Goal: Task Accomplishment & Management: Complete application form

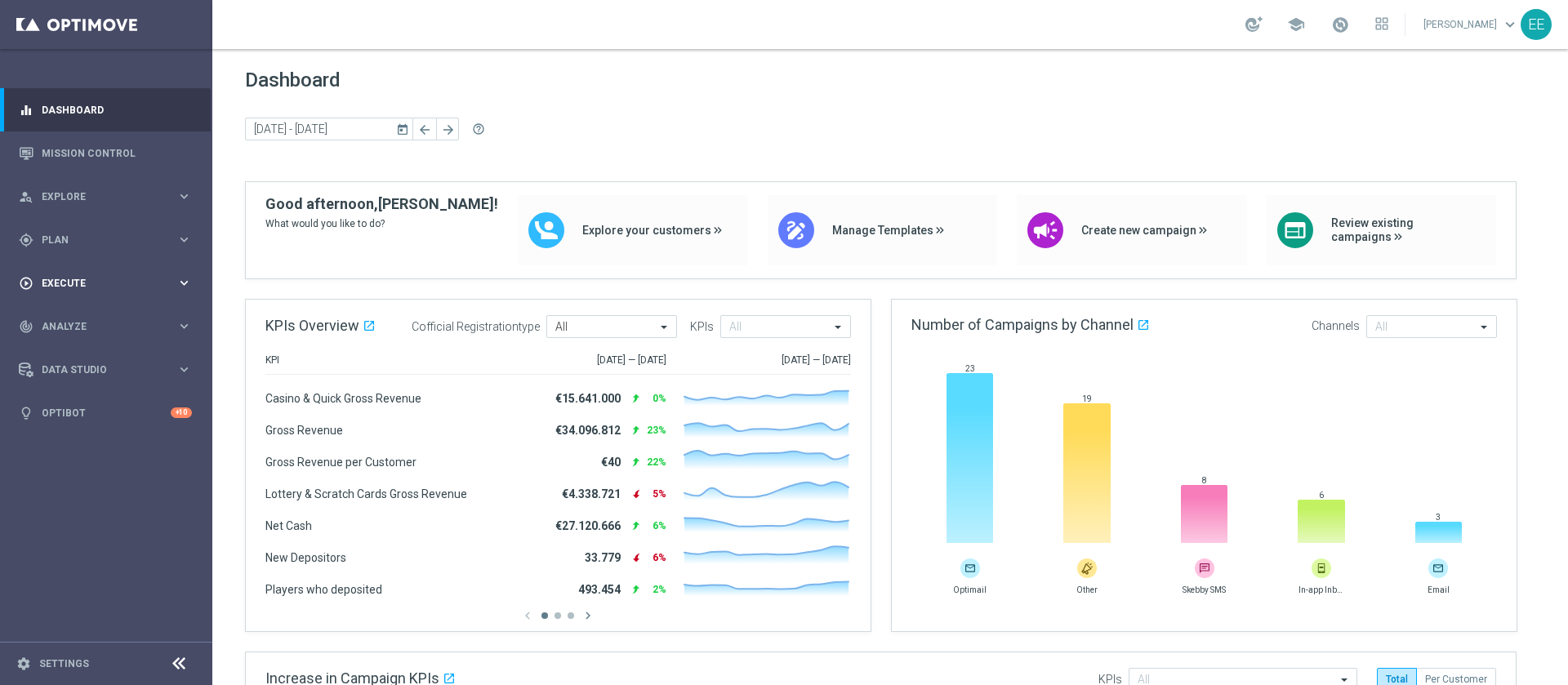
click at [102, 269] on div "play_circle_outline Execute keyboard_arrow_right" at bounding box center [105, 283] width 210 height 44
click at [77, 223] on div "gps_fixed Plan keyboard_arrow_right" at bounding box center [105, 239] width 210 height 44
click at [76, 265] on div "Target Groups" at bounding box center [127, 274] width 168 height 25
click at [82, 269] on link "Target Groups" at bounding box center [106, 274] width 127 height 13
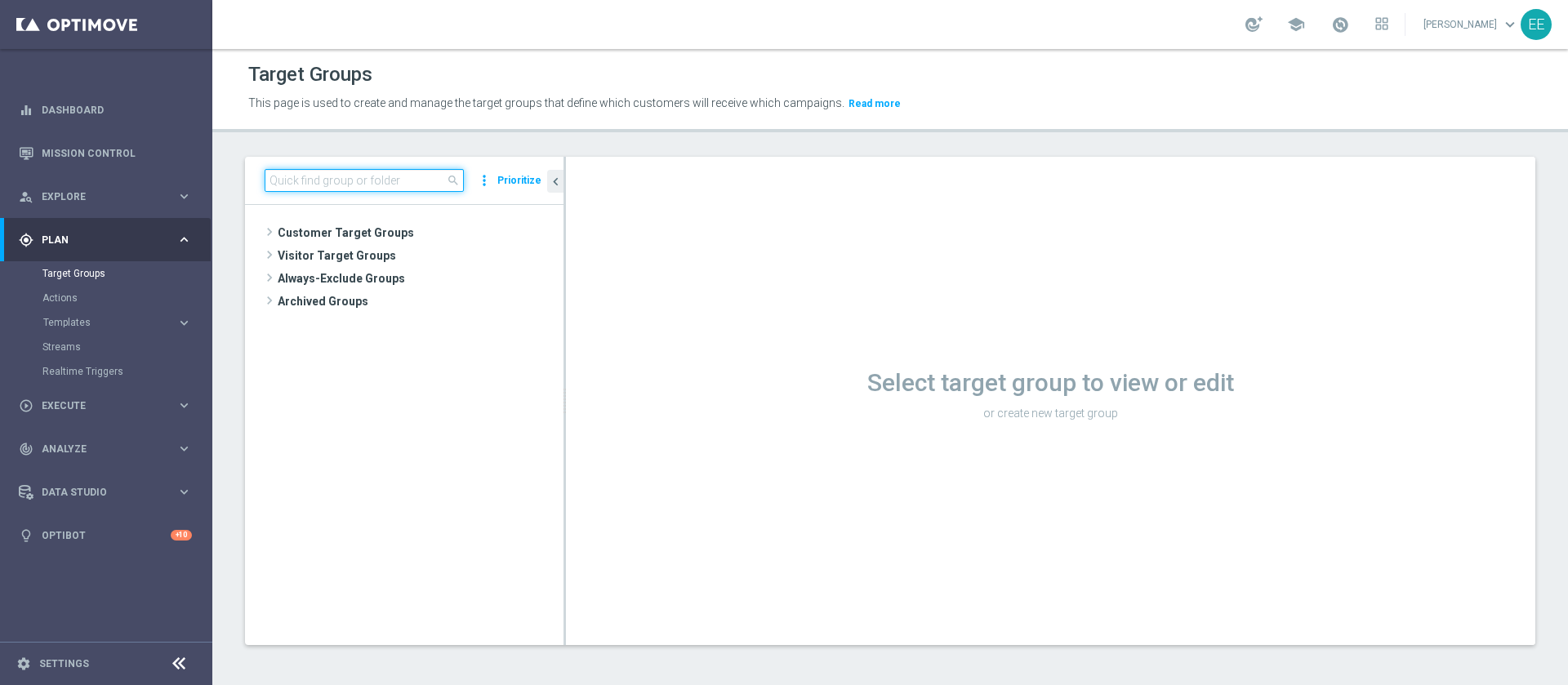
click at [395, 175] on input at bounding box center [364, 181] width 200 height 23
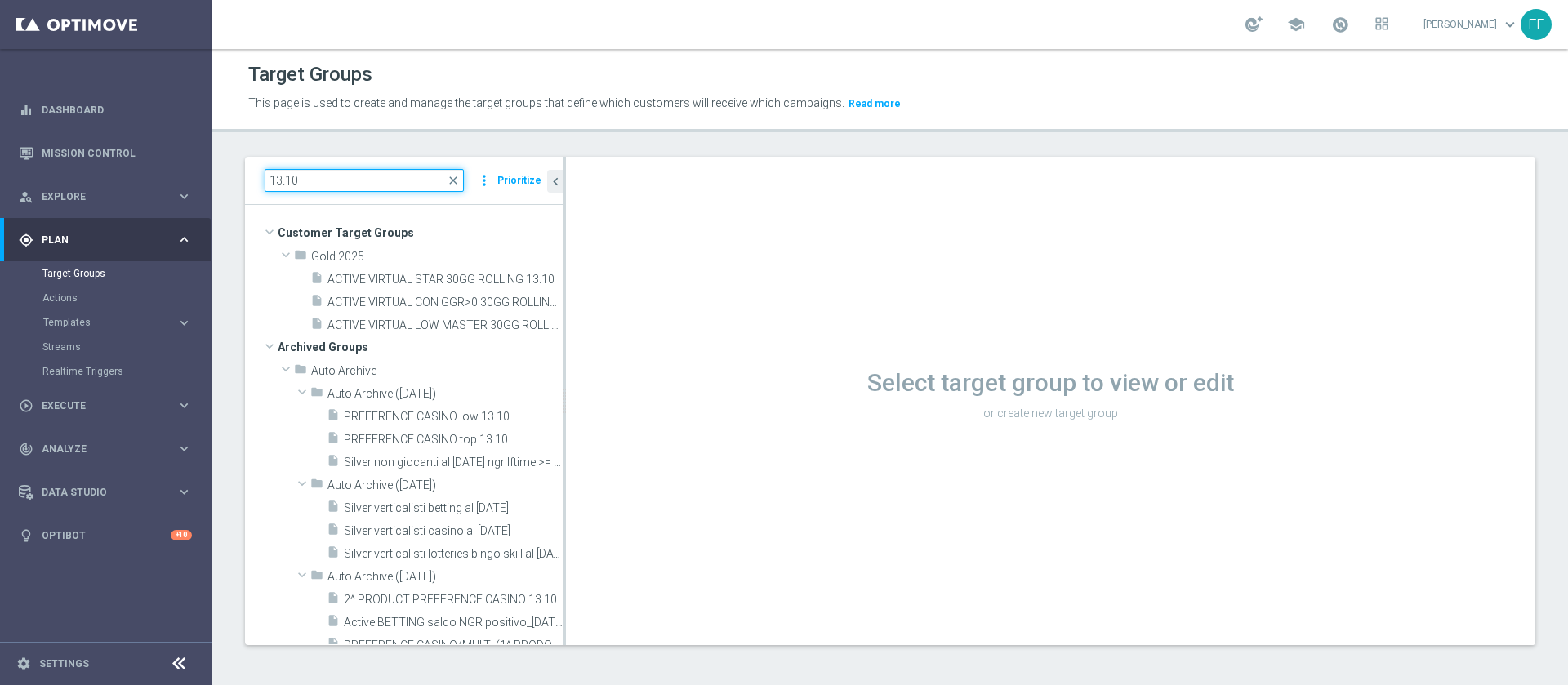
type input "13.10"
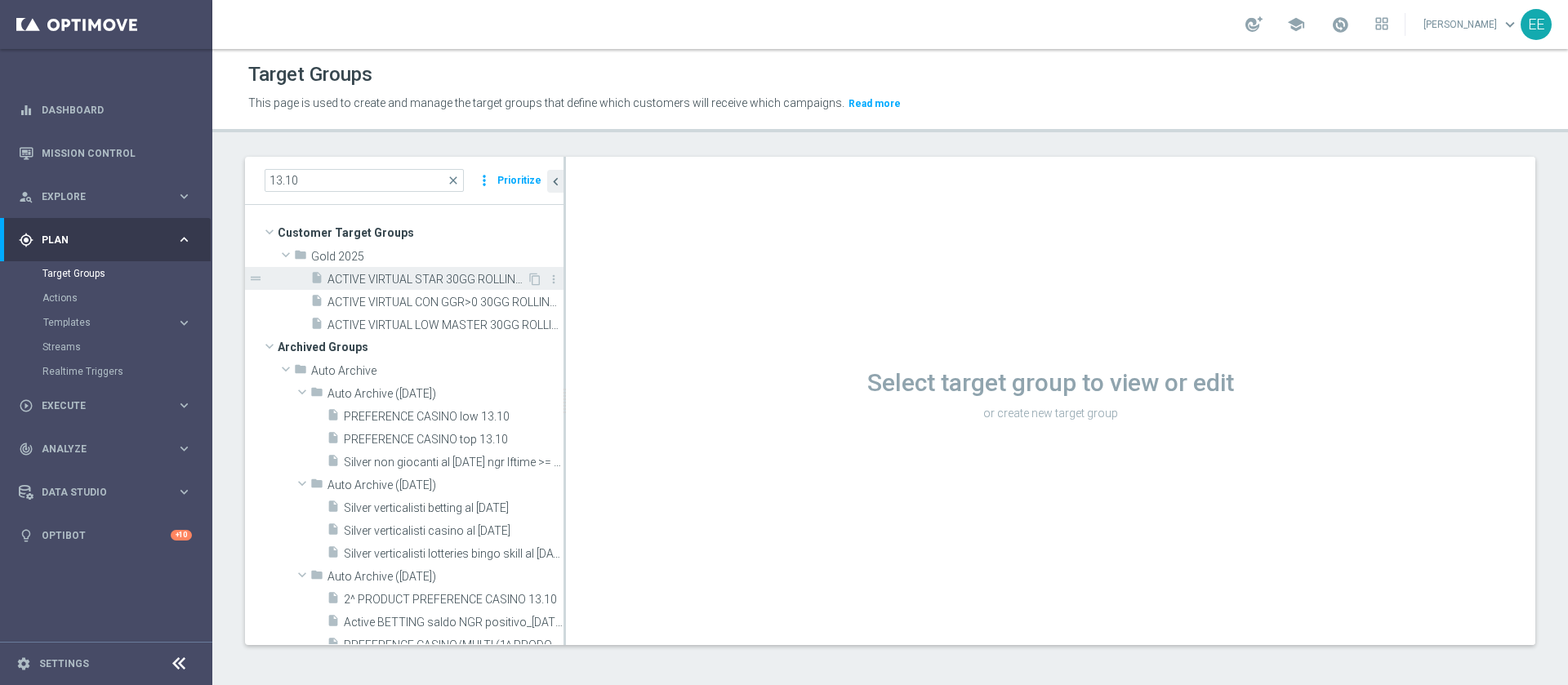
click at [367, 278] on span "ACTIVE VIRTUAL STAR 30GG ROLLING 13.10" at bounding box center [427, 279] width 200 height 14
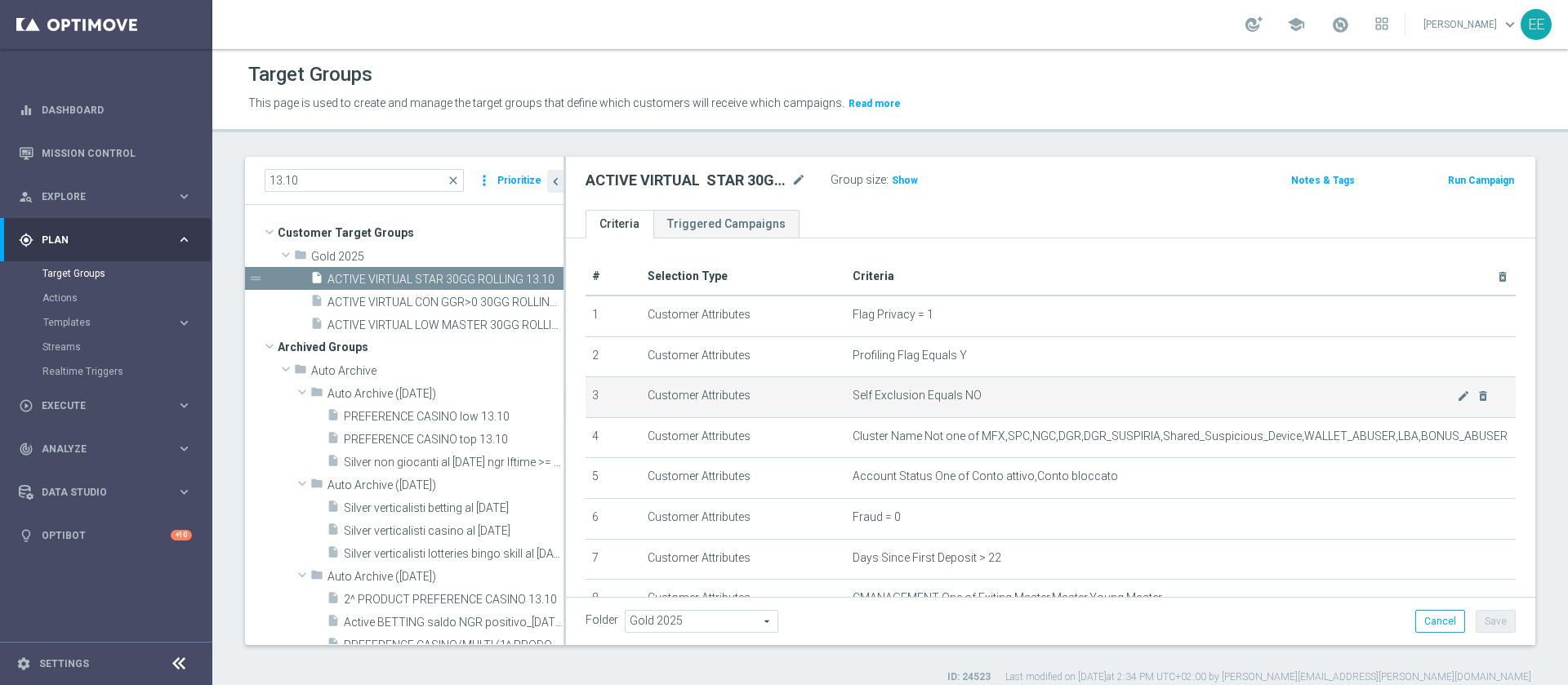
scroll to position [331, 0]
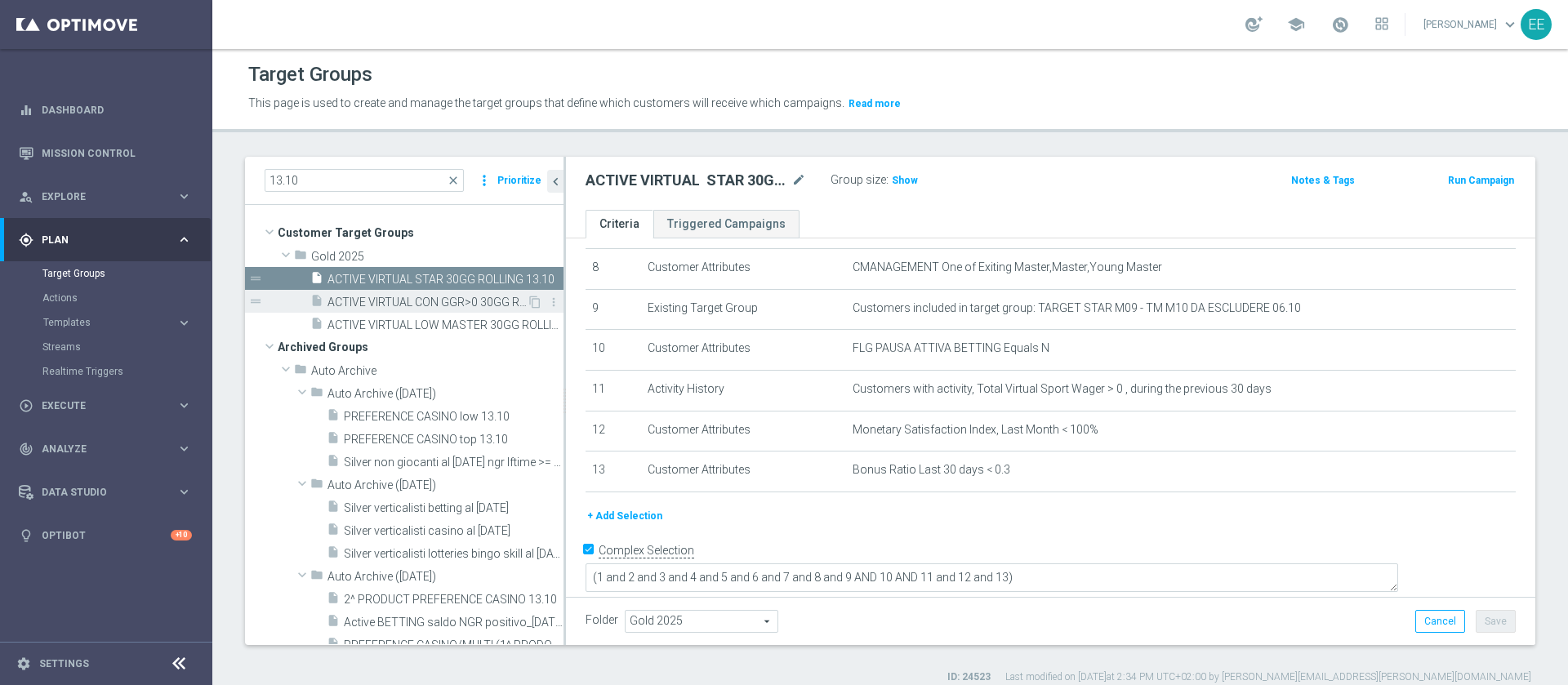
click at [418, 309] on span "ACTIVE VIRTUAL CON GGR>0 30GG ROLLING 13.10" at bounding box center [427, 302] width 200 height 14
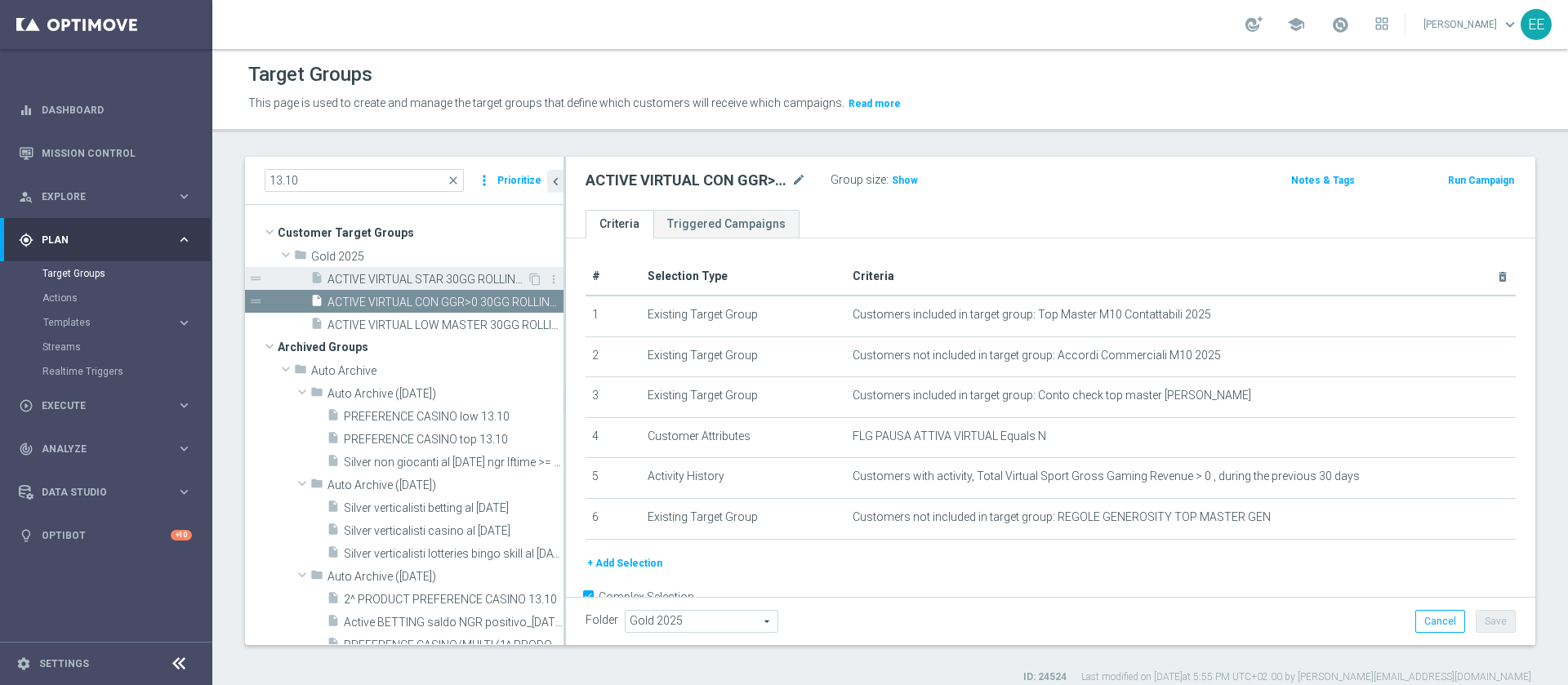
click at [429, 270] on div "insert_drive_file ACTIVE VIRTUAL STAR 30GG ROLLING 13.10" at bounding box center [418, 278] width 216 height 23
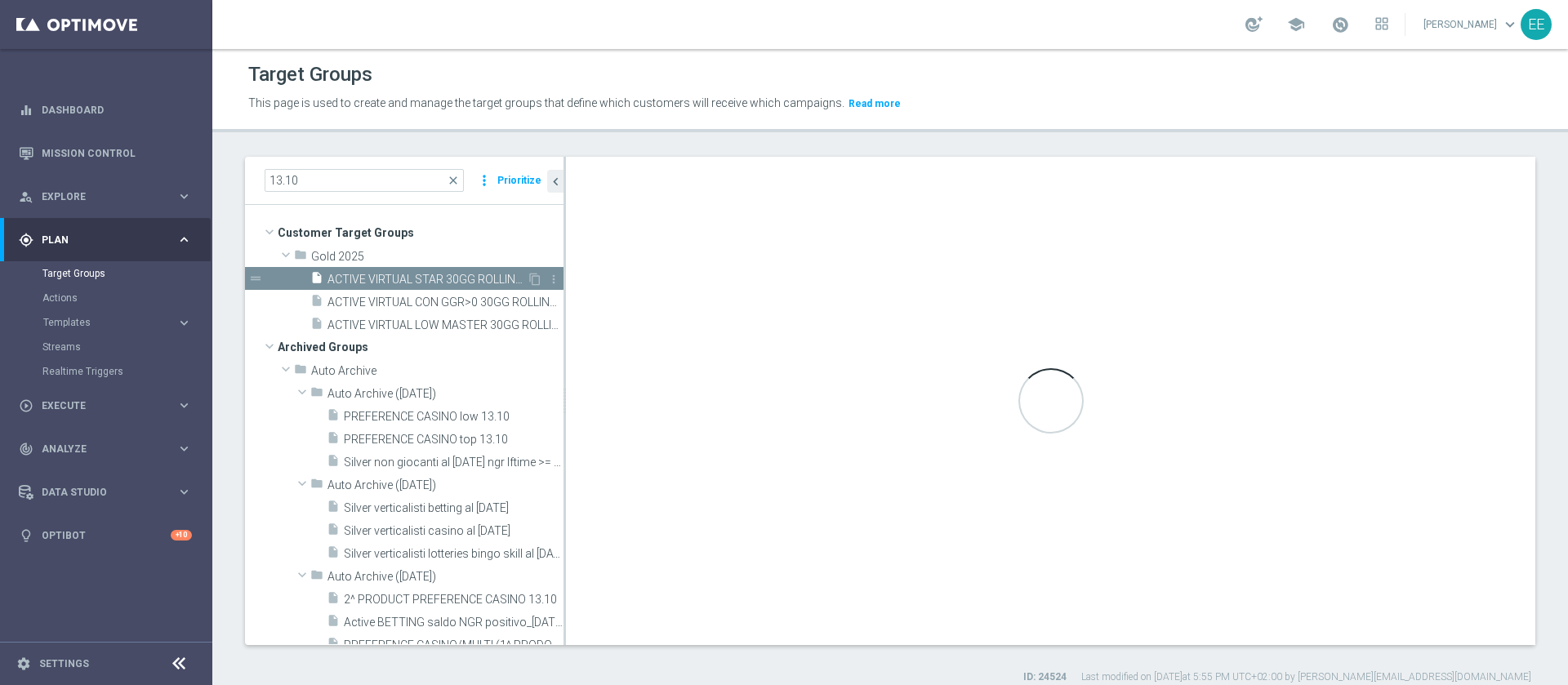
type textarea "(1 and 2 and 3 and 4 and 5 and 6 and 7 and 8 and 9 AND 10 AND 11 and 12 and 13)"
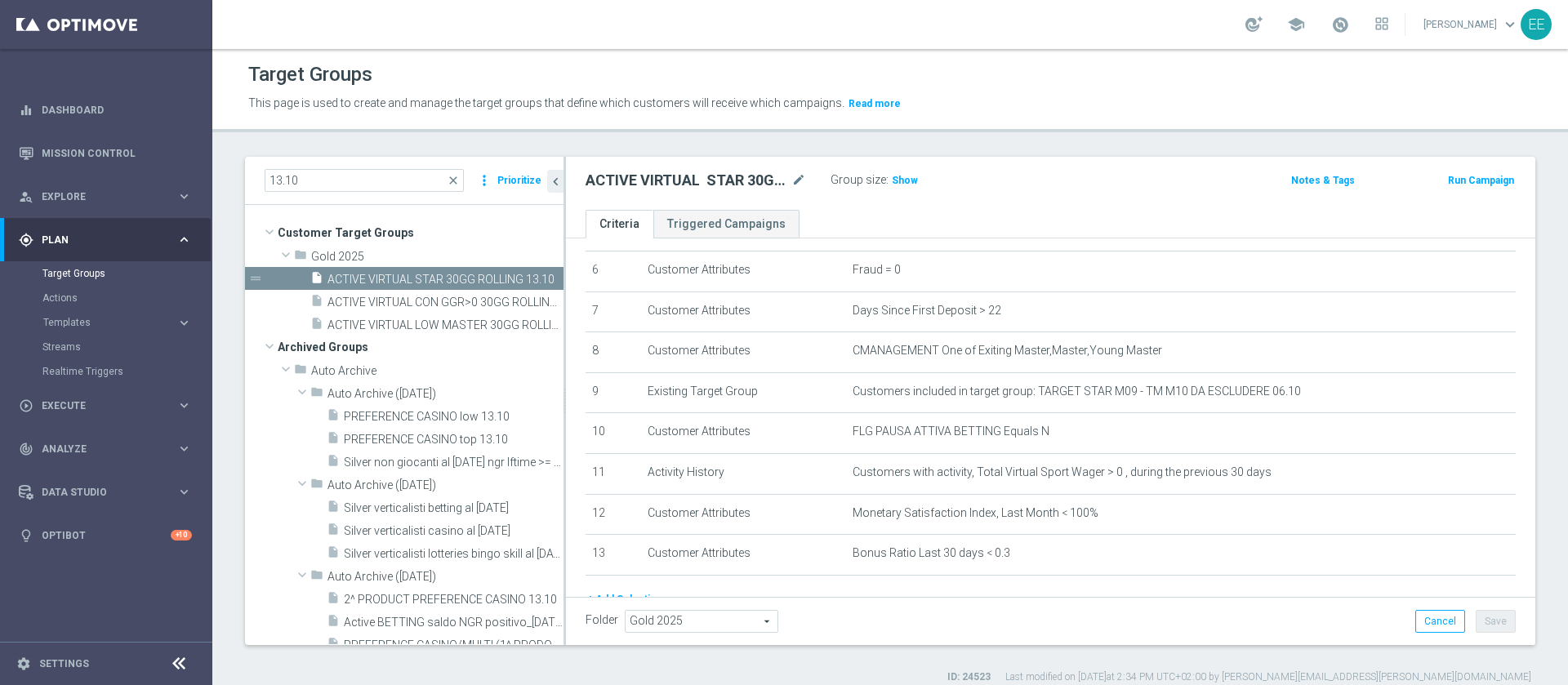
scroll to position [331, 0]
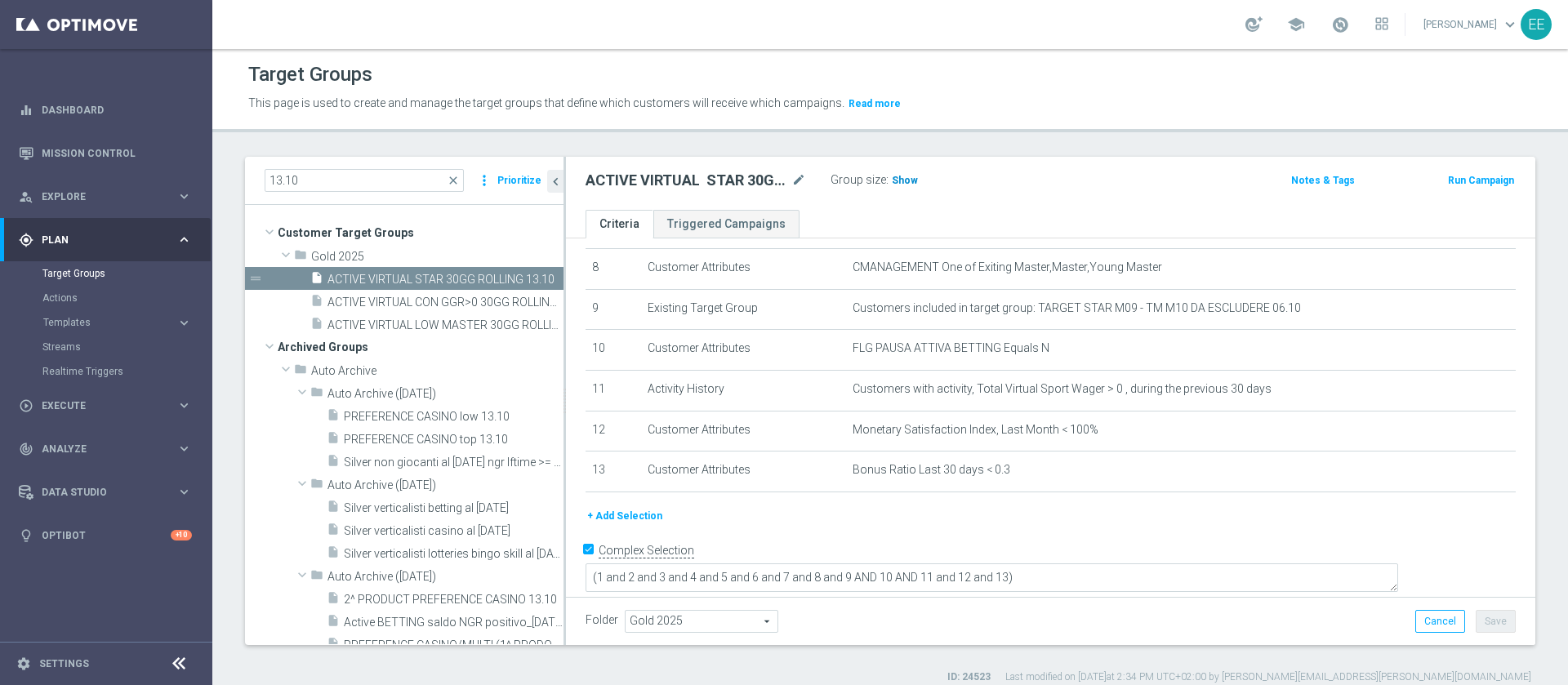
click at [906, 175] on span "Show" at bounding box center [905, 181] width 26 height 11
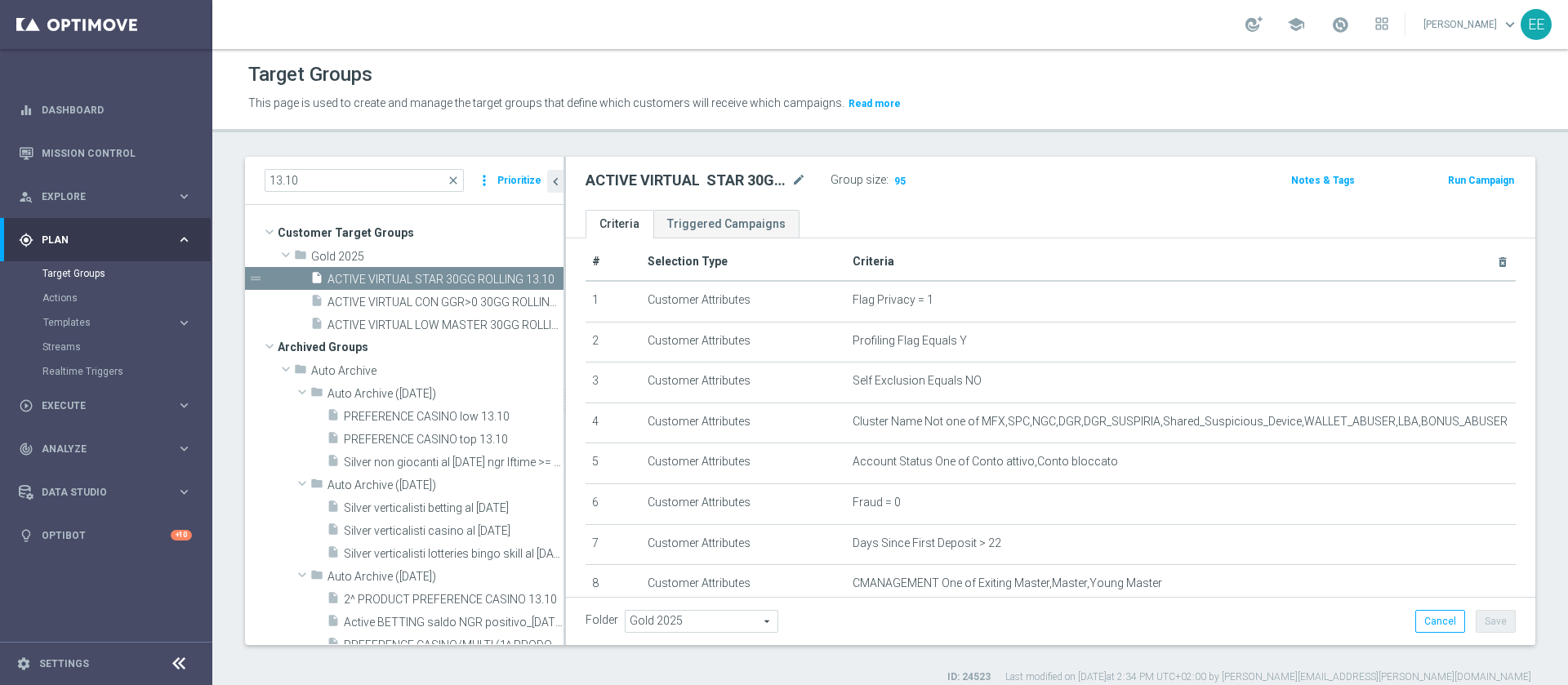
scroll to position [12, 0]
click at [46, 402] on span "Execute" at bounding box center [109, 406] width 135 height 10
click at [73, 312] on link "Campaign Builder" at bounding box center [106, 317] width 127 height 13
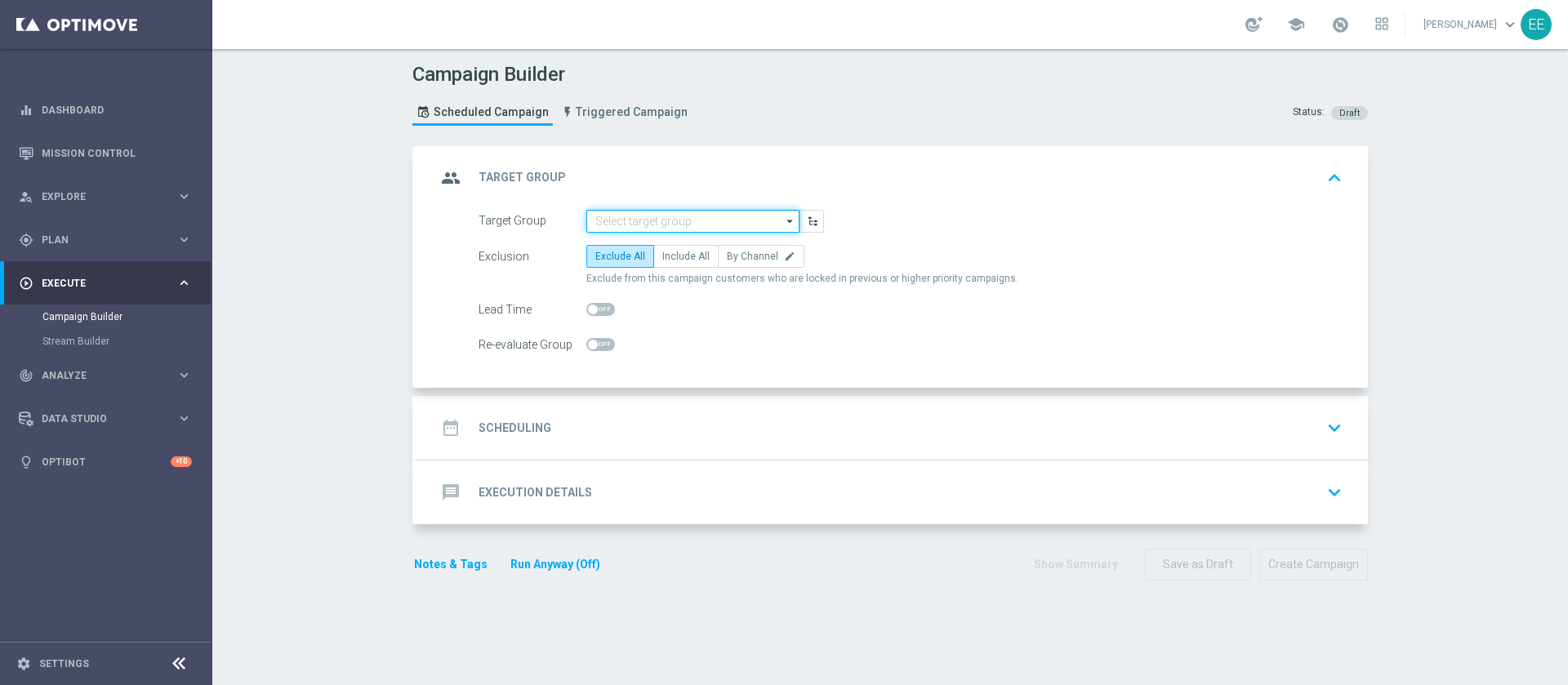
click at [610, 217] on input at bounding box center [693, 221] width 213 height 23
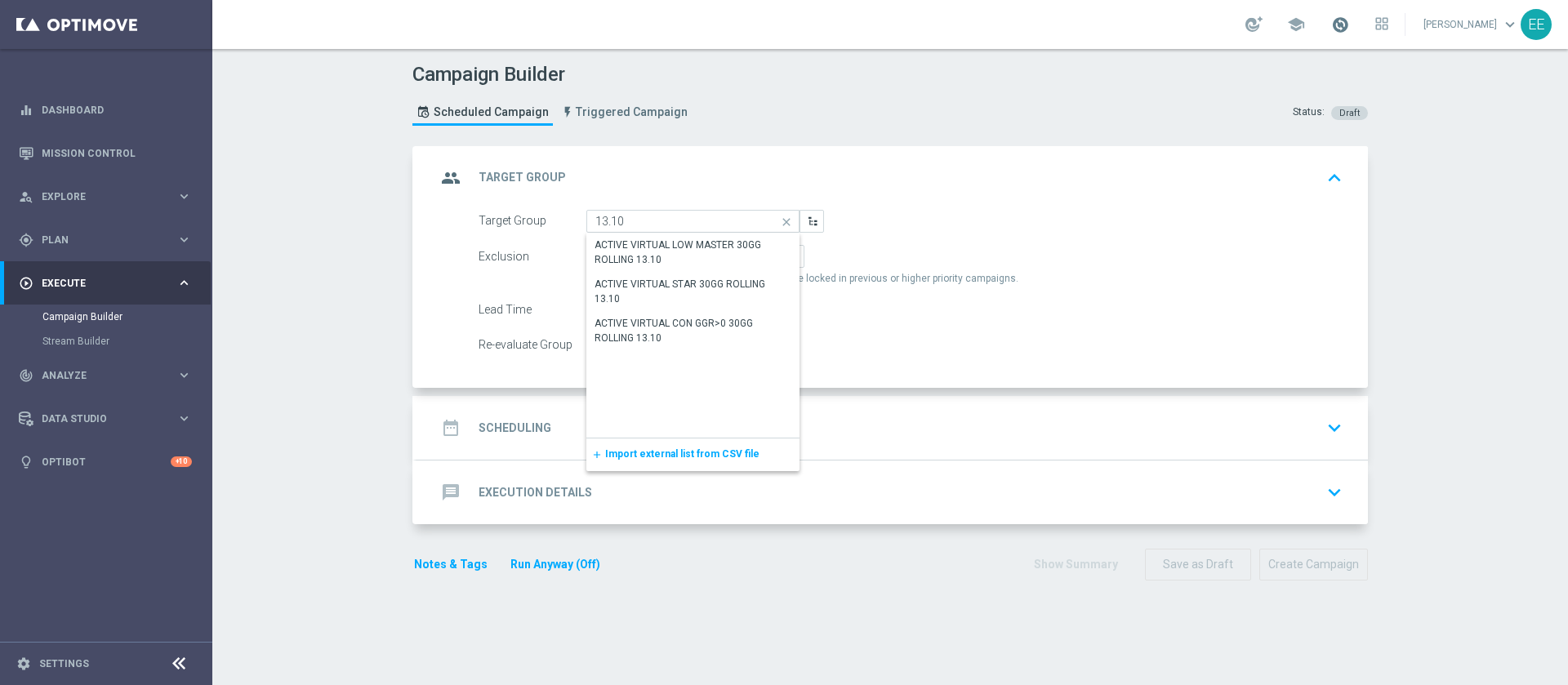
click at [1349, 28] on span at bounding box center [1340, 25] width 18 height 18
click at [672, 291] on div "ACTIVE VIRTUAL STAR 30GG ROLLING 13.10" at bounding box center [694, 292] width 197 height 30
type input "ACTIVE VIRTUAL STAR 30GG ROLLING 13.10"
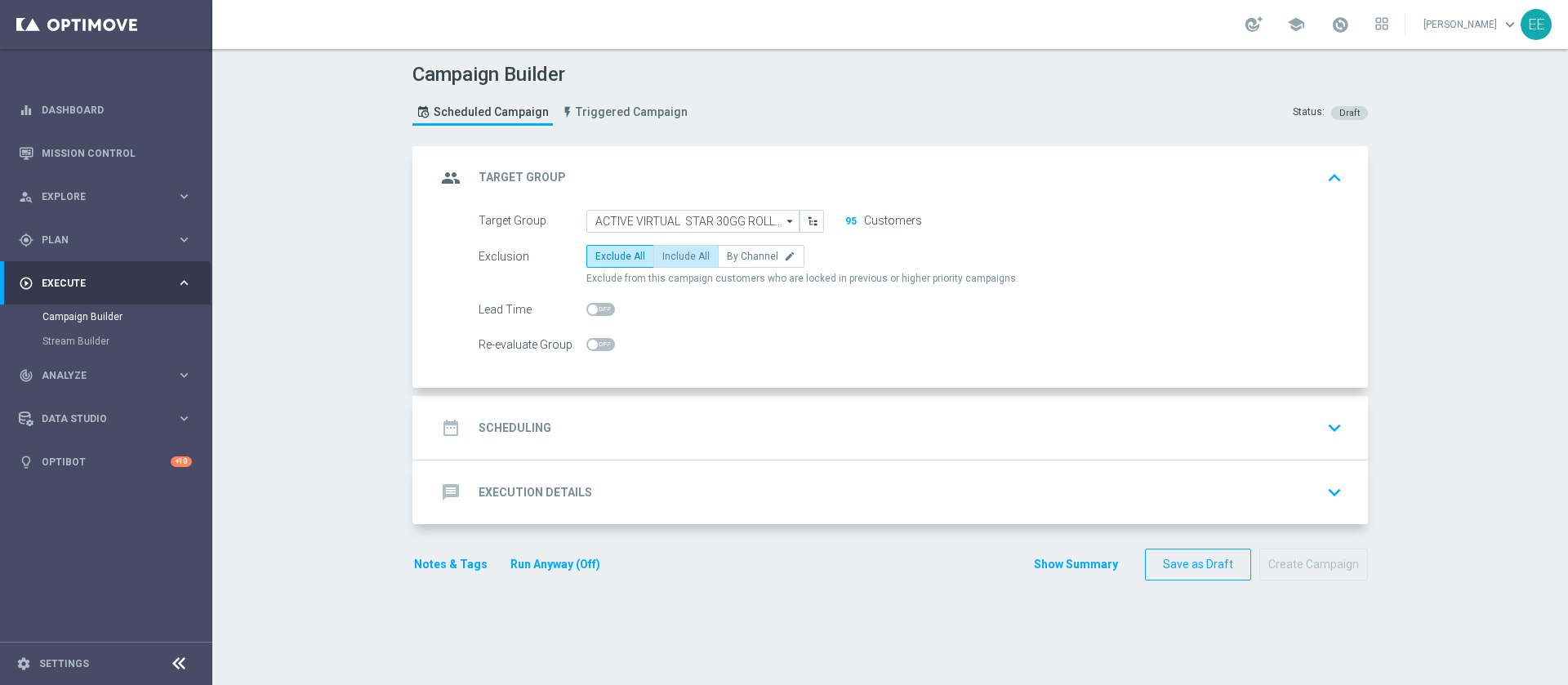
click at [674, 251] on span "Include All" at bounding box center [686, 256] width 48 height 11
click at [673, 254] on input "Include All" at bounding box center [667, 259] width 11 height 11
radio input "true"
click at [645, 401] on div "date_range Scheduling keyboard_arrow_down" at bounding box center [892, 428] width 952 height 64
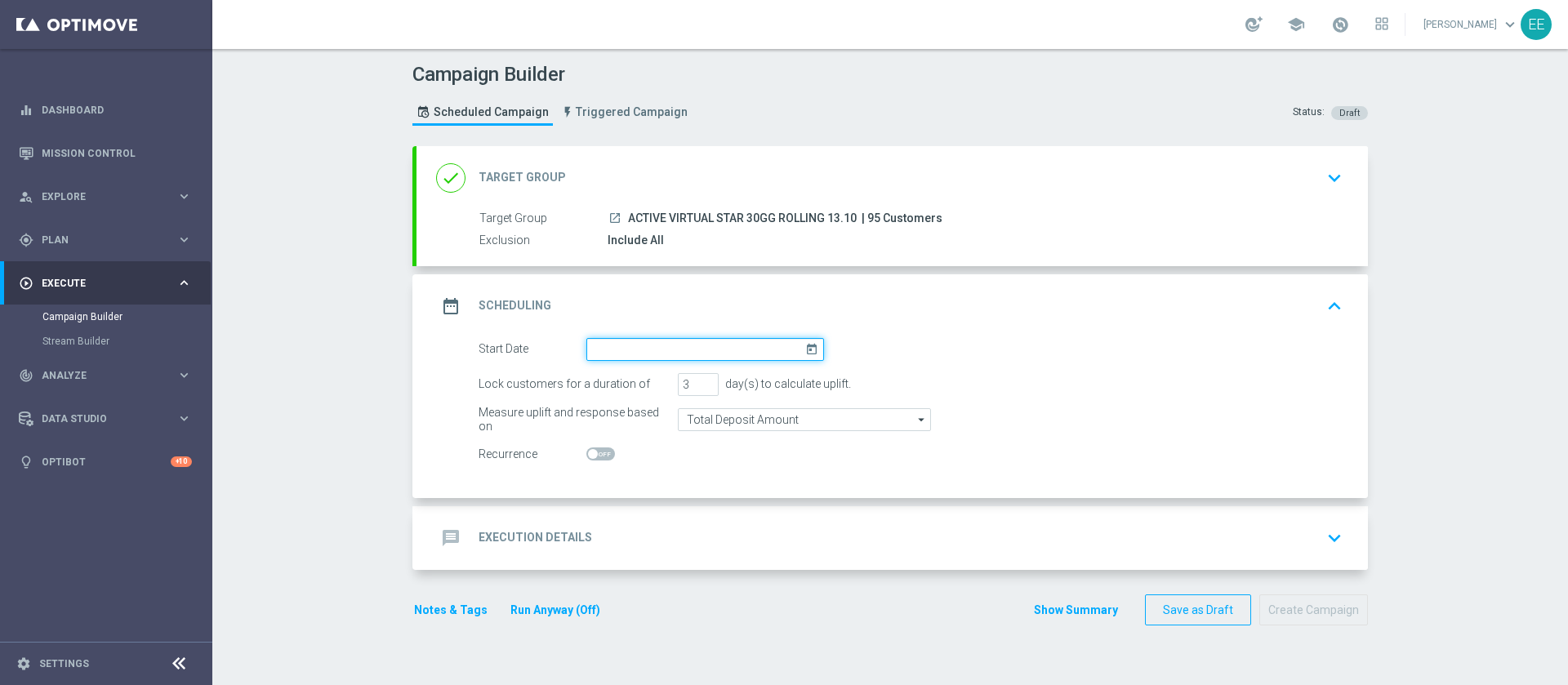
click at [630, 342] on input at bounding box center [705, 349] width 238 height 23
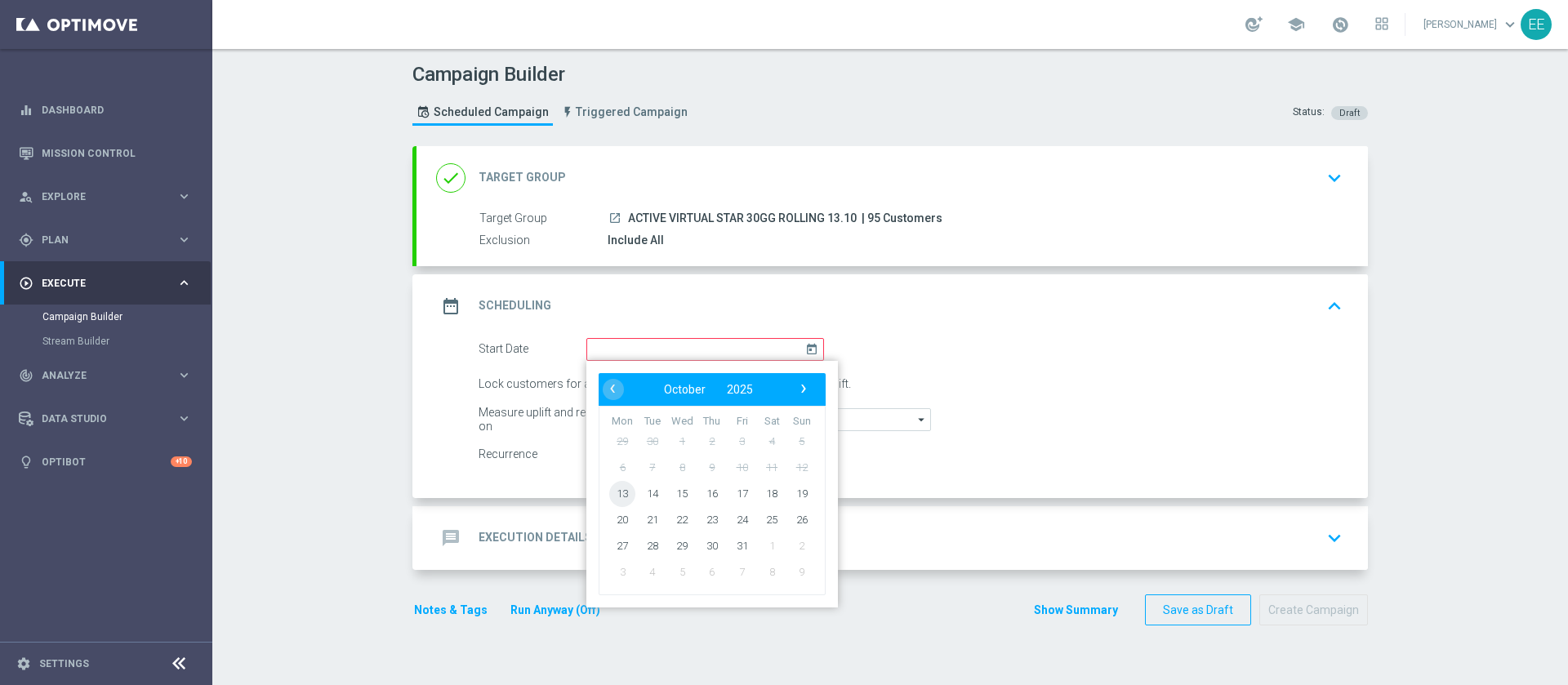
click at [616, 493] on span "13" at bounding box center [622, 493] width 26 height 26
type input "[DATE]"
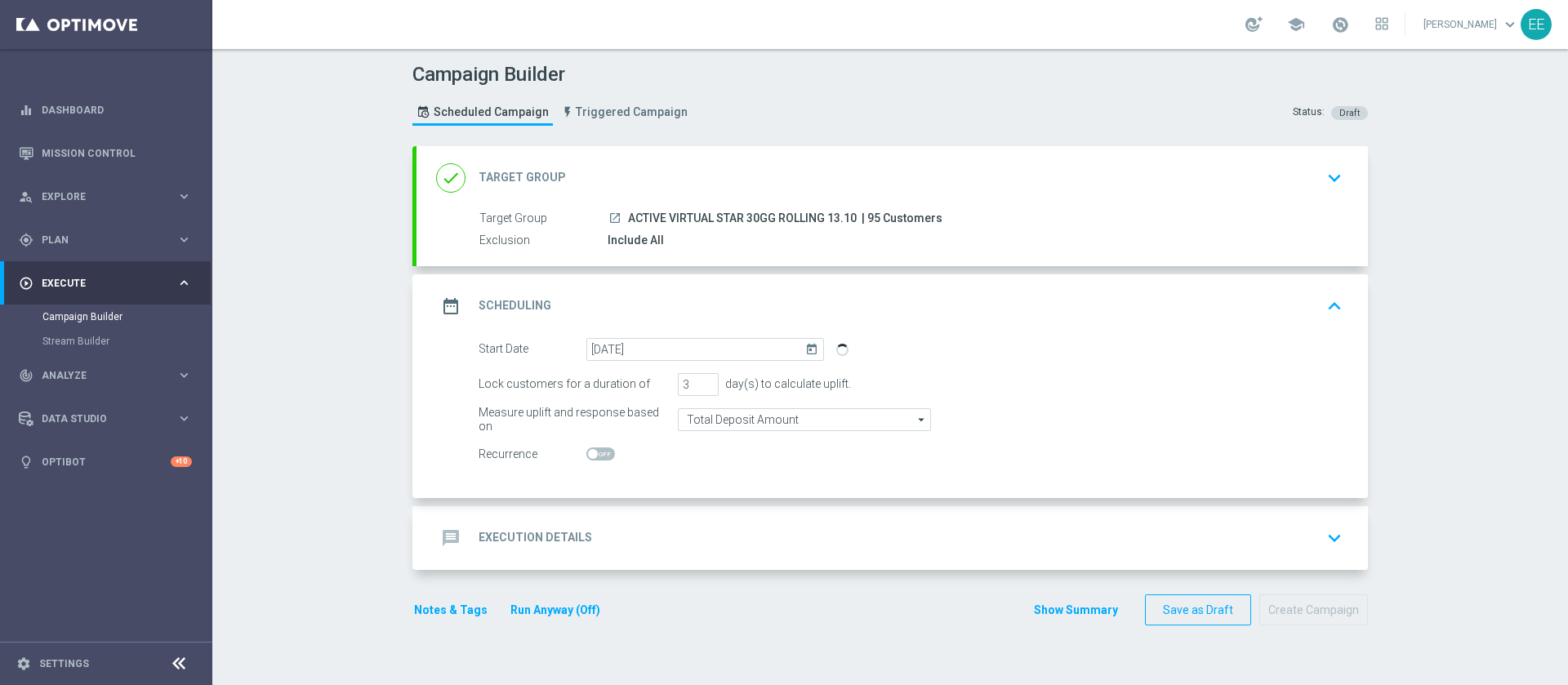
click at [657, 532] on div "message Execution Details keyboard_arrow_down" at bounding box center [892, 538] width 912 height 31
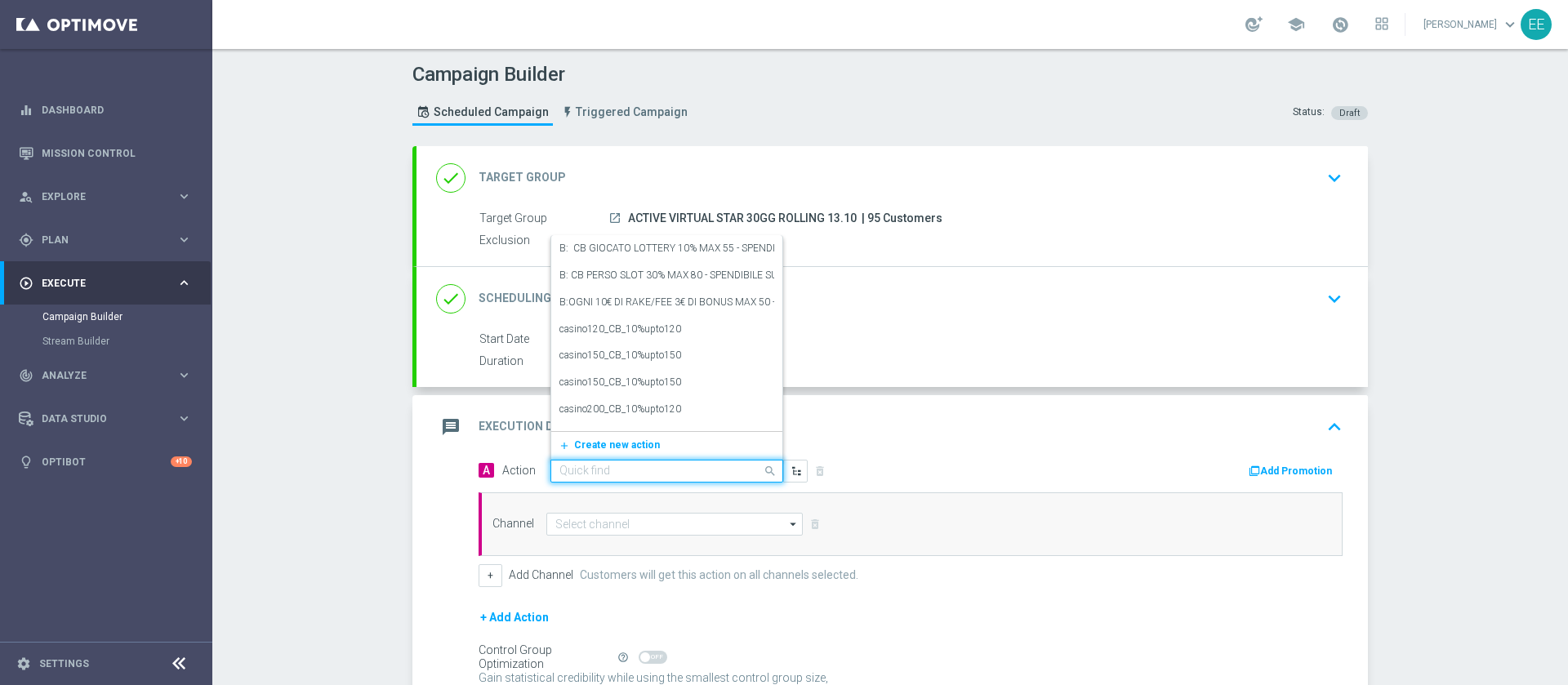
click at [625, 467] on input "text" at bounding box center [651, 471] width 182 height 14
paste input "[PERSON_NAME] VIRTUAL 25% MAX 150 O 10% SULLA VINCITA MAX 100€ - SPENDIBILE VIR…"
type input "[PERSON_NAME] VIRTUAL 25% MAX 150 O 10% SULLA VINCITA MAX 100€ - SPENDIBILE VIR…"
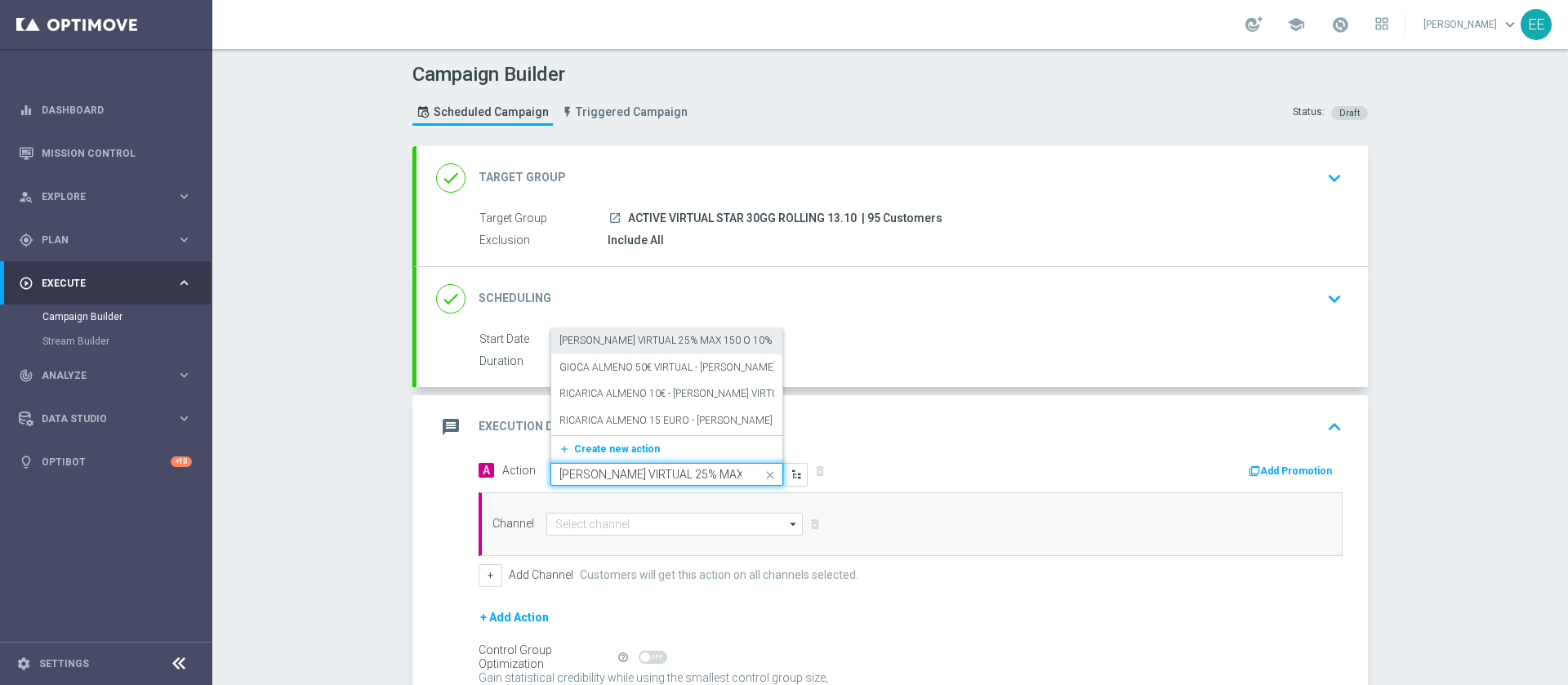
scroll to position [0, 279]
click at [601, 444] on span "Create new action" at bounding box center [617, 449] width 85 height 11
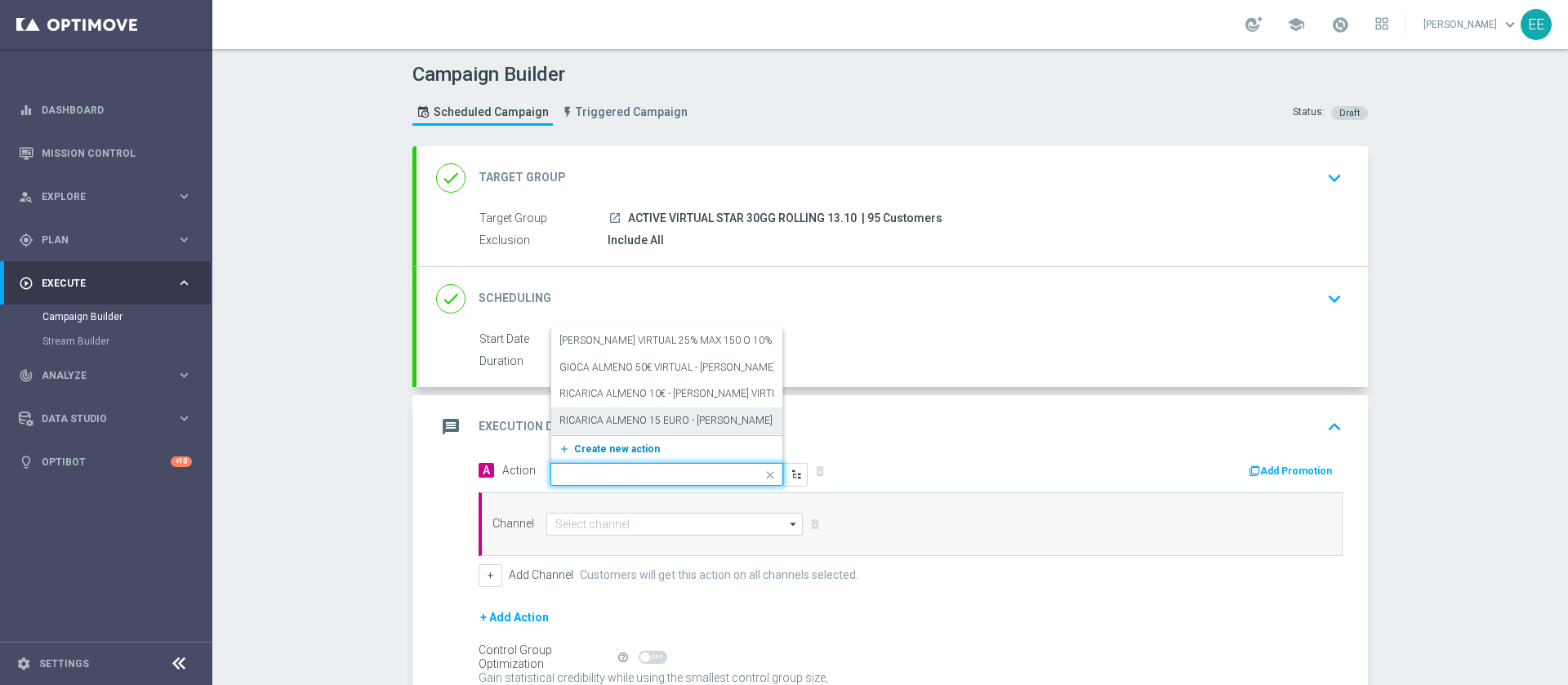
scroll to position [0, 0]
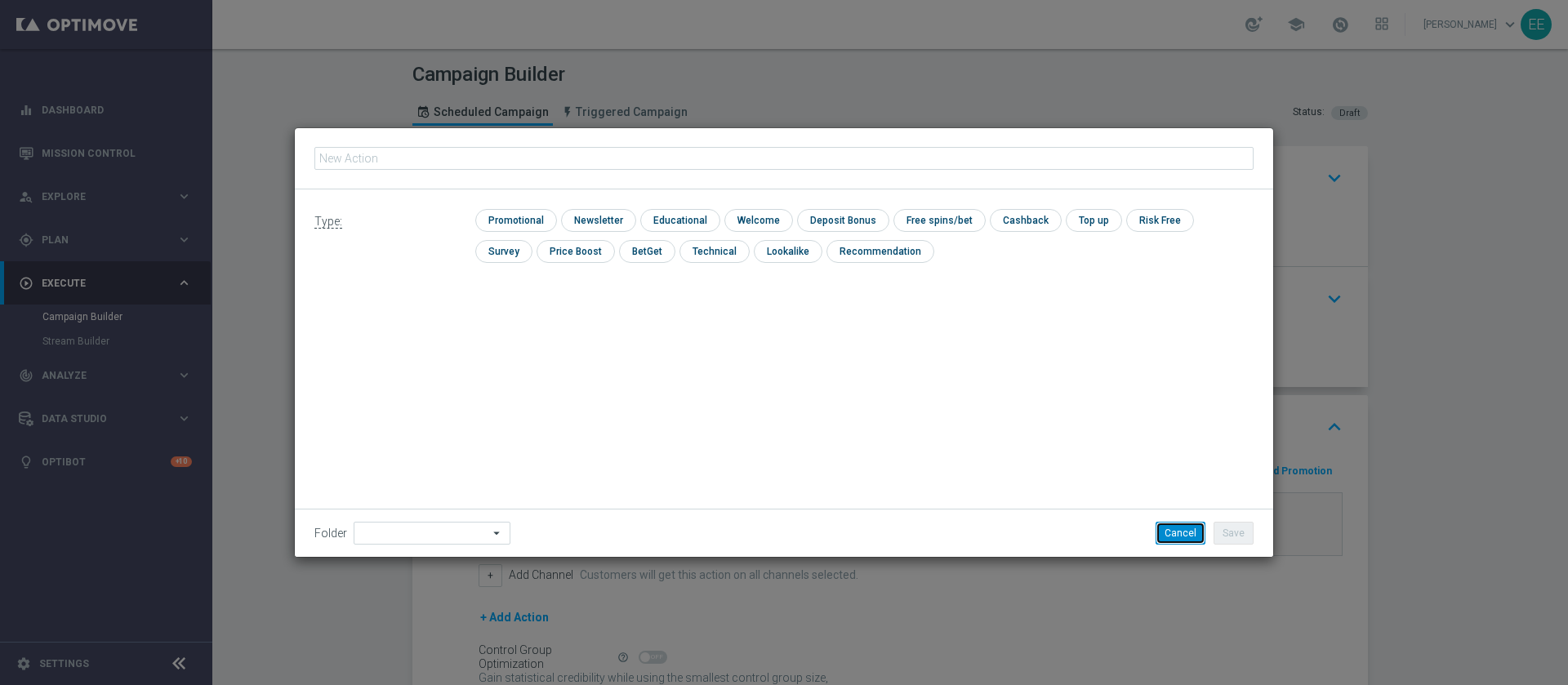
click at [1178, 532] on button "Cancel" at bounding box center [1180, 533] width 50 height 23
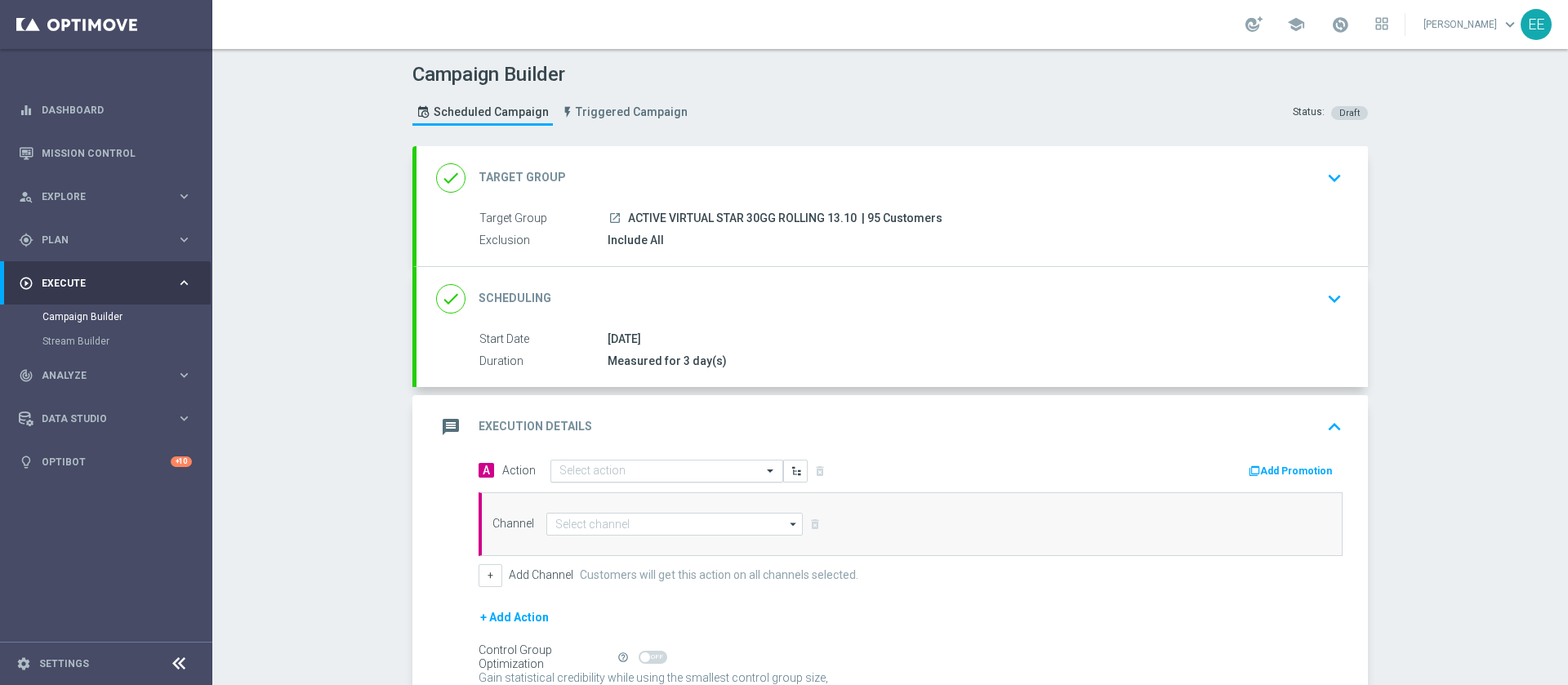
click at [576, 466] on input "text" at bounding box center [651, 471] width 182 height 14
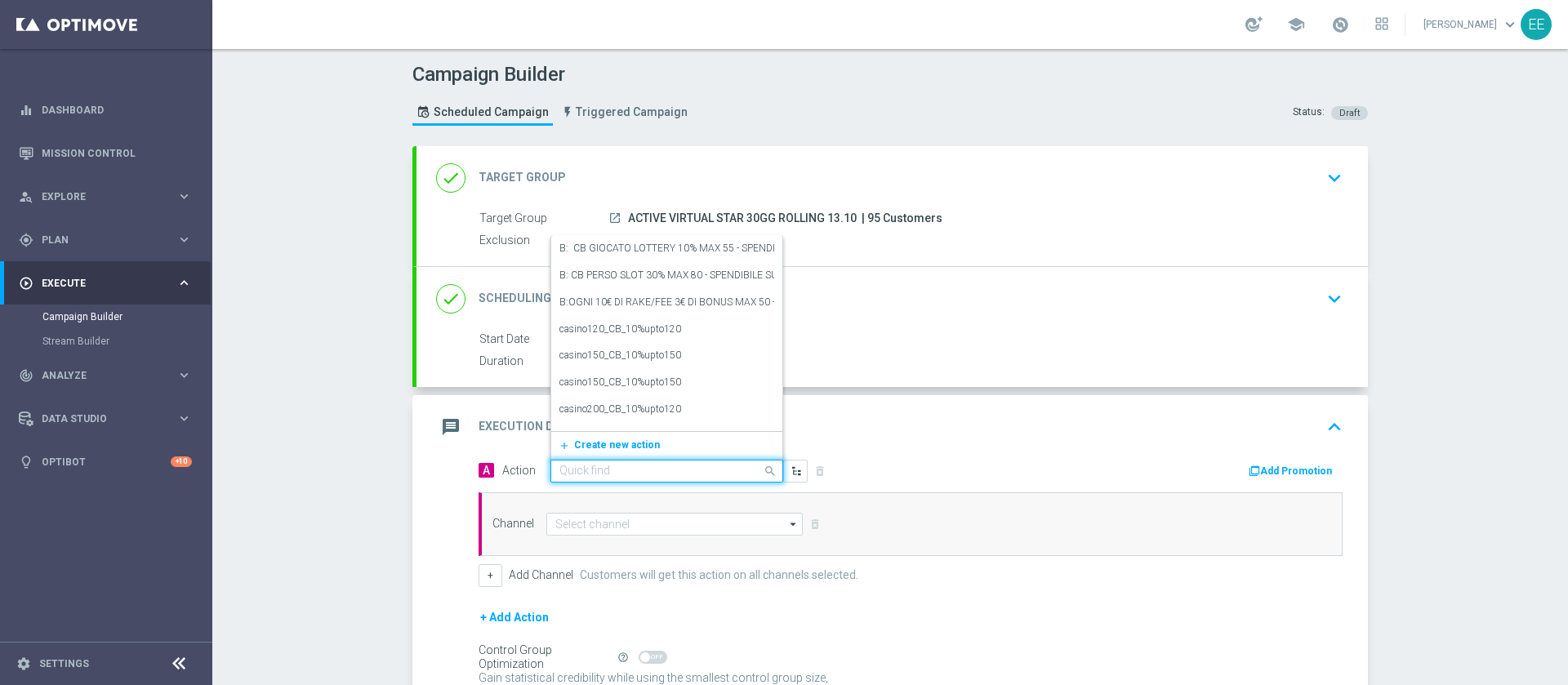
paste input "[PERSON_NAME] VIRTUAL 25% MAX 150 O 10% SULLA VINCITA MAX 100€ - SPENDIBILE VIR…"
type input "[PERSON_NAME] VIRTUAL 25% MAX 150 O 10% SULLA VINCITA MAX 100€ - SPENDIBILE VIR…"
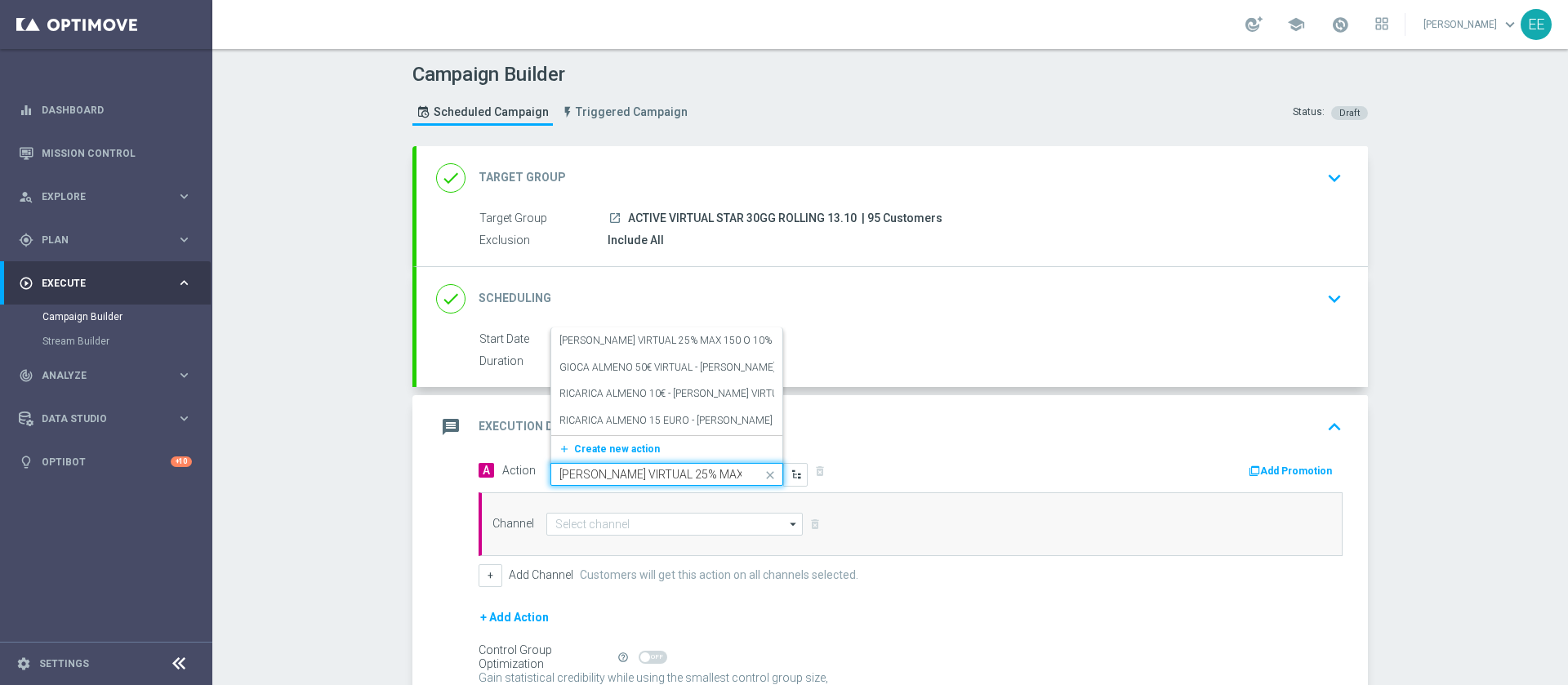
scroll to position [0, 279]
click at [702, 339] on label "[PERSON_NAME] VIRTUAL 25% MAX 150 O 10% SULLA VINCITA MAX 100€ - SPENDIBILE VIR…" at bounding box center [776, 340] width 432 height 14
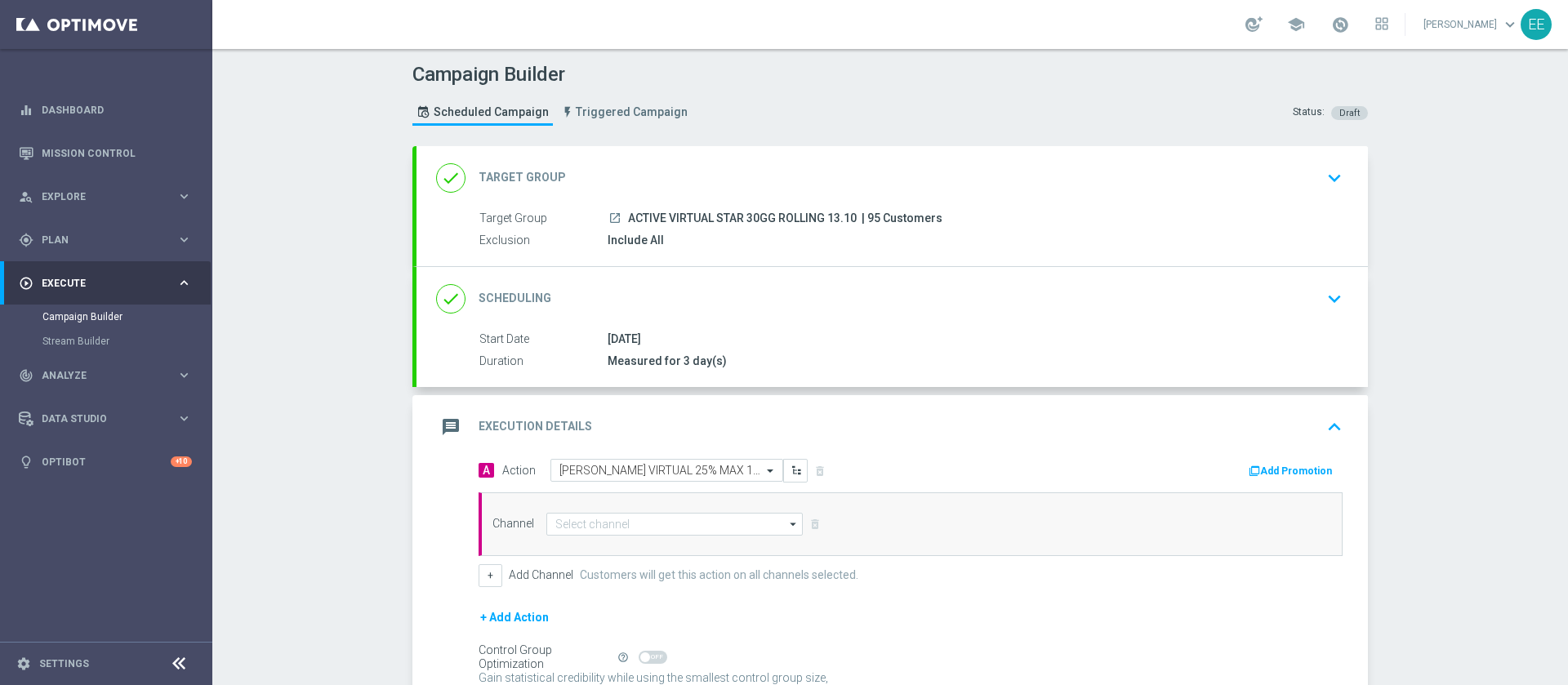
click at [1270, 467] on button "Add Promotion" at bounding box center [1293, 471] width 90 height 18
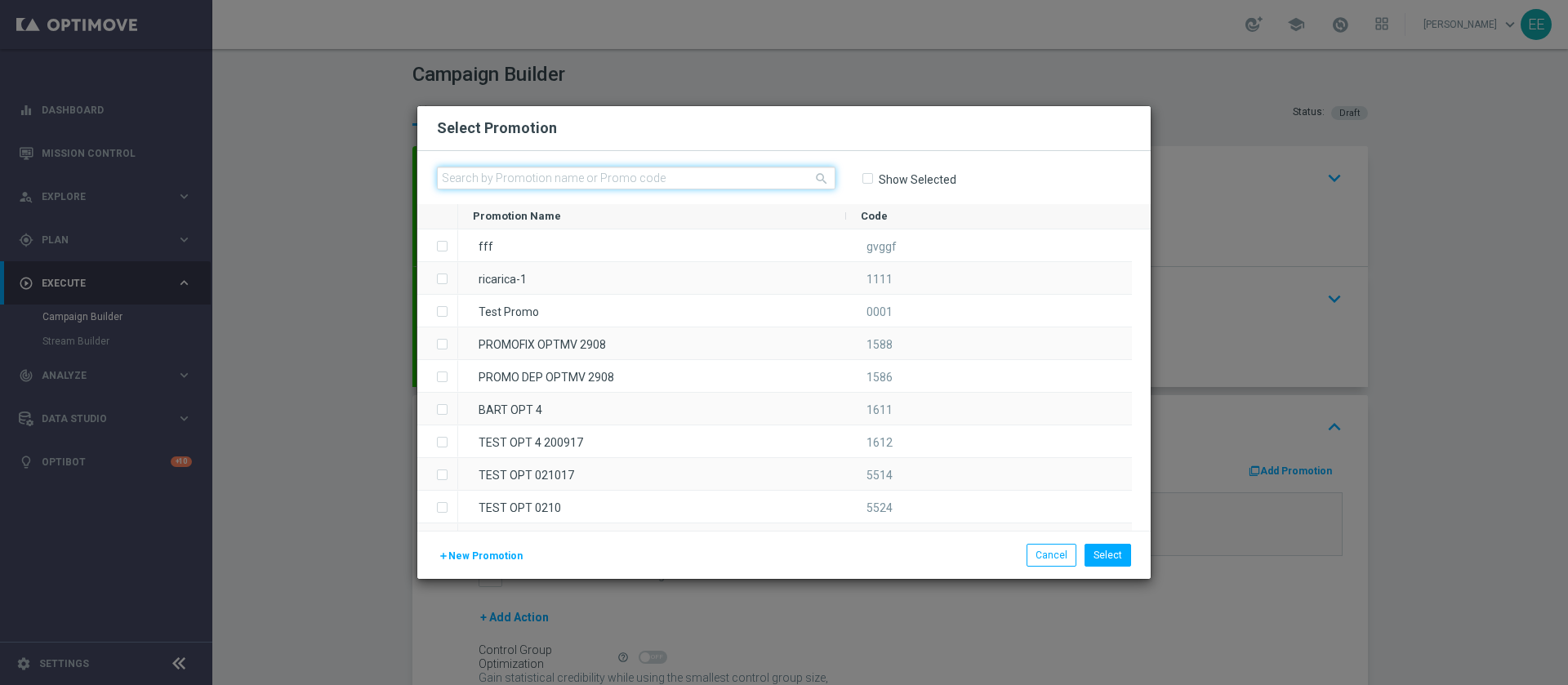
click at [740, 177] on input "text" at bounding box center [636, 178] width 399 height 23
paste input "PRE.SEMPRE13-2"
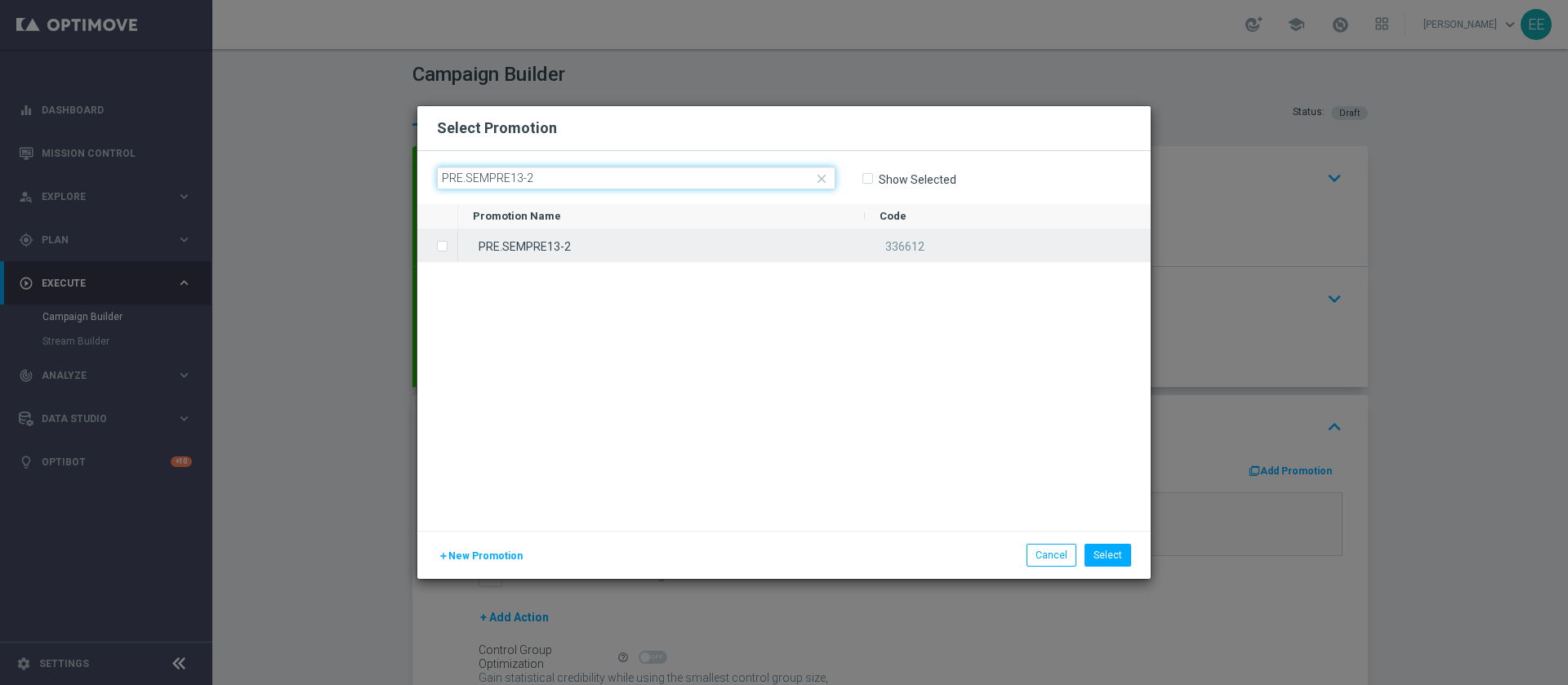
type input "PRE.SEMPRE13-2"
click at [512, 241] on div "PRE.SEMPRE13-2" at bounding box center [662, 245] width 407 height 32
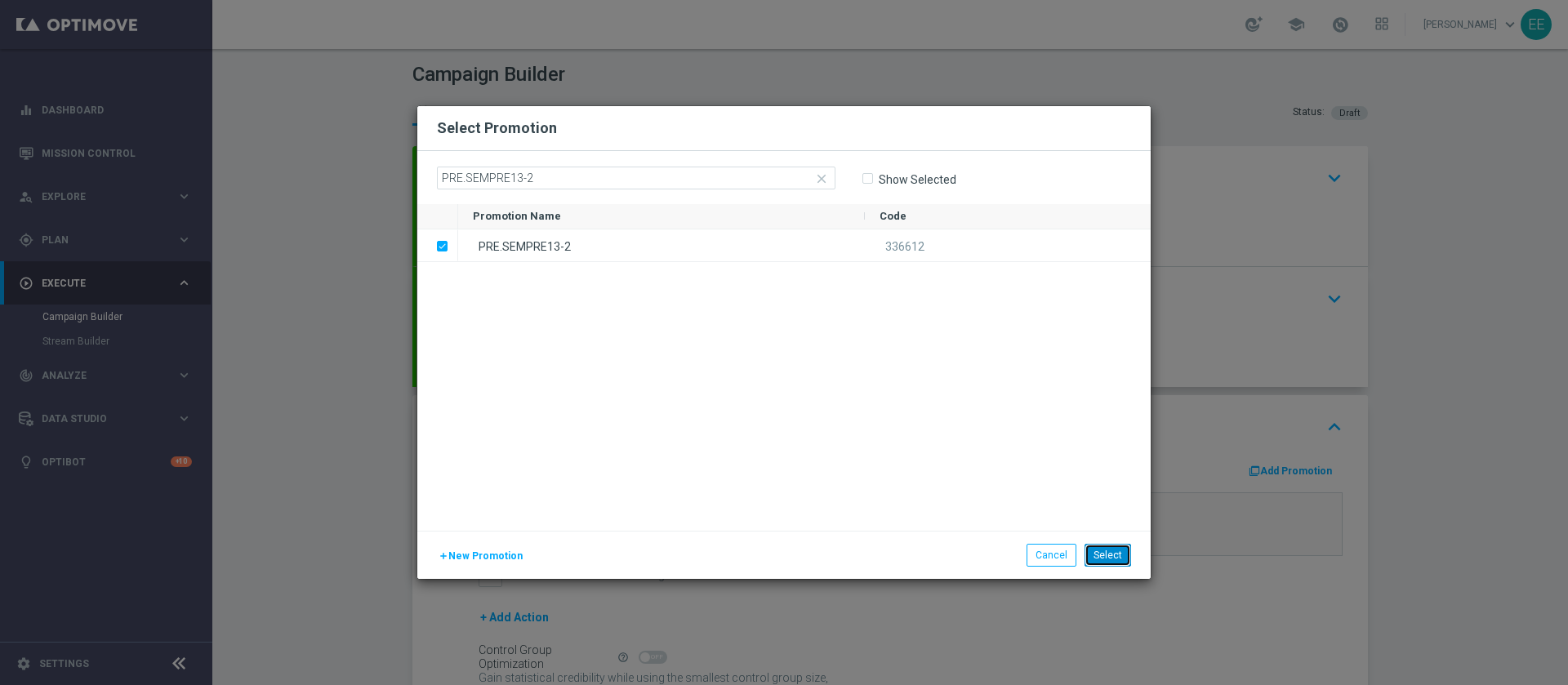
click at [1122, 562] on button "Select" at bounding box center [1108, 555] width 47 height 23
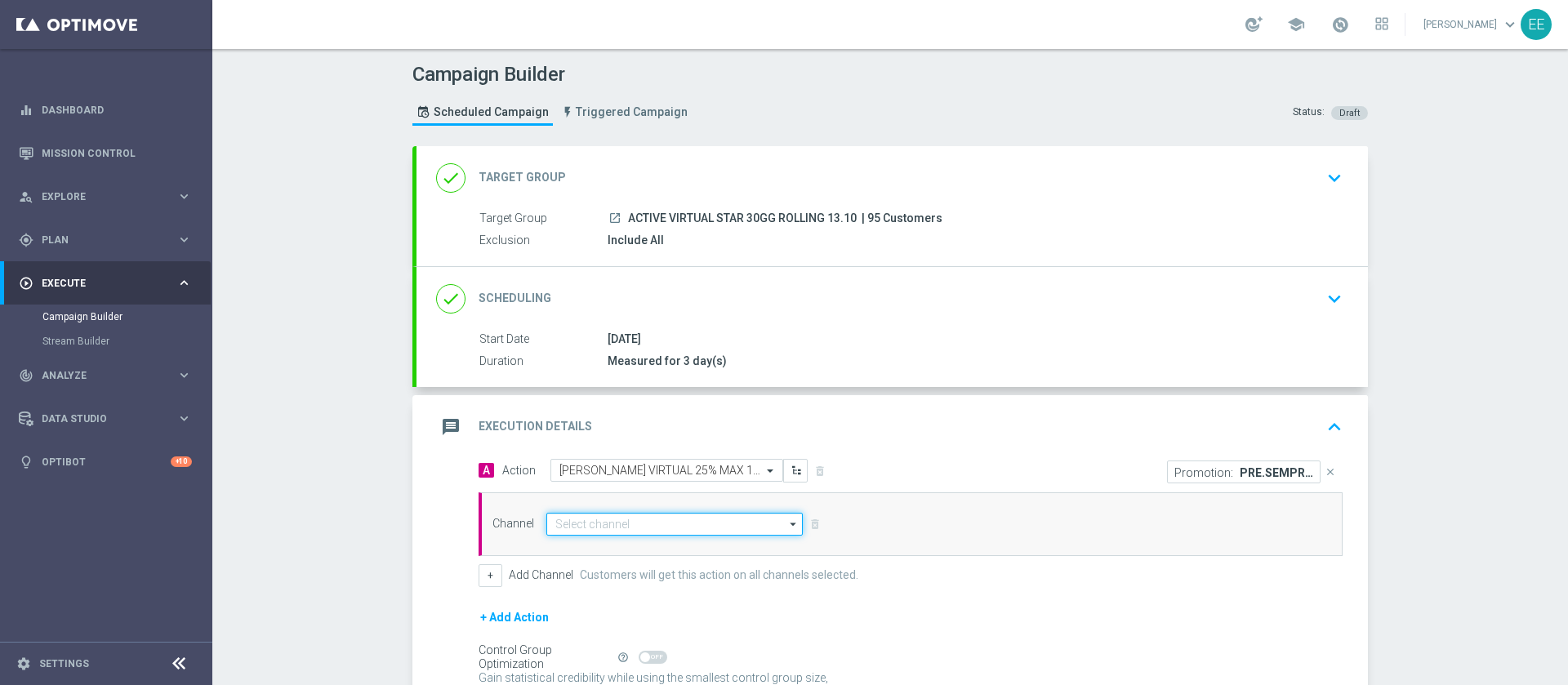
click at [652, 515] on input at bounding box center [675, 524] width 256 height 23
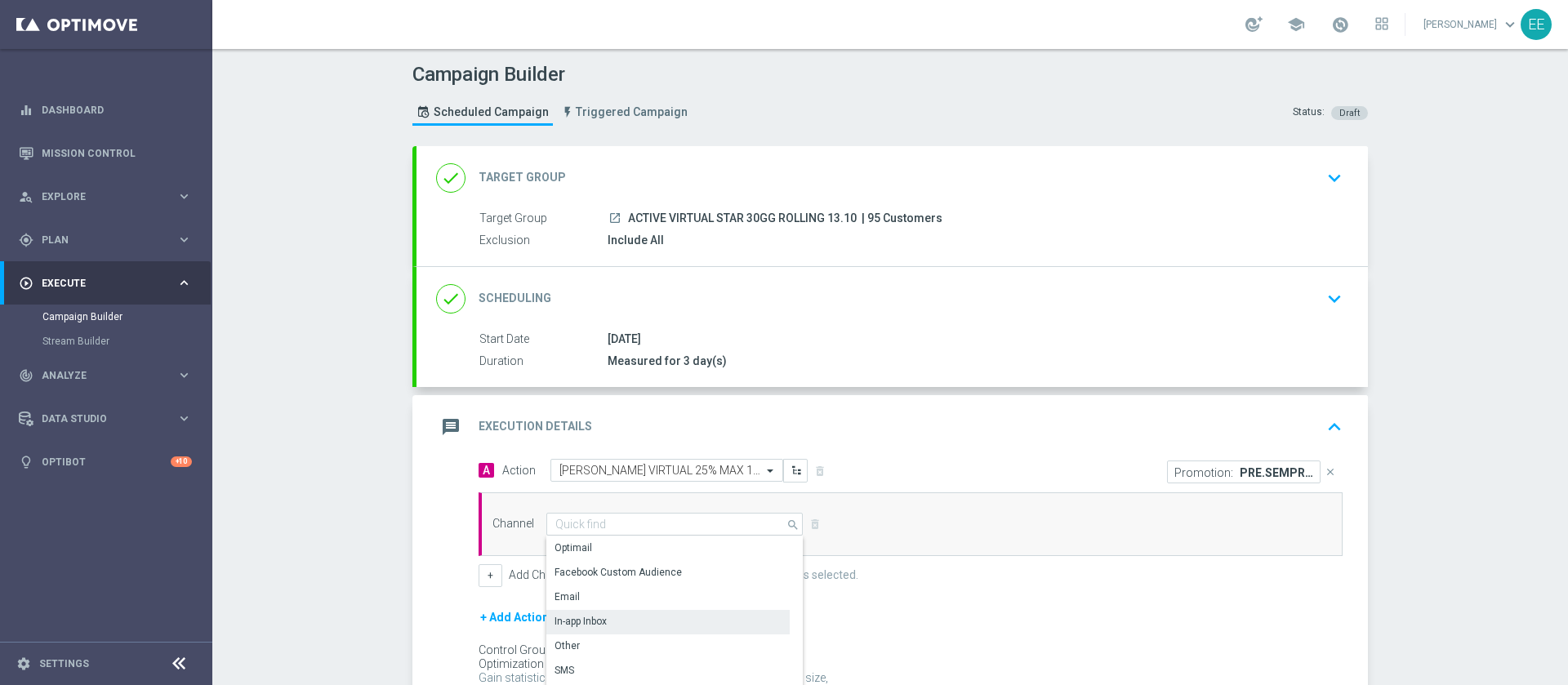
click at [604, 613] on div "In-app Inbox" at bounding box center [668, 621] width 243 height 23
type input "In-app Inbox"
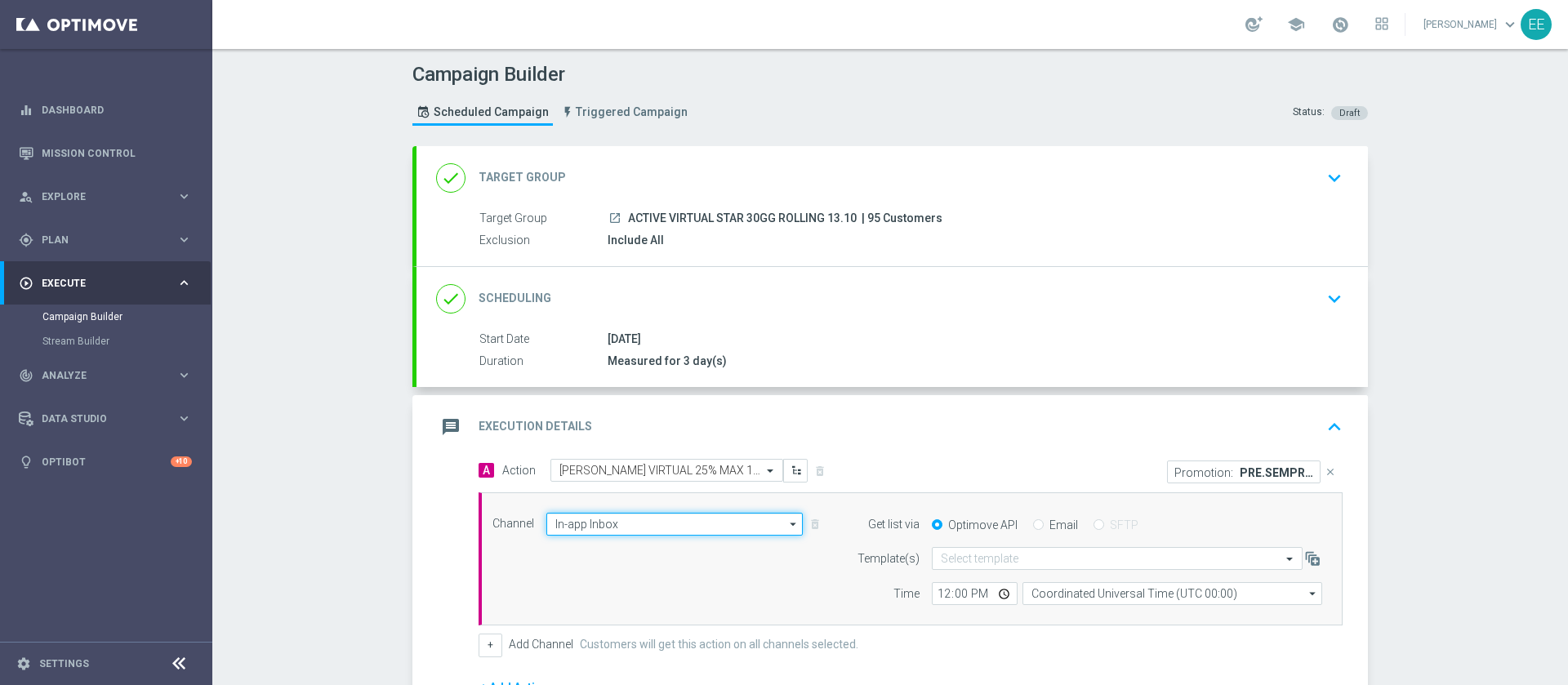
click at [693, 526] on input "In-app Inbox" at bounding box center [675, 524] width 256 height 23
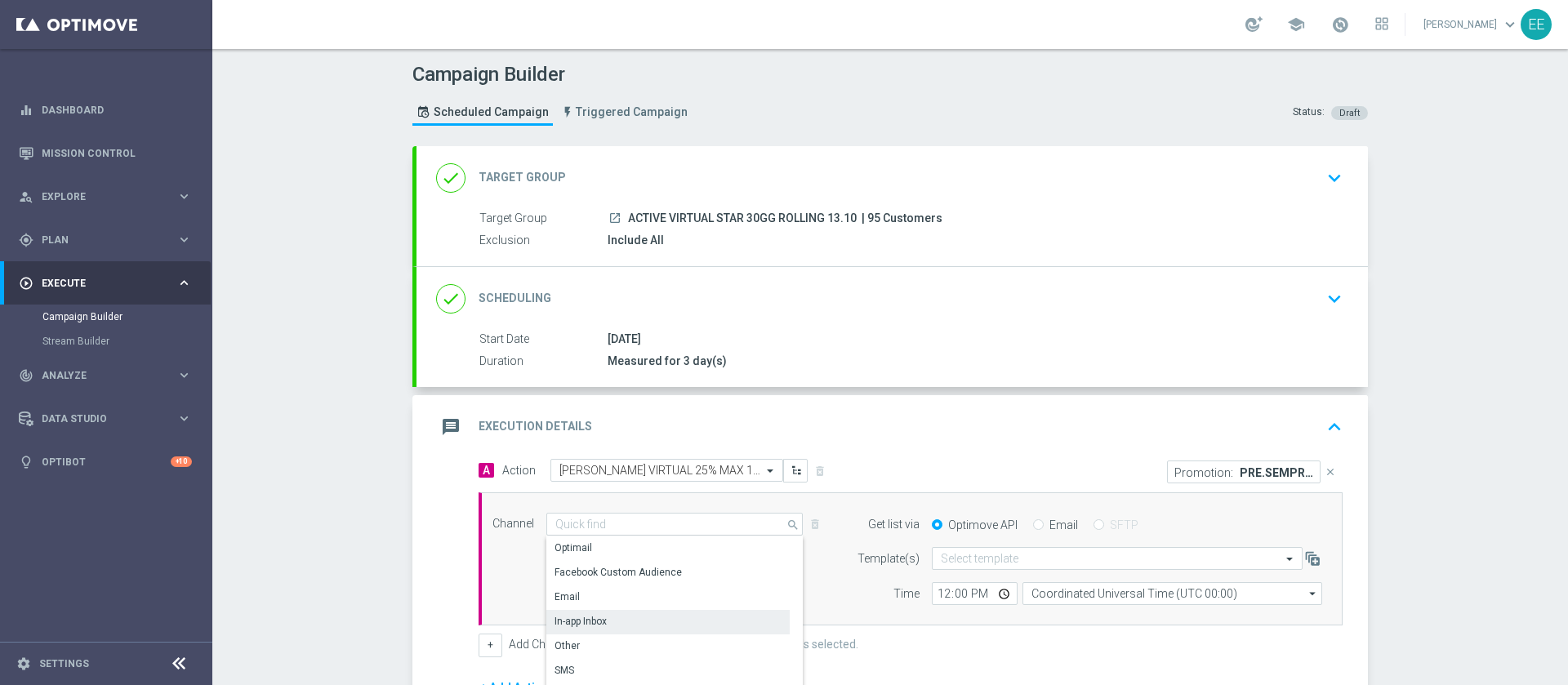
click at [981, 469] on div "Promotion: PRE.SEMPRE13-2 close" at bounding box center [1132, 471] width 445 height 25
type input "In-app Inbox"
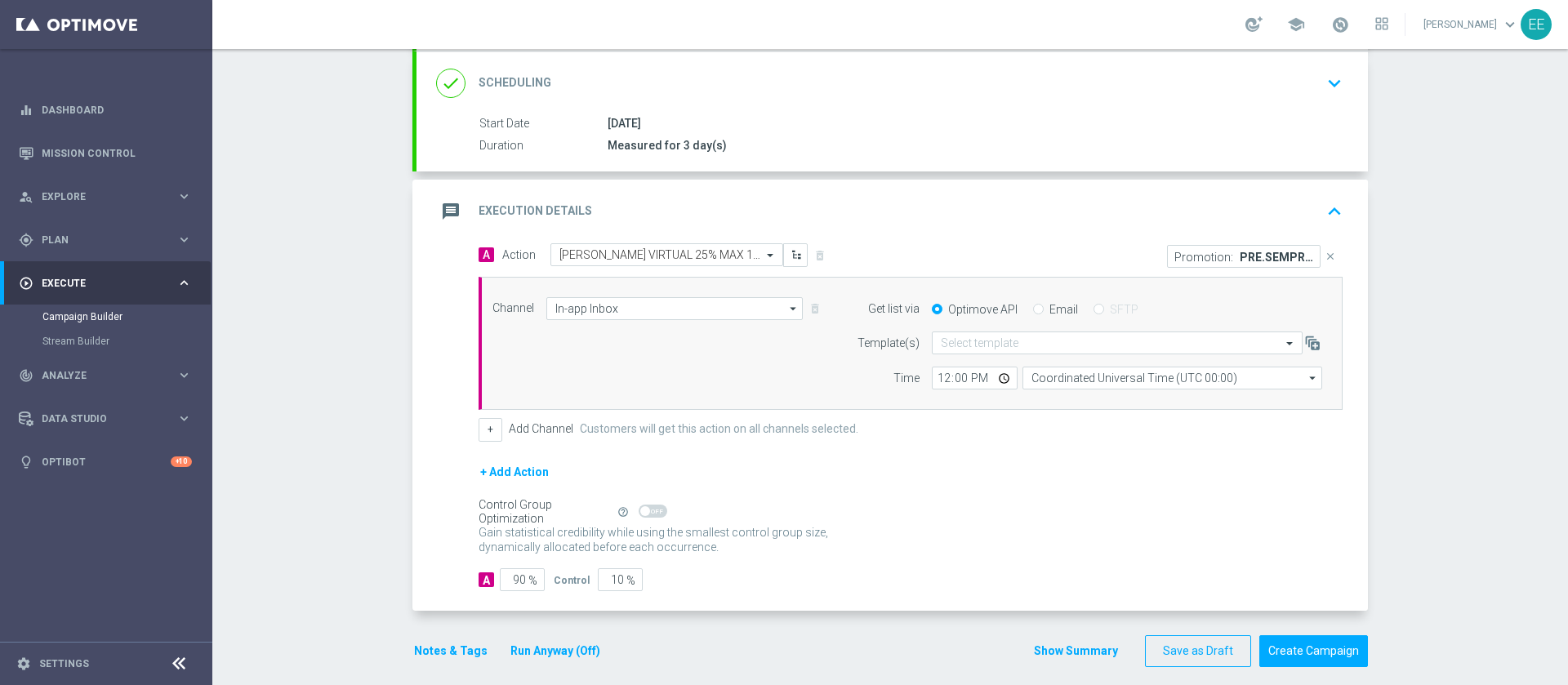
scroll to position [219, 0]
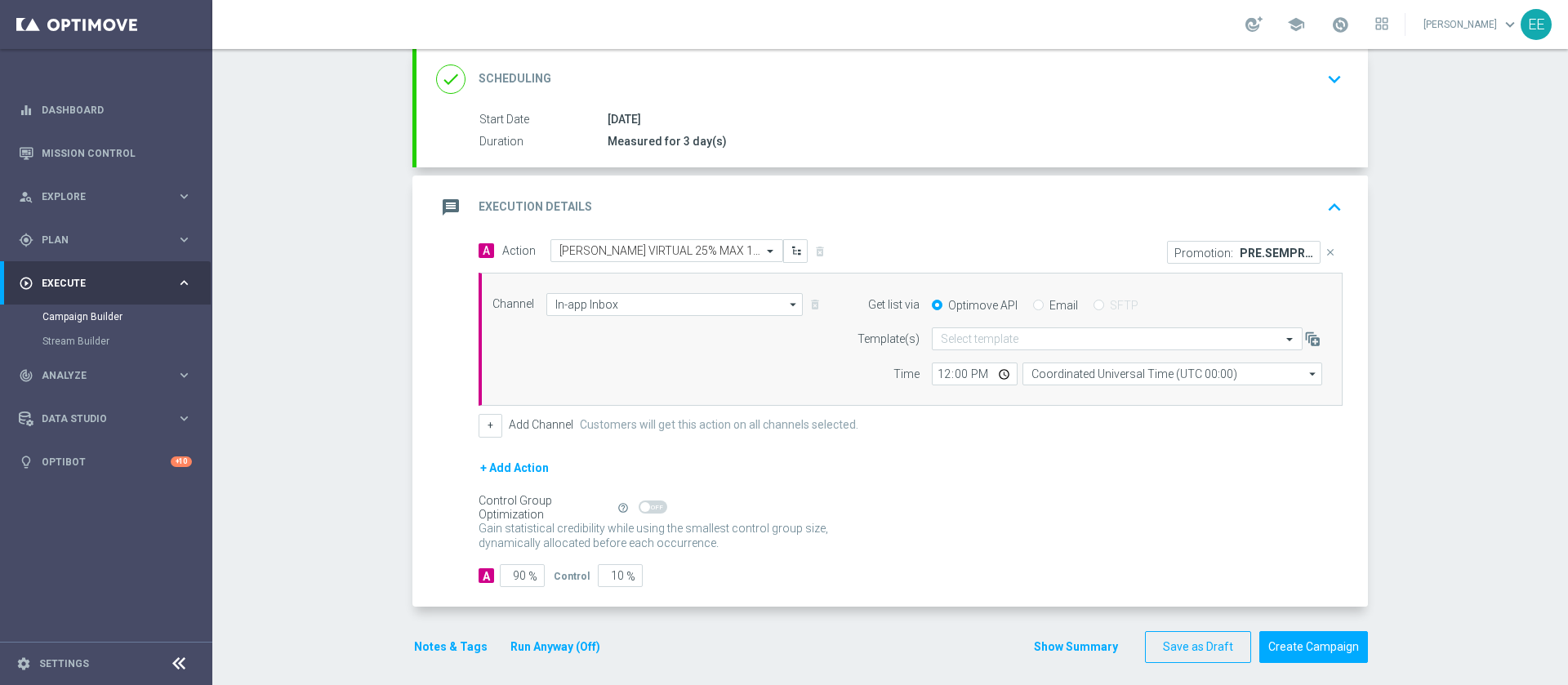
click at [1033, 302] on input "Email" at bounding box center [1038, 306] width 11 height 11
radio input "true"
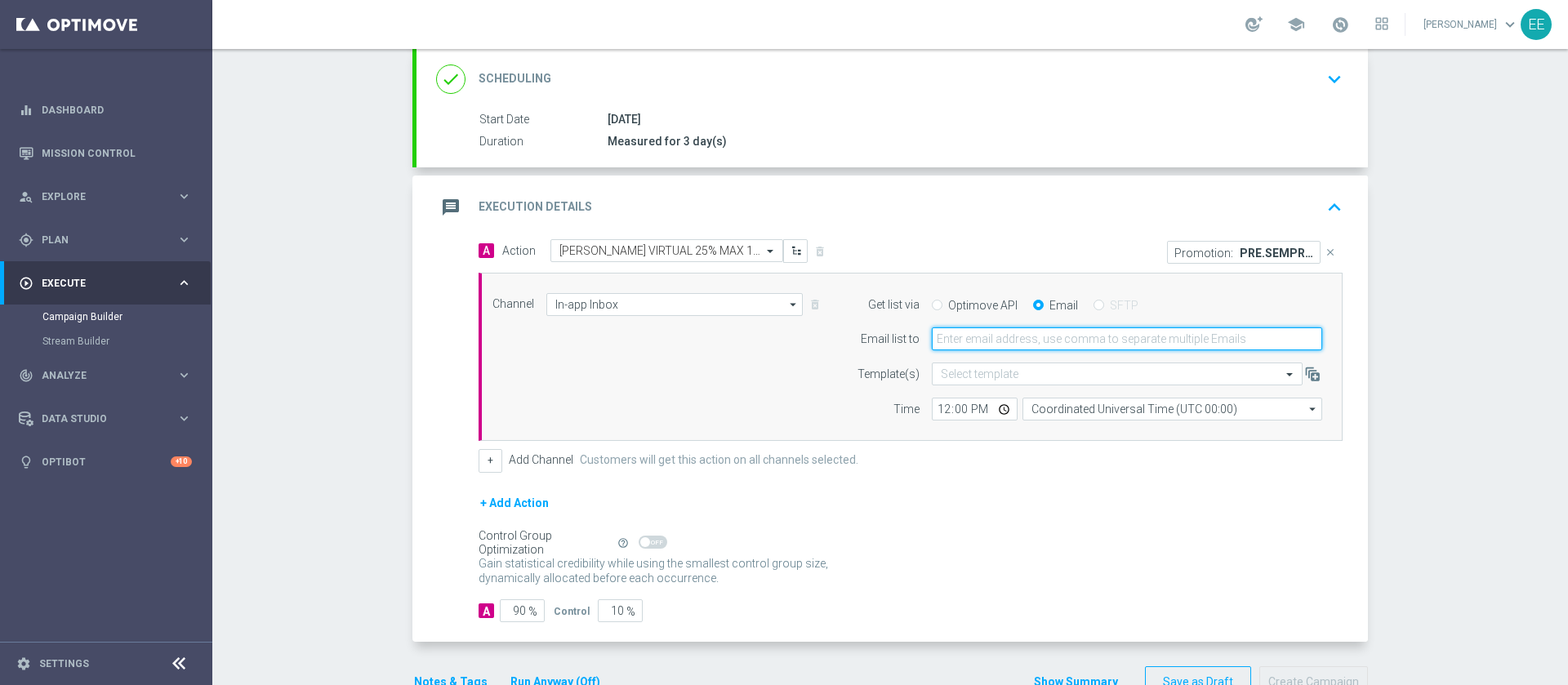
click at [1008, 341] on input "email" at bounding box center [1127, 339] width 390 height 23
type input "[PERSON_NAME][EMAIL_ADDRESS][DOMAIN_NAME]"
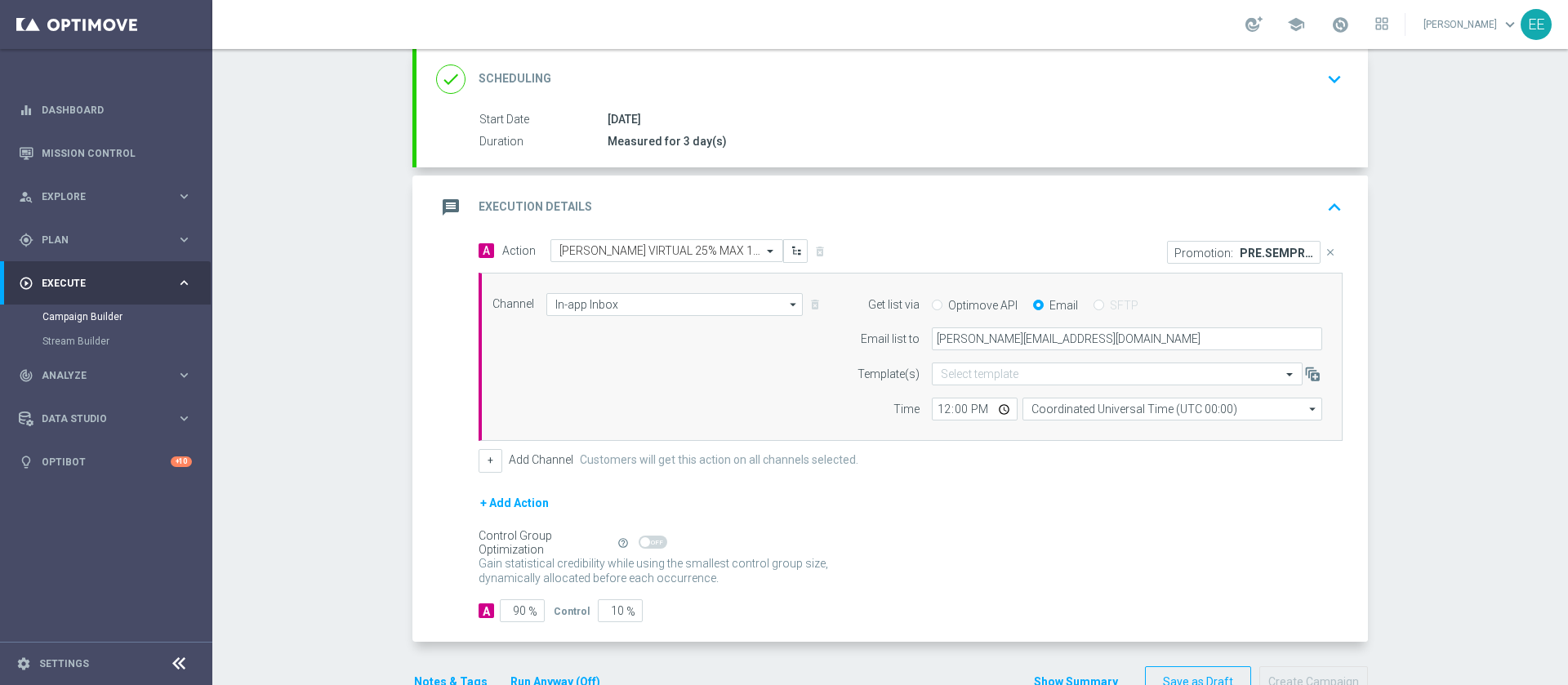
click at [1049, 483] on form "A Action Select action [PERSON_NAME] VIRTUAL 25% MAX 150 O 10% SULLA VINCITA MA…" at bounding box center [911, 430] width 865 height 383
click at [938, 400] on input "12:00" at bounding box center [975, 409] width 85 height 23
type input "15:30"
click at [1114, 563] on div "Gain statistical credibility while using the smallest control group size, dynam…" at bounding box center [911, 572] width 865 height 39
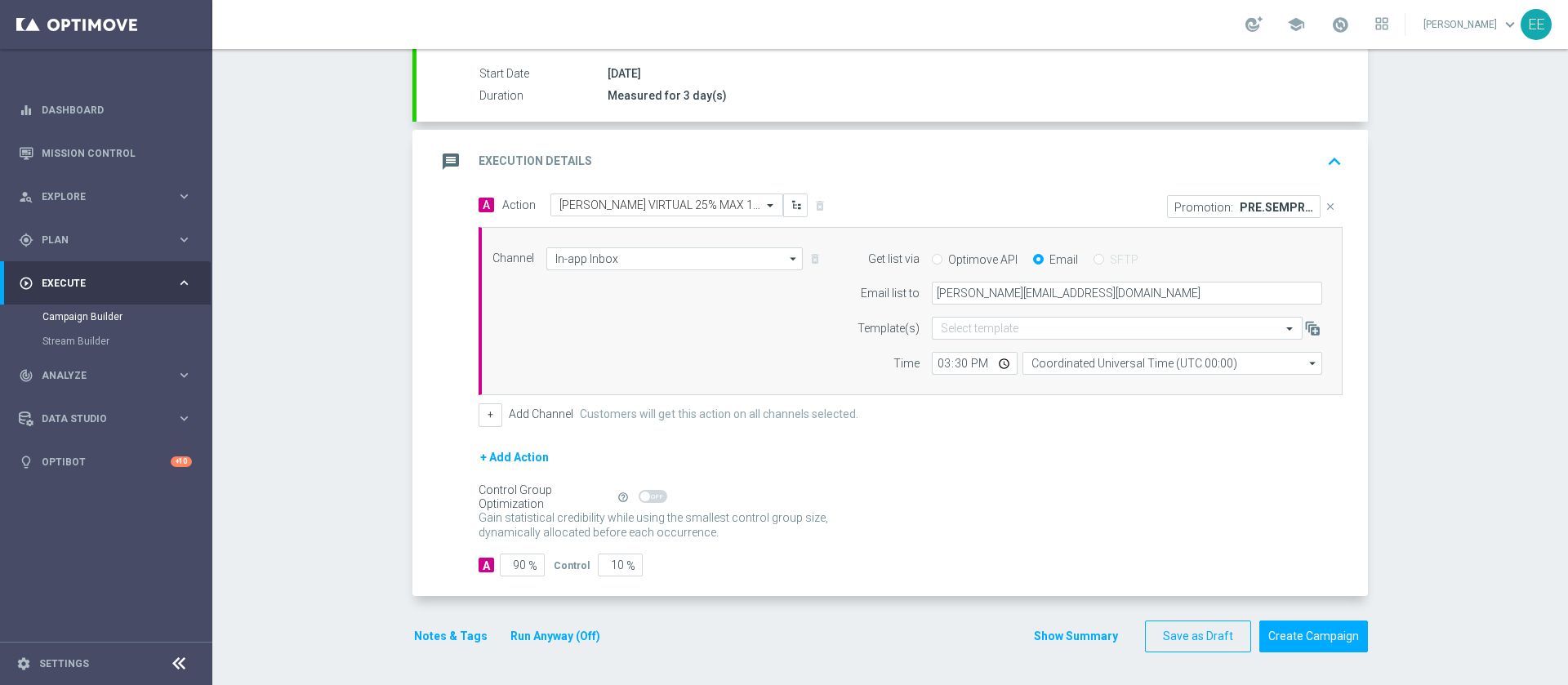
click at [455, 631] on button "Notes & Tags" at bounding box center [450, 636] width 76 height 21
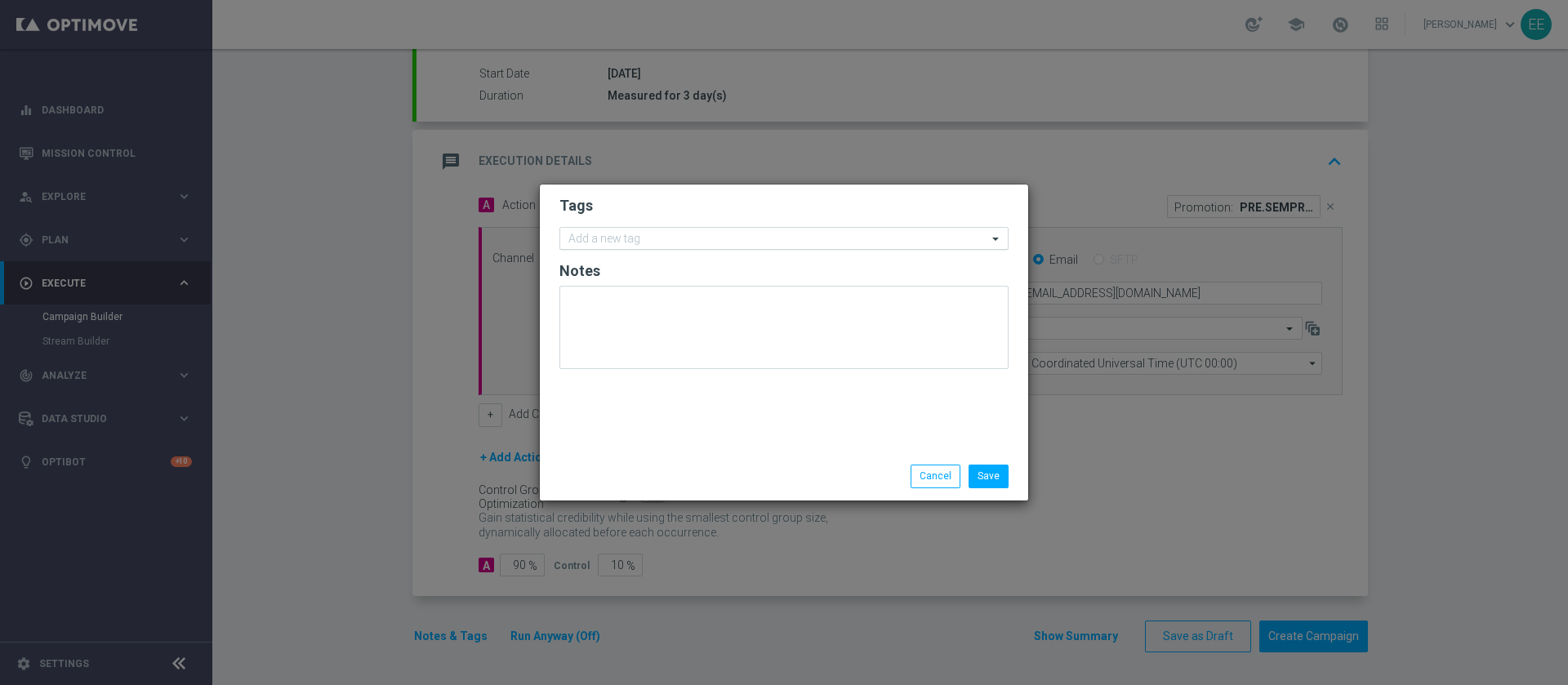
click at [701, 247] on div at bounding box center [777, 241] width 422 height 16
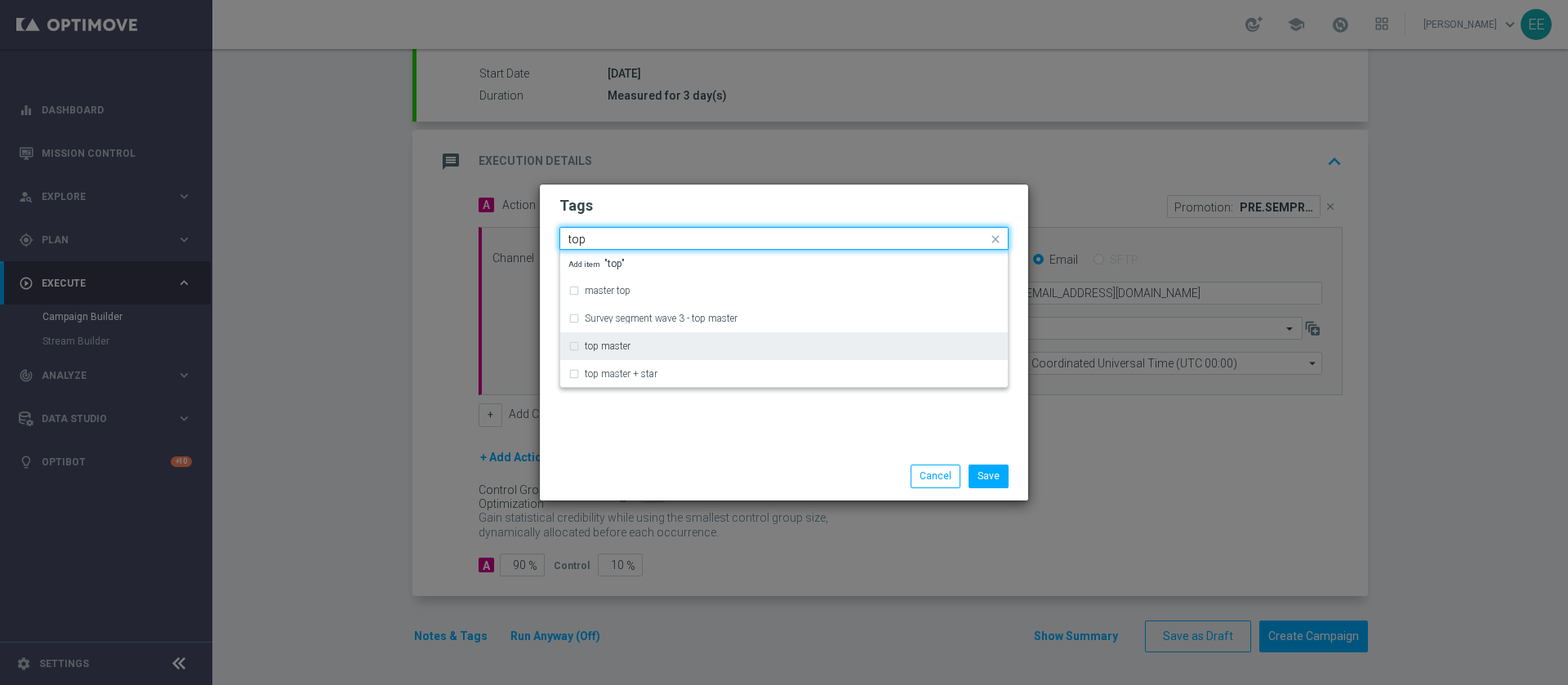
type input "top"
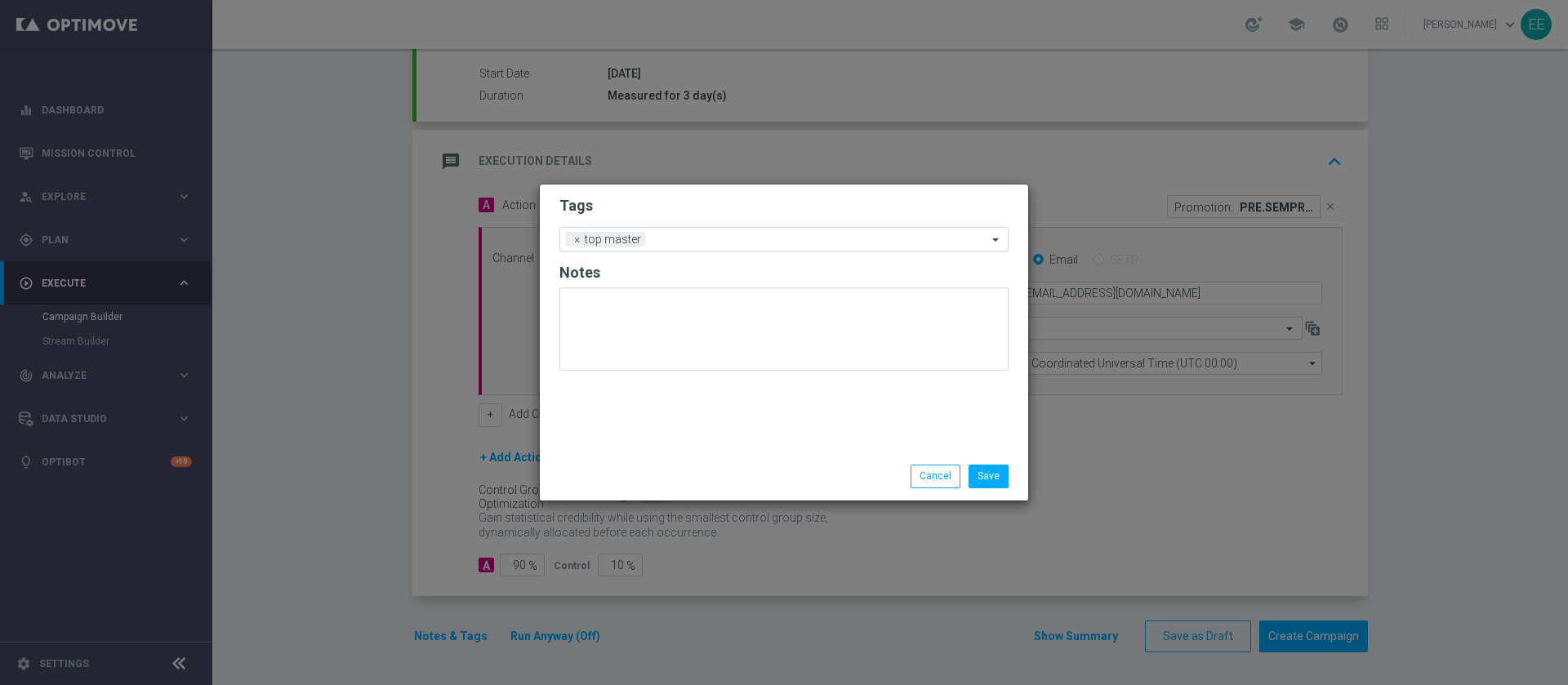
click at [690, 211] on h2 "Tags" at bounding box center [784, 206] width 450 height 20
click at [703, 232] on div "Add a new tag × top master" at bounding box center [774, 239] width 427 height 23
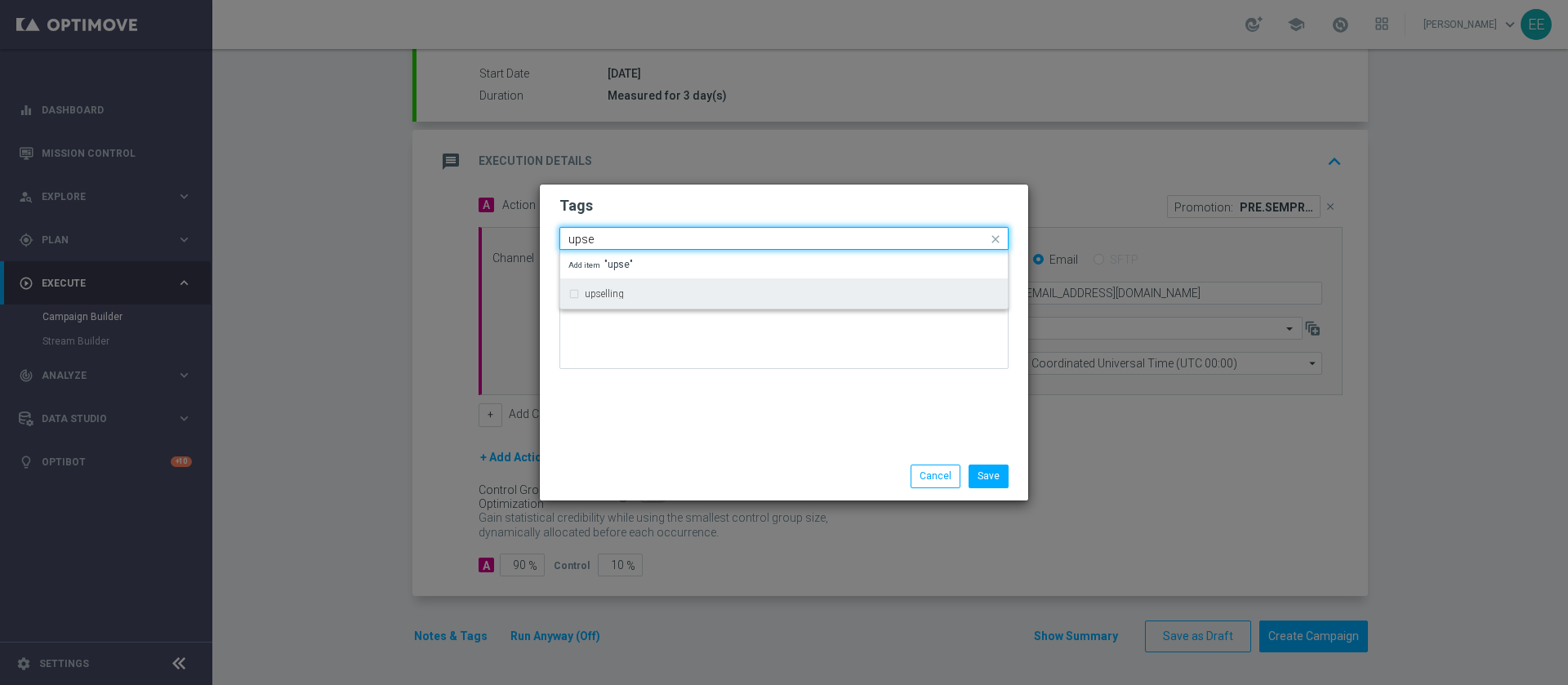
type input "upse"
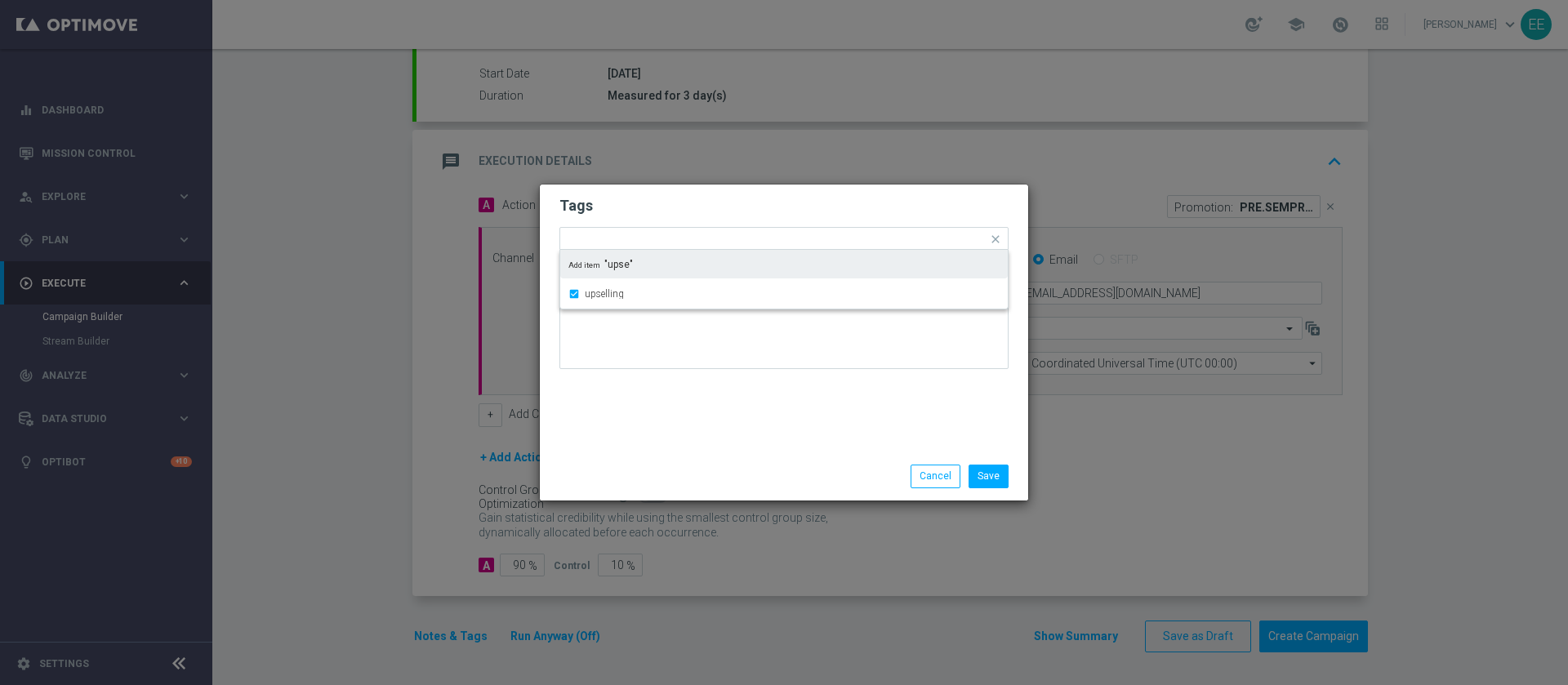
click at [806, 208] on h2 "Tags" at bounding box center [784, 206] width 450 height 20
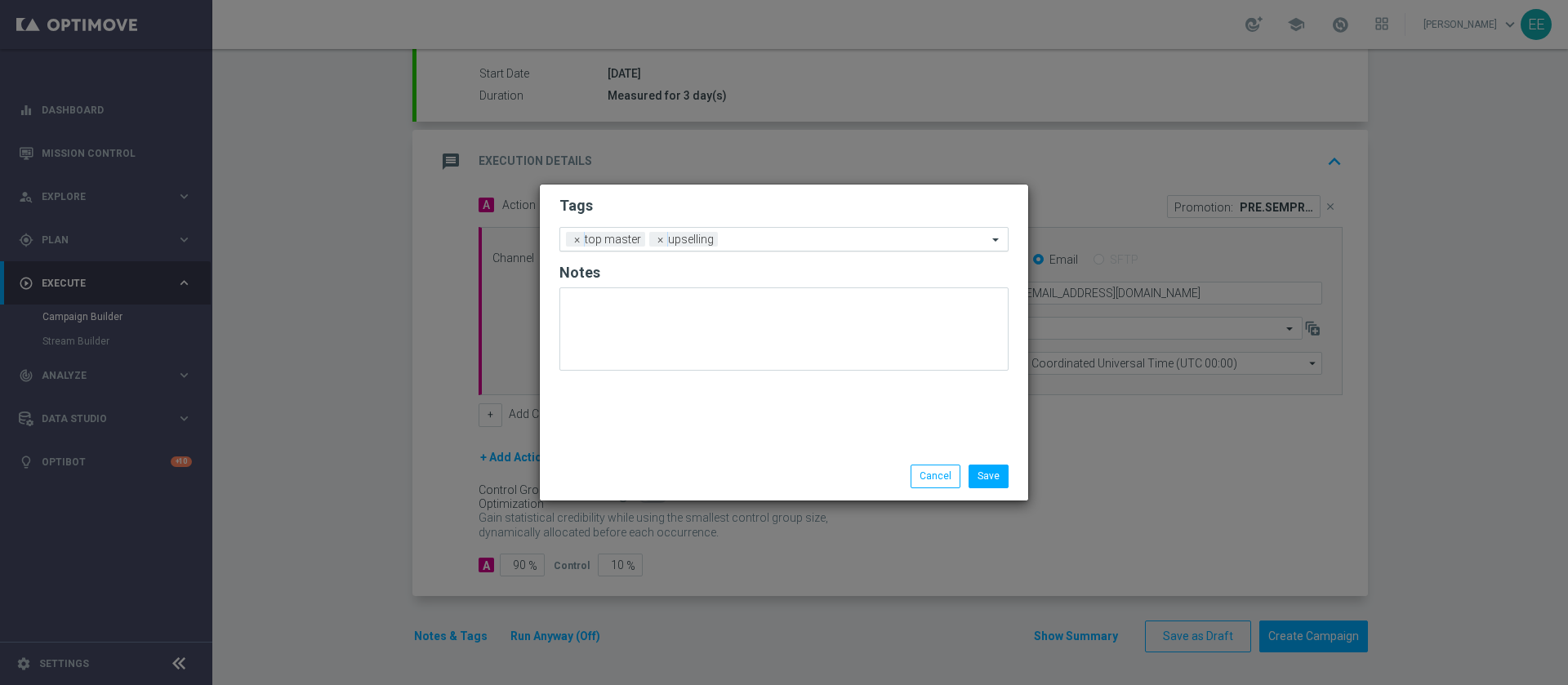
click at [809, 235] on input "text" at bounding box center [856, 240] width 263 height 14
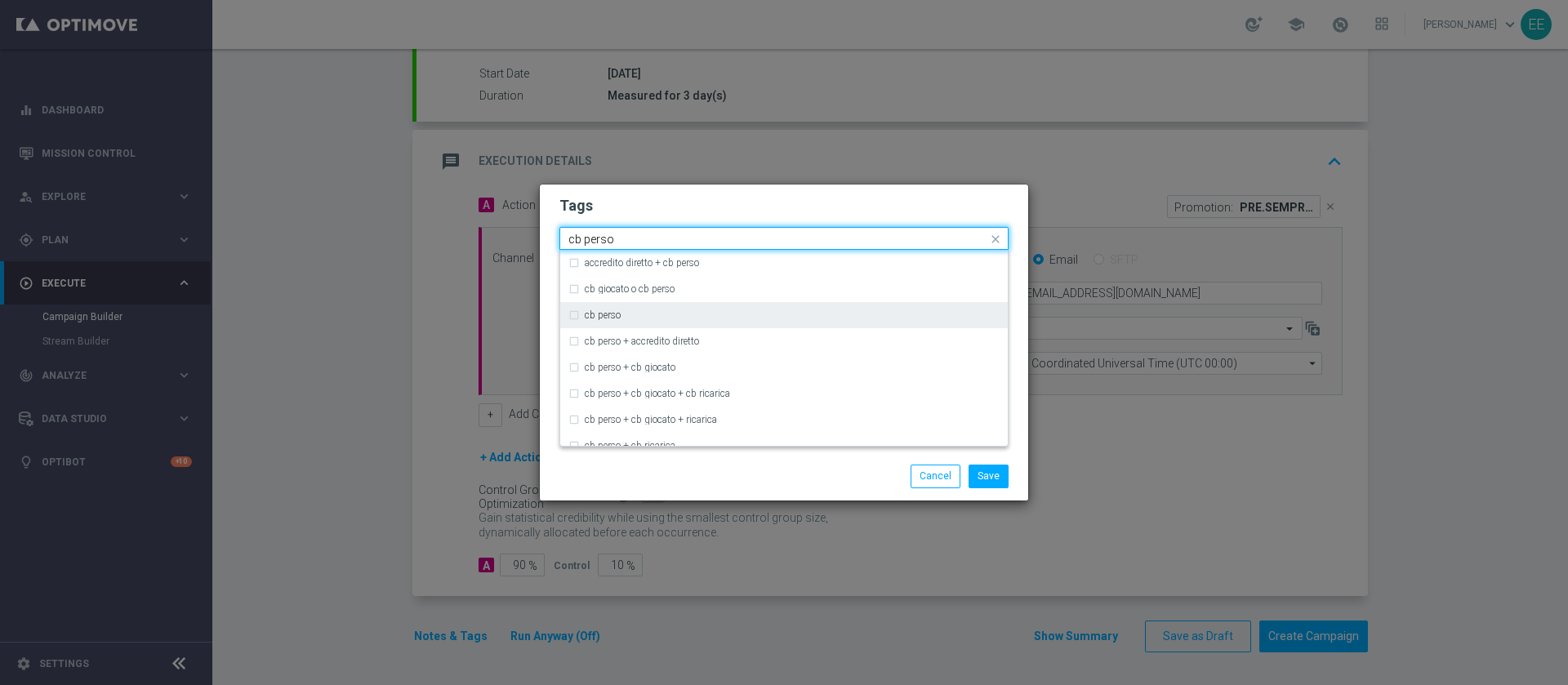
click at [634, 310] on div "cb perso" at bounding box center [792, 315] width 415 height 10
type input "cb perso"
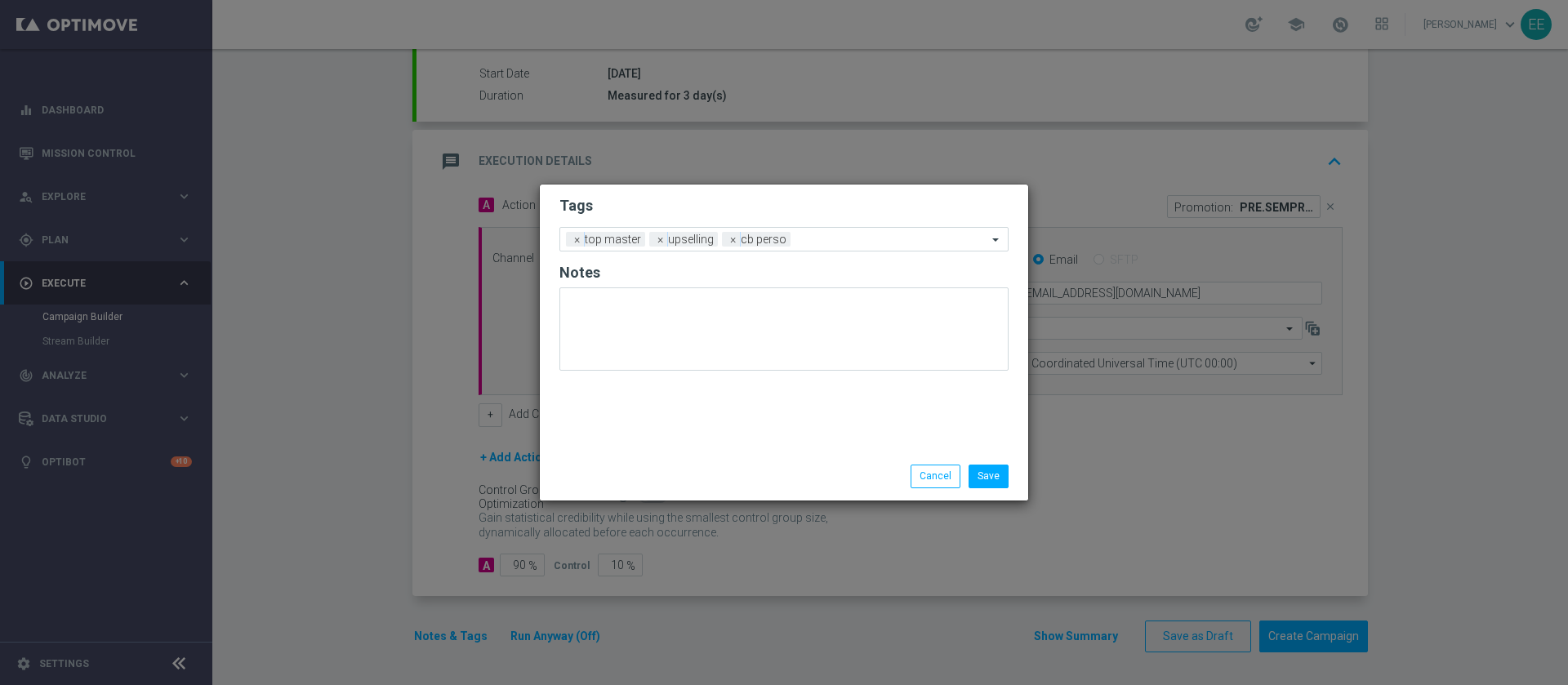
click at [846, 190] on div "Tags Add a new tag × top master × upselling × [PERSON_NAME] Notes" at bounding box center [784, 319] width 488 height 268
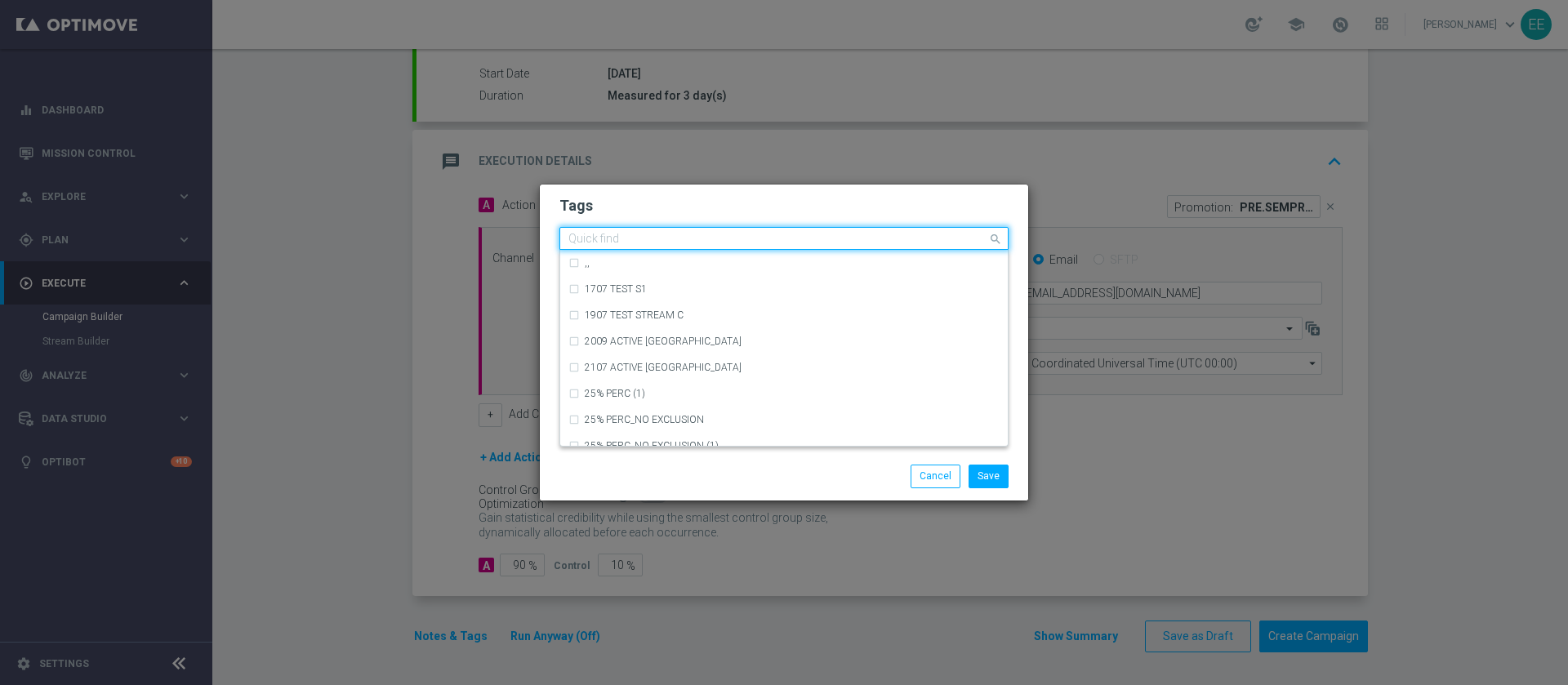
click at [861, 241] on input "text" at bounding box center [778, 239] width 419 height 14
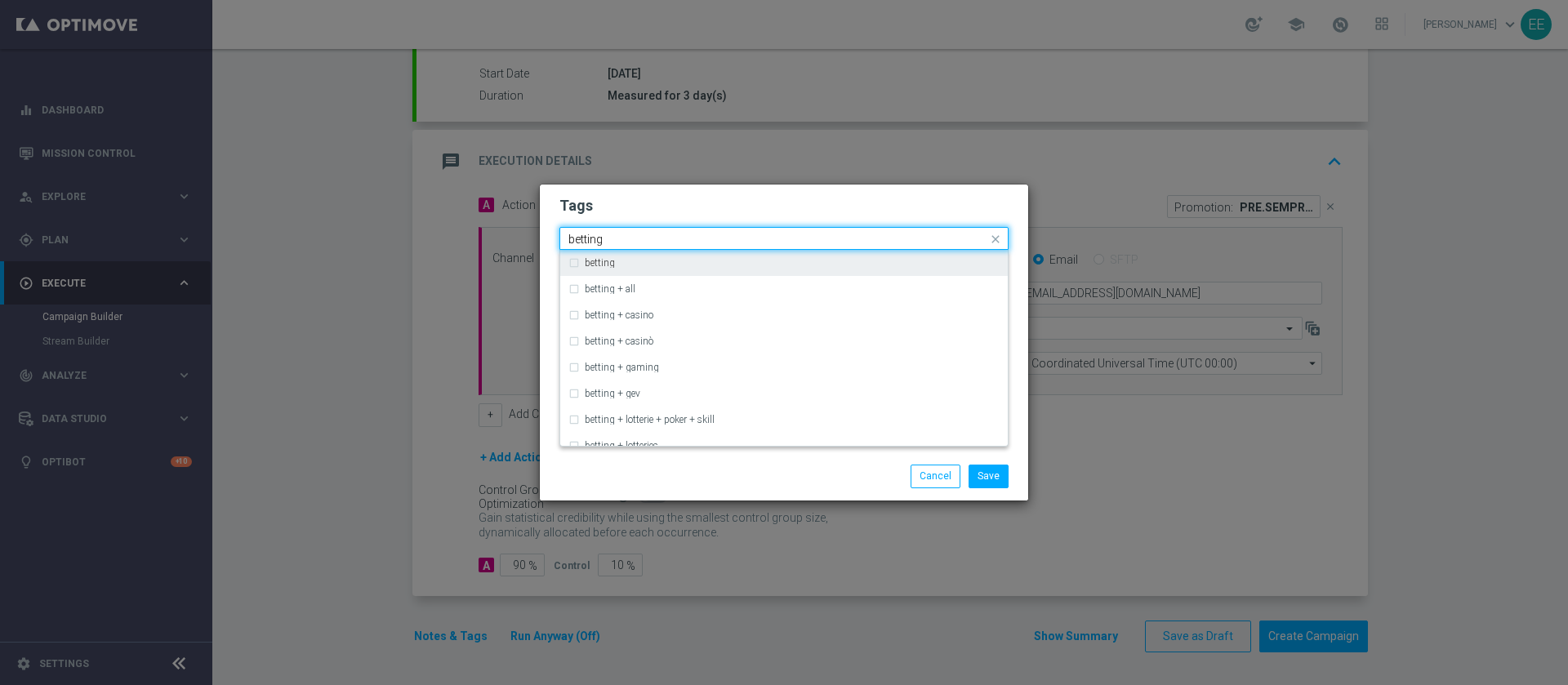
click at [797, 255] on div "betting" at bounding box center [784, 263] width 431 height 26
type input "betting"
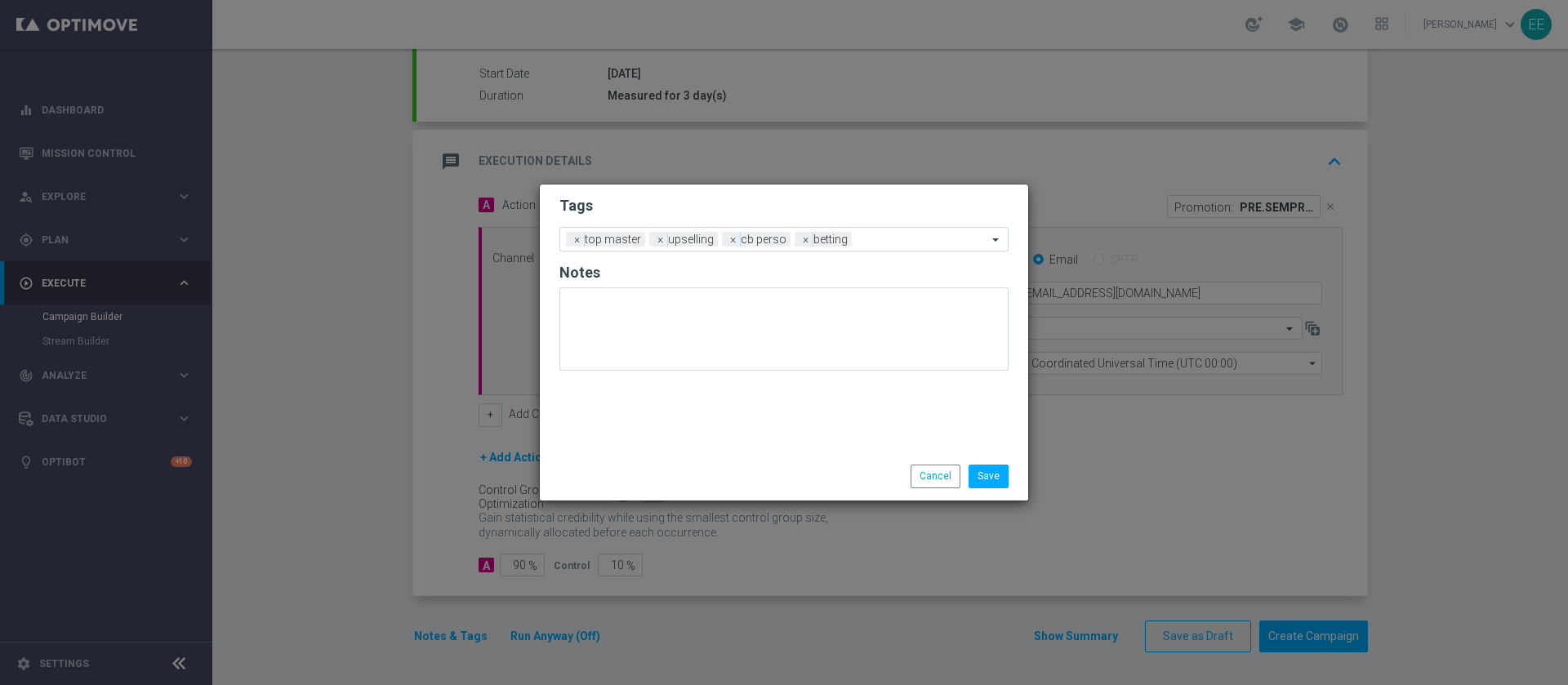
click at [868, 207] on h2 "Tags" at bounding box center [784, 206] width 450 height 20
click at [897, 221] on form "Tags Add a new tag × top master × upselling × [PERSON_NAME] × betting Notes" at bounding box center [784, 287] width 450 height 191
click at [896, 227] on div "Add a new tag × top master × upselling × [PERSON_NAME] × betting" at bounding box center [784, 239] width 450 height 25
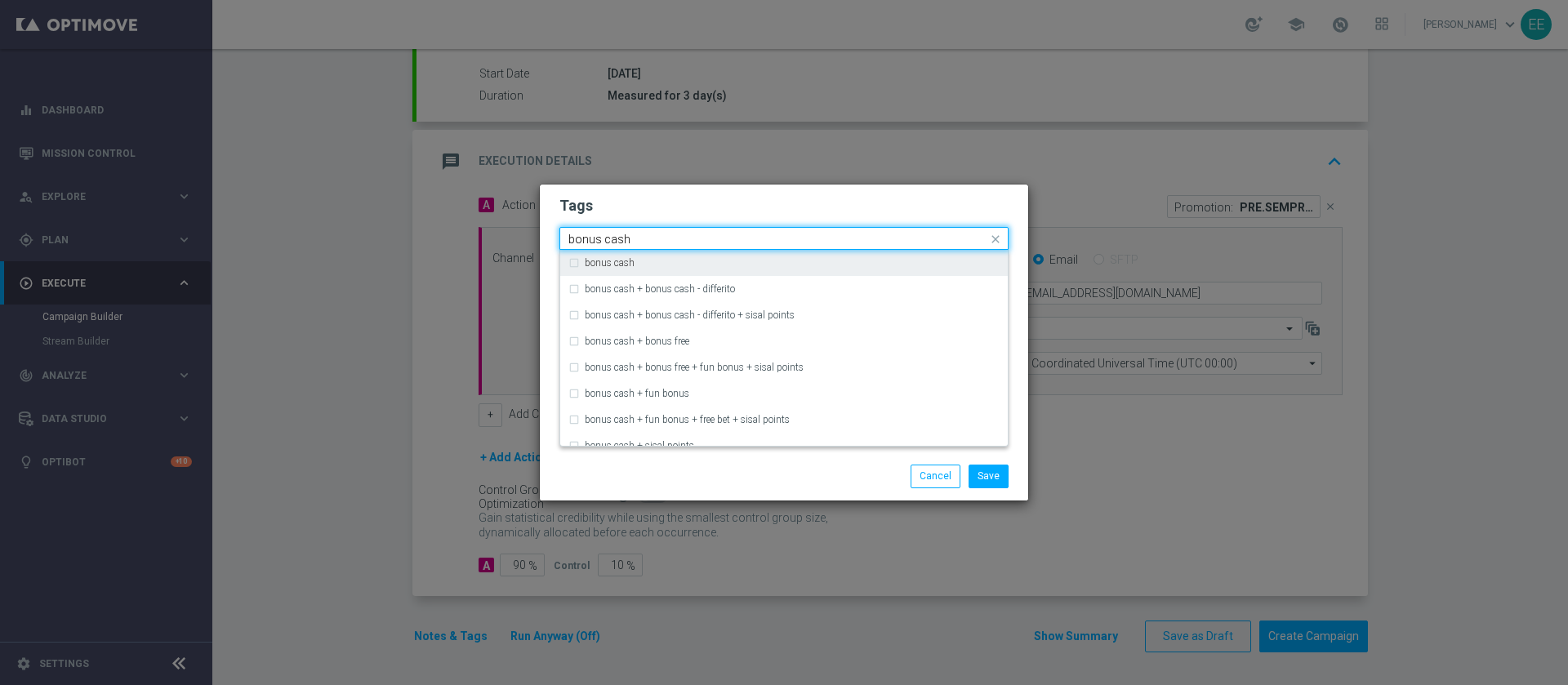
click at [836, 260] on div "bonus cash" at bounding box center [792, 263] width 415 height 10
type input "bonus cash"
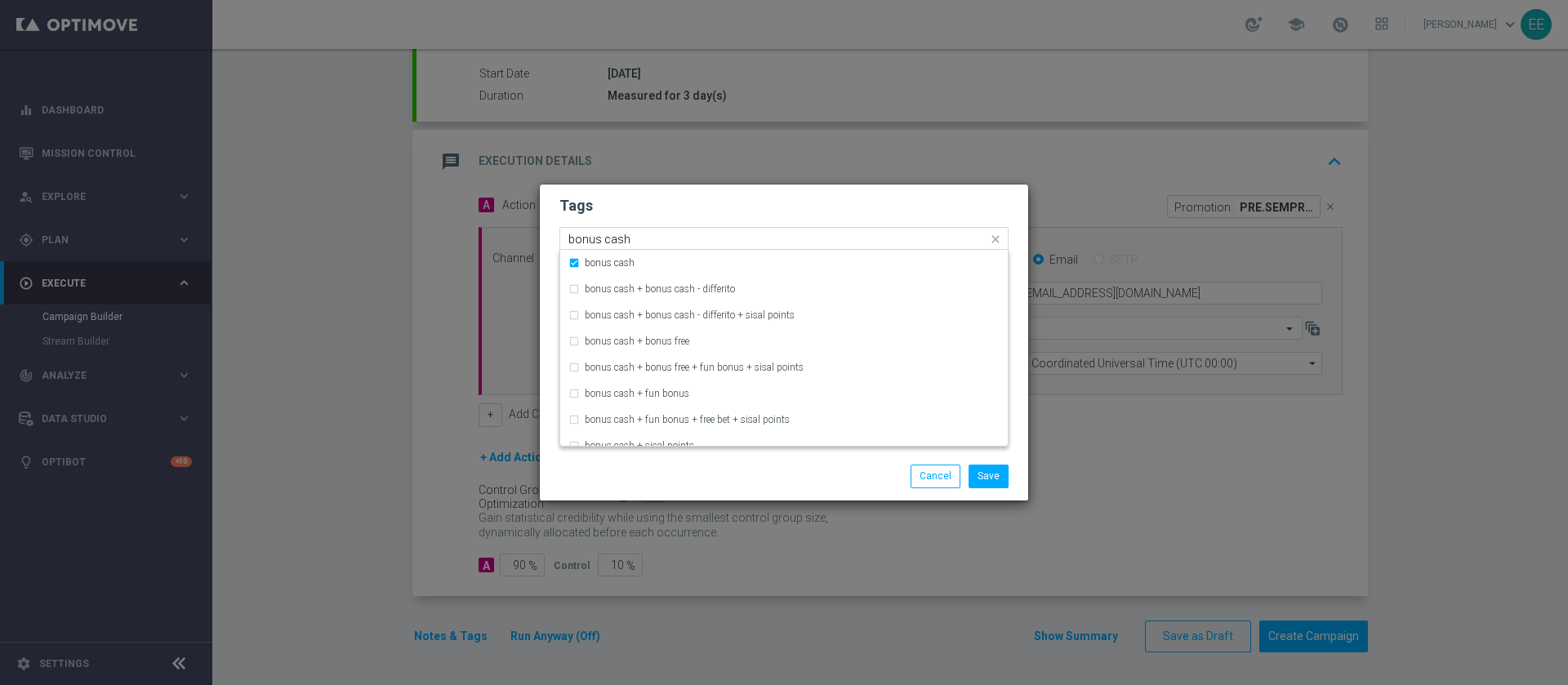
click at [881, 227] on div "Quick find × top master × upselling × [PERSON_NAME] × betting × bonus cash bonu…" at bounding box center [784, 238] width 450 height 23
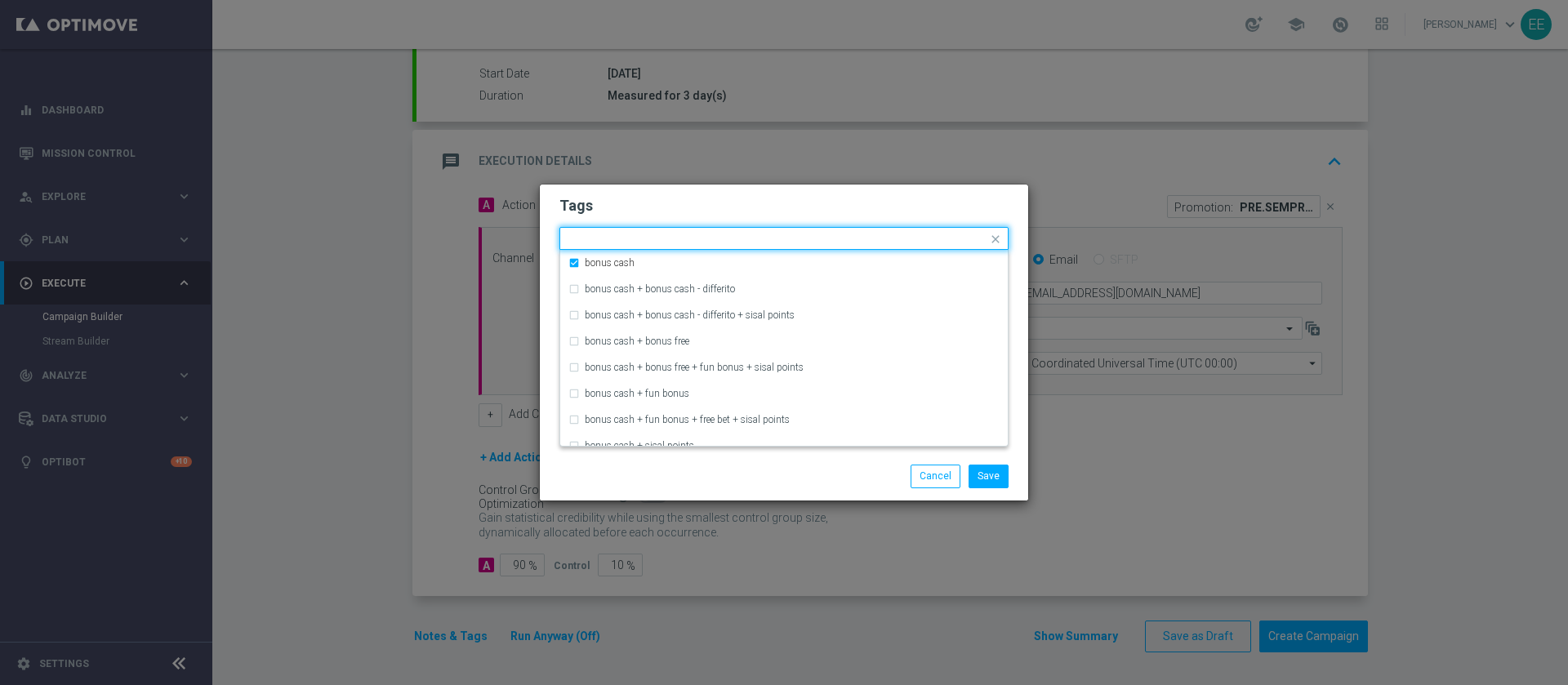
click at [888, 218] on form "Tags Quick find × top master × upselling × [PERSON_NAME] × betting × bonus cash…" at bounding box center [784, 287] width 450 height 190
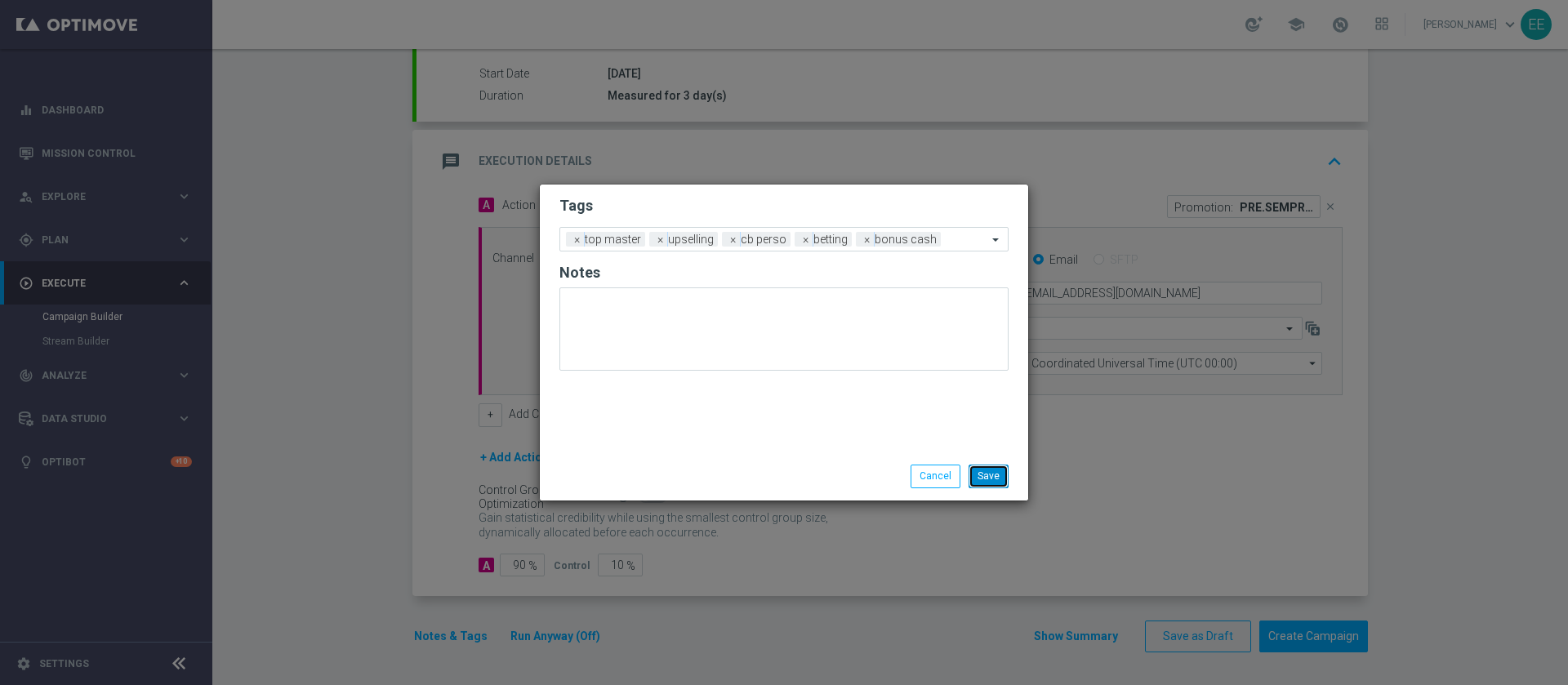
click at [994, 477] on button "Save" at bounding box center [989, 476] width 40 height 23
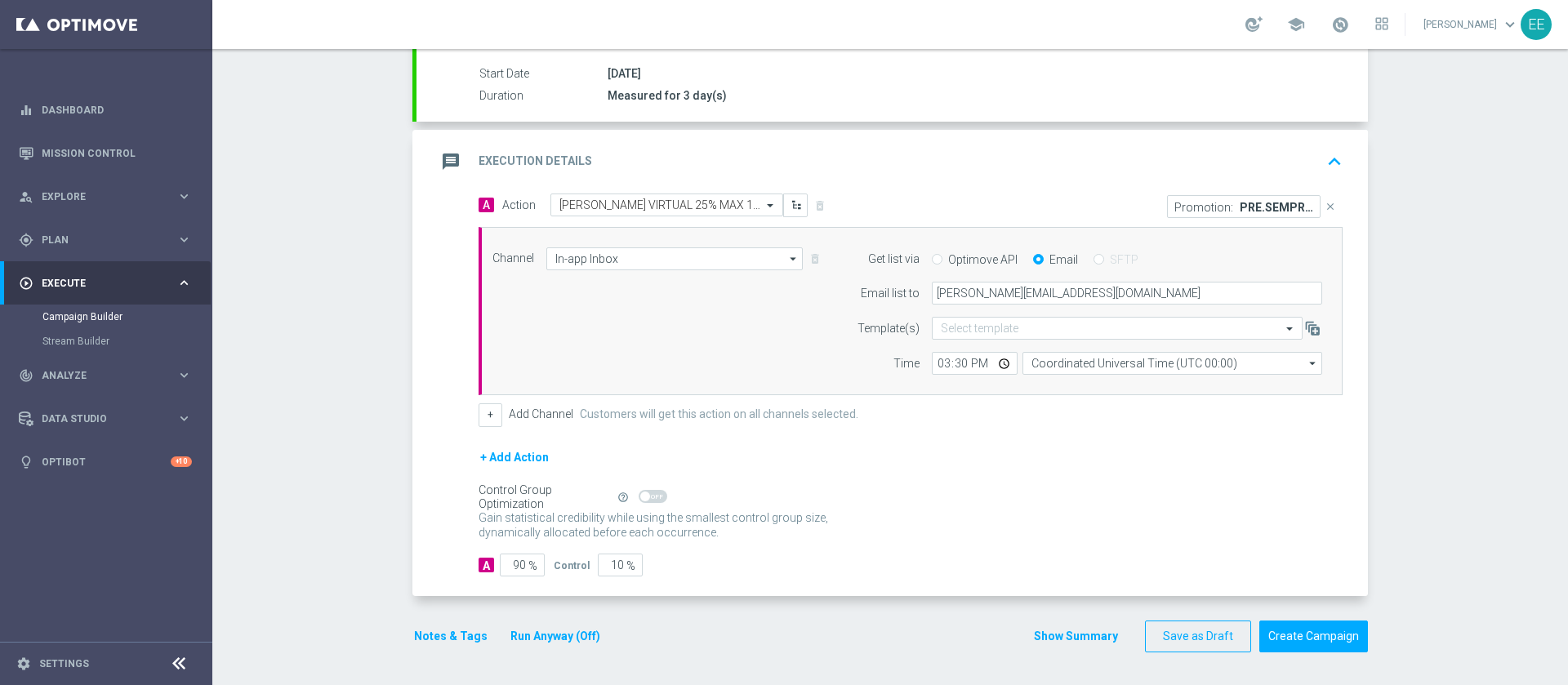
click at [1321, 161] on button "keyboard_arrow_up" at bounding box center [1335, 162] width 28 height 31
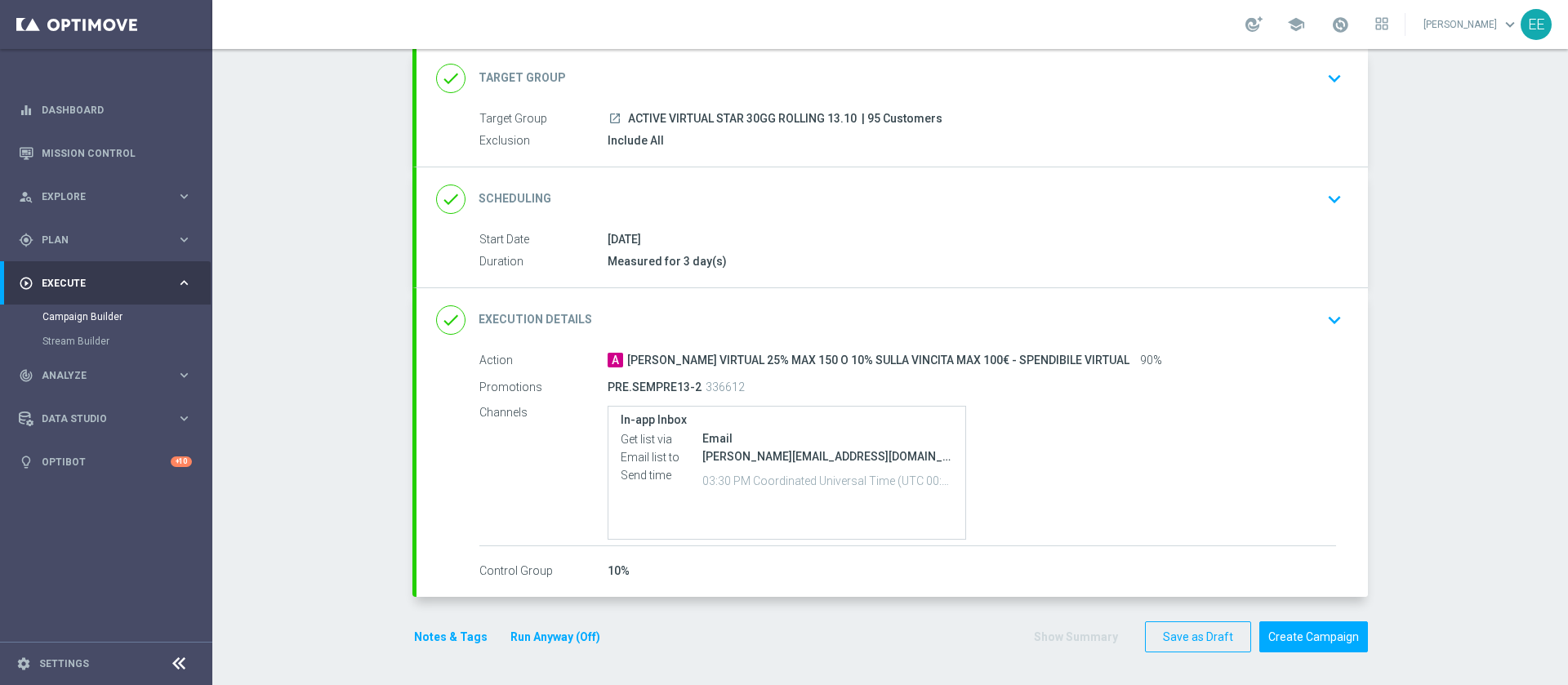
scroll to position [99, 0]
click at [1350, 34] on link at bounding box center [1340, 25] width 21 height 26
click at [1350, 34] on link "Last available data: [DATE] Batch process completed successfully check_circle D…" at bounding box center [1340, 25] width 21 height 26
click at [1307, 640] on button "Create Campaign" at bounding box center [1314, 637] width 108 height 32
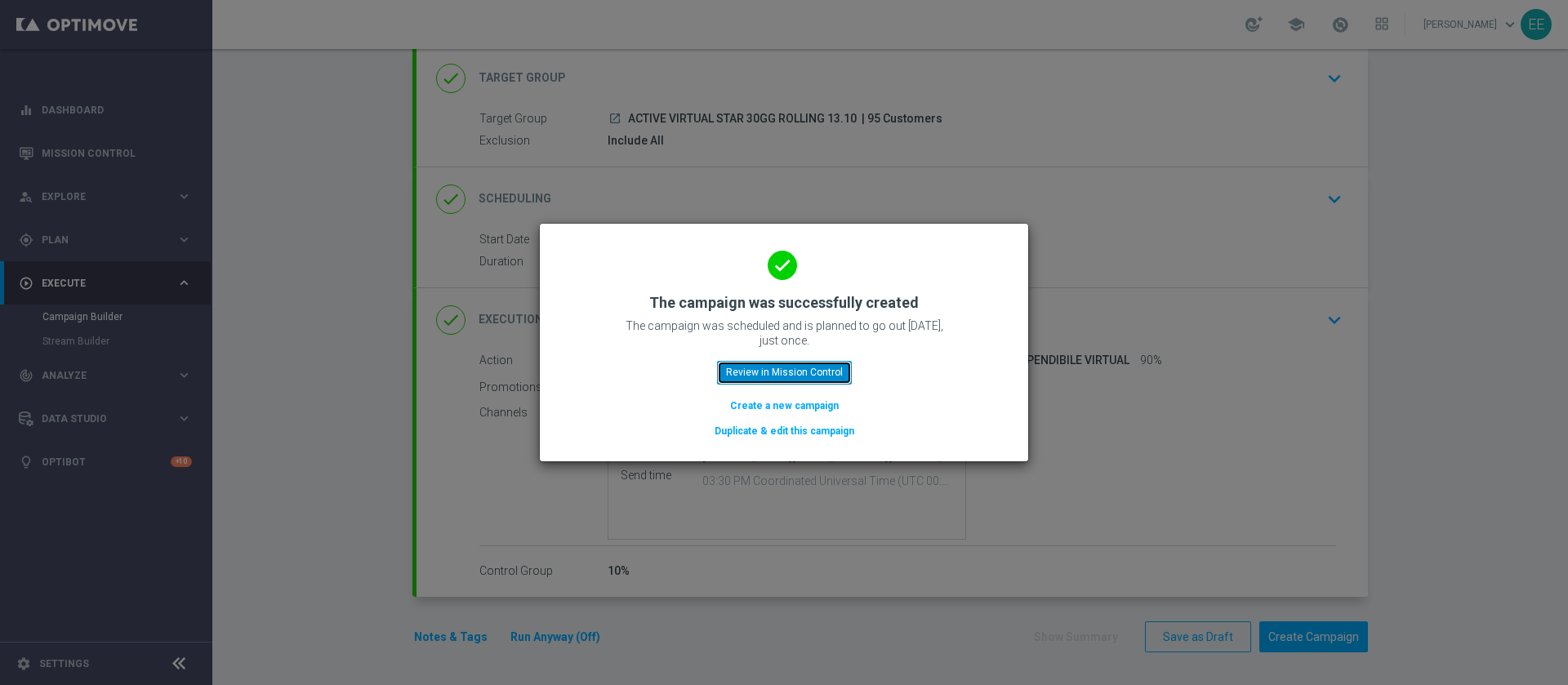
click at [800, 378] on button "Review in Mission Control" at bounding box center [785, 372] width 135 height 23
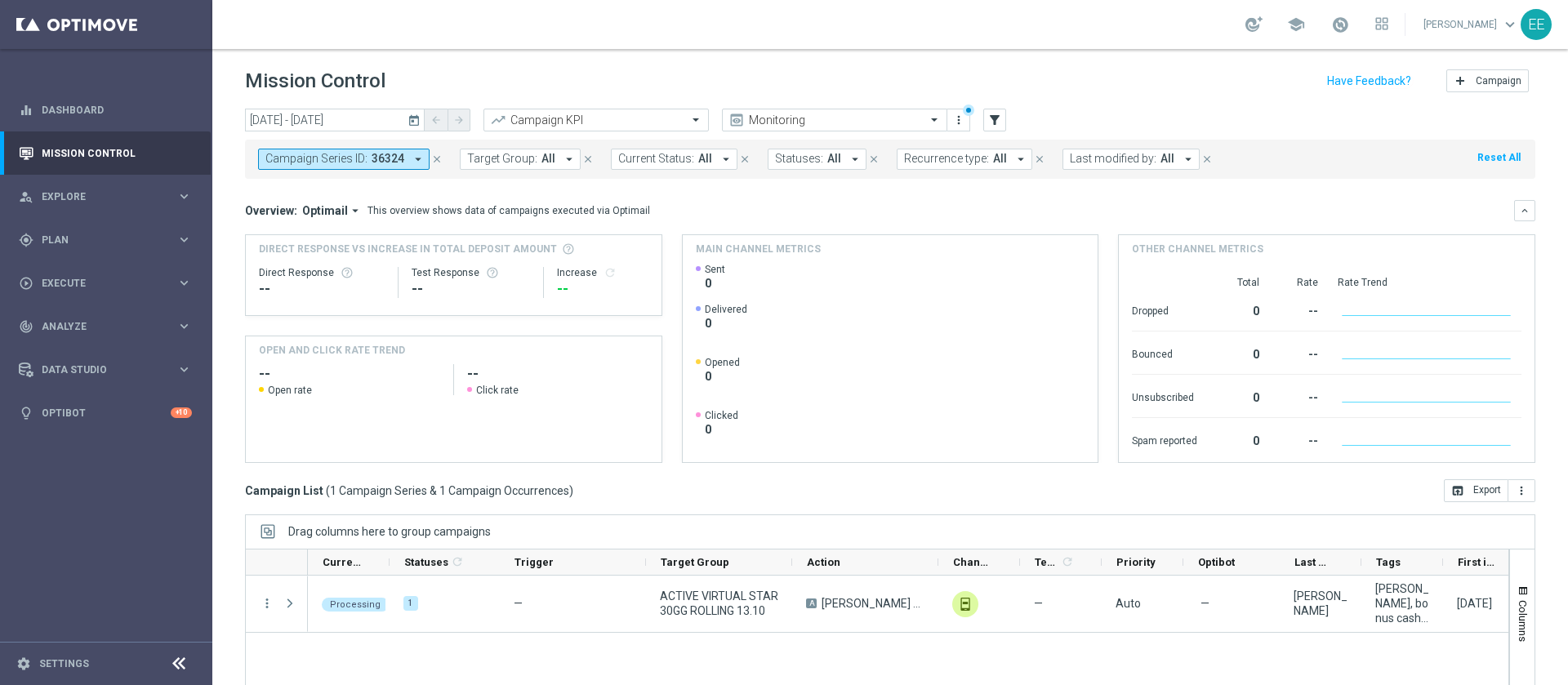
scroll to position [131, 0]
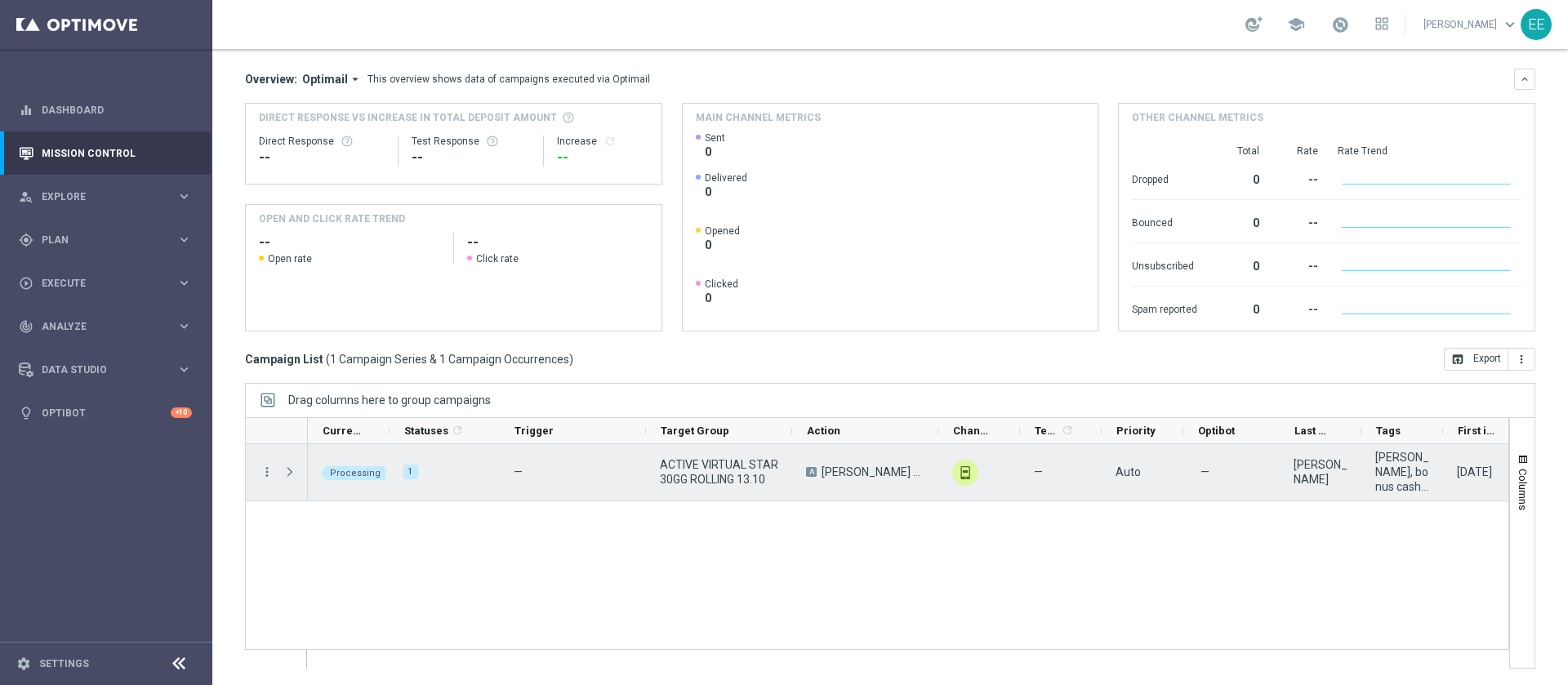
click at [290, 471] on span "Press SPACE to select this row." at bounding box center [290, 472] width 15 height 13
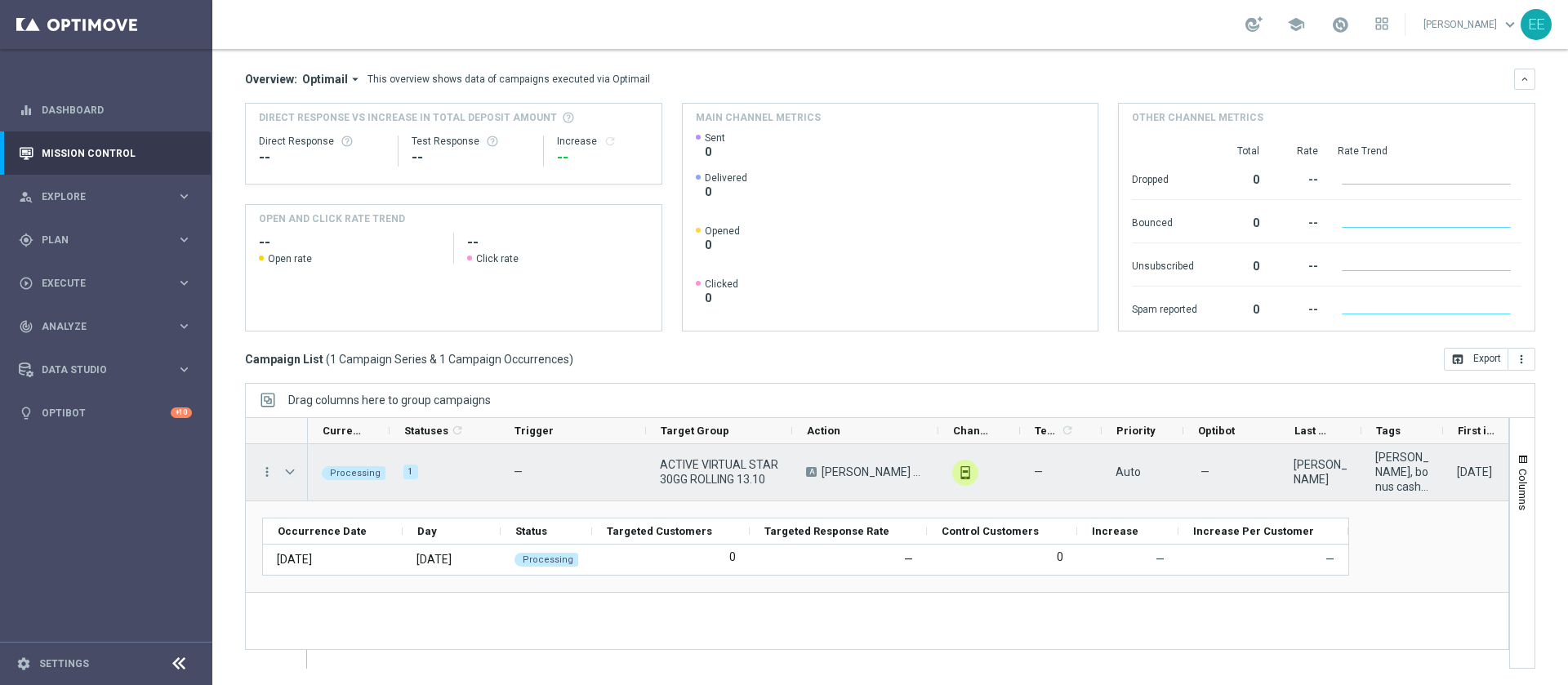
click at [288, 470] on span "Press SPACE to select this row." at bounding box center [290, 472] width 15 height 13
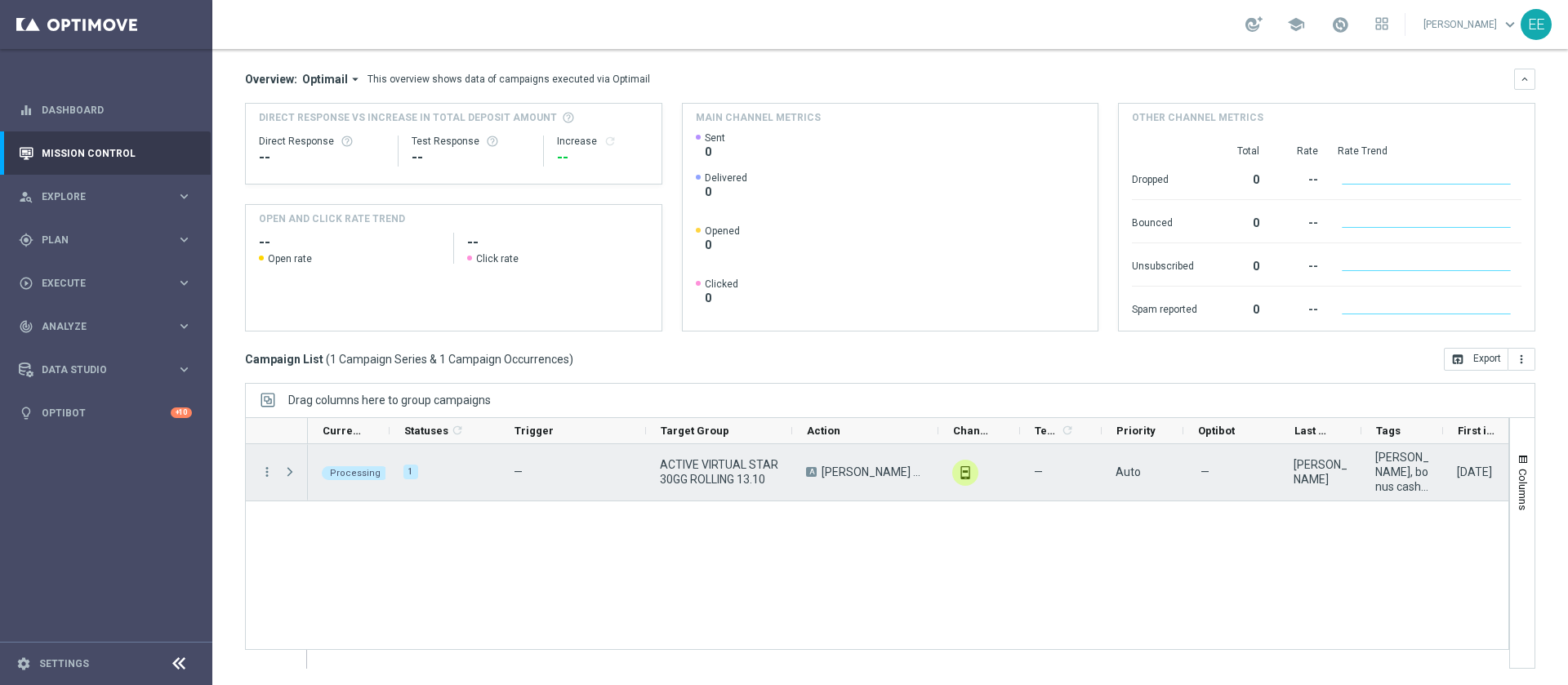
click at [288, 470] on span "Press SPACE to select this row." at bounding box center [290, 472] width 15 height 13
click at [0, 0] on span "Press SPACE to select this row." at bounding box center [0, 0] width 0 height 0
click at [288, 470] on span "Press SPACE to select this row." at bounding box center [290, 472] width 15 height 13
click at [0, 0] on span "Press SPACE to select this row." at bounding box center [0, 0] width 0 height 0
click at [288, 470] on span "Press SPACE to select this row." at bounding box center [290, 472] width 15 height 13
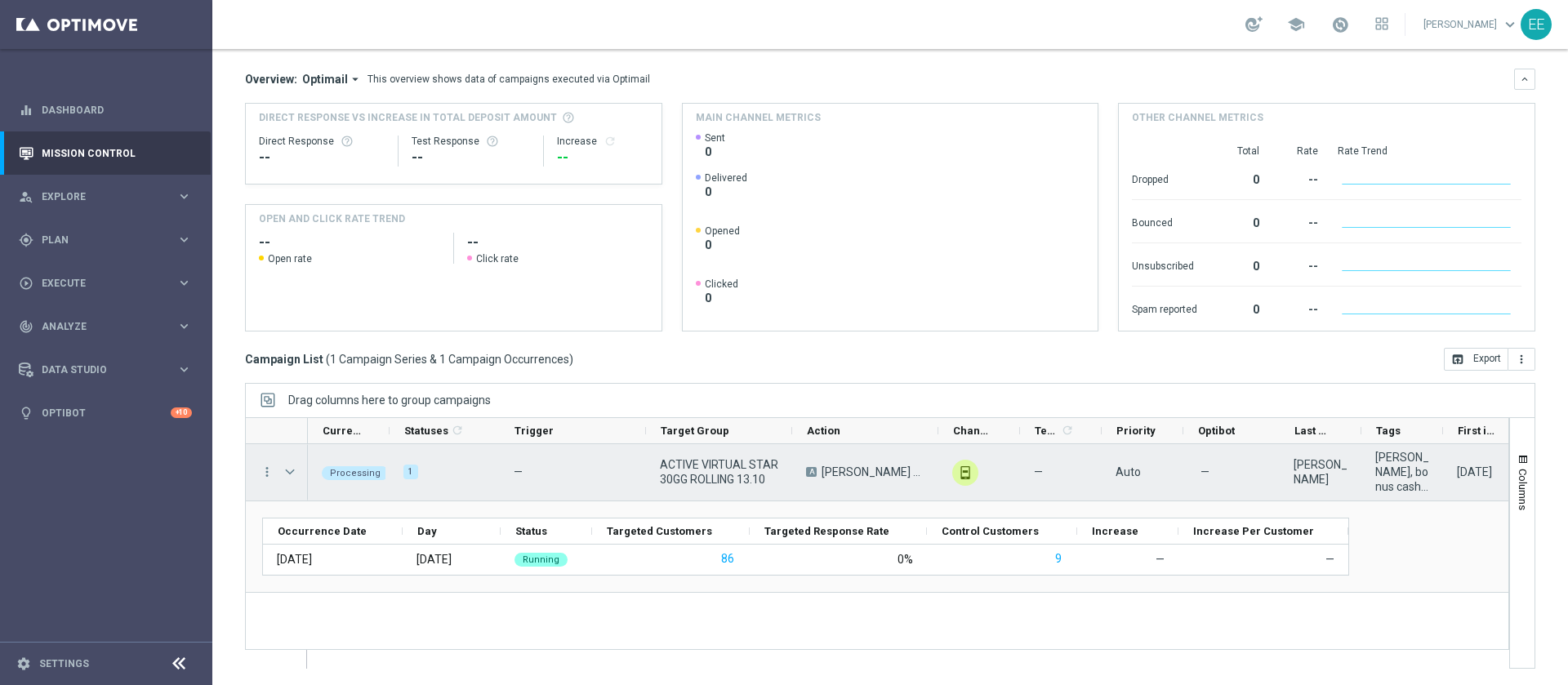
click at [686, 453] on div "ACTIVE VIRTUAL STAR 30GG ROLLING 13.10" at bounding box center [719, 472] width 146 height 57
click at [291, 469] on span "Press SPACE to select this row." at bounding box center [290, 472] width 15 height 13
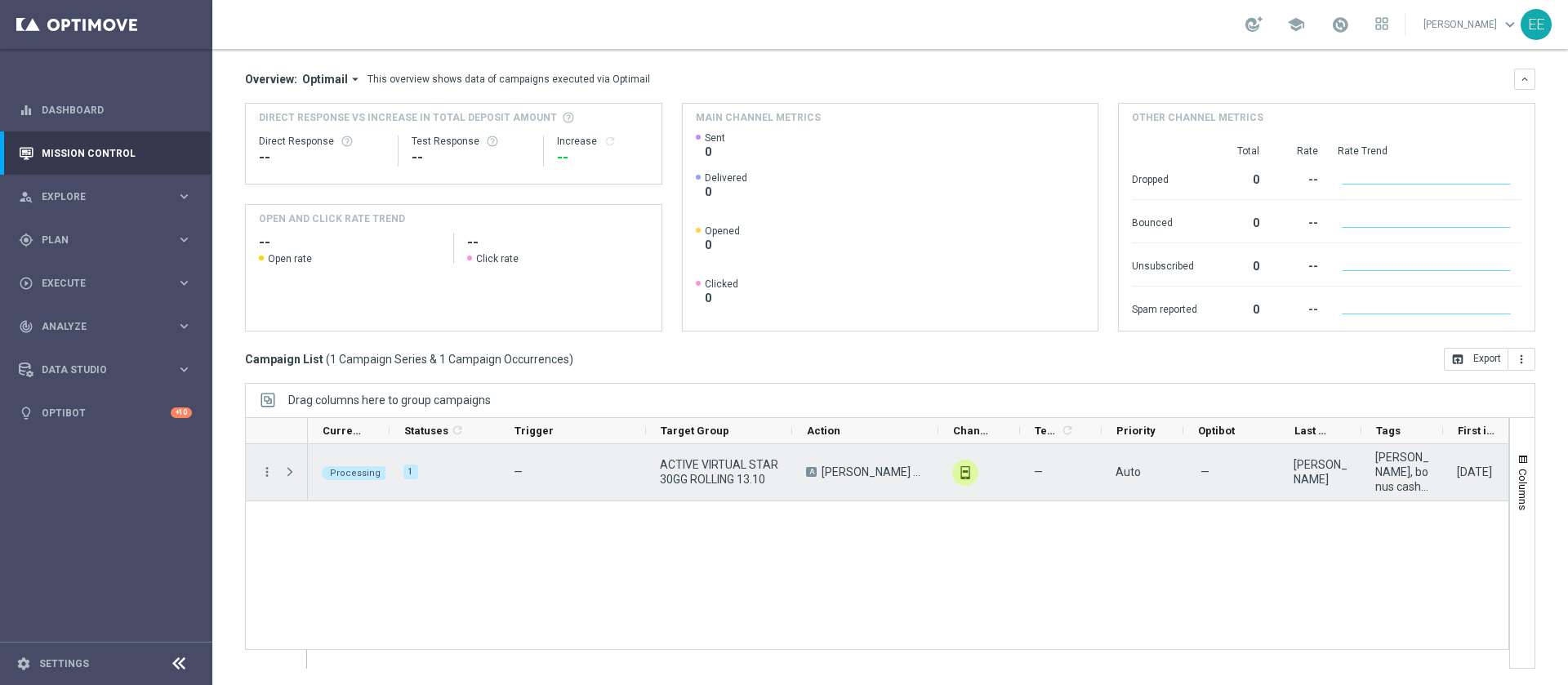
click at [291, 469] on span "Press SPACE to select this row." at bounding box center [290, 472] width 15 height 13
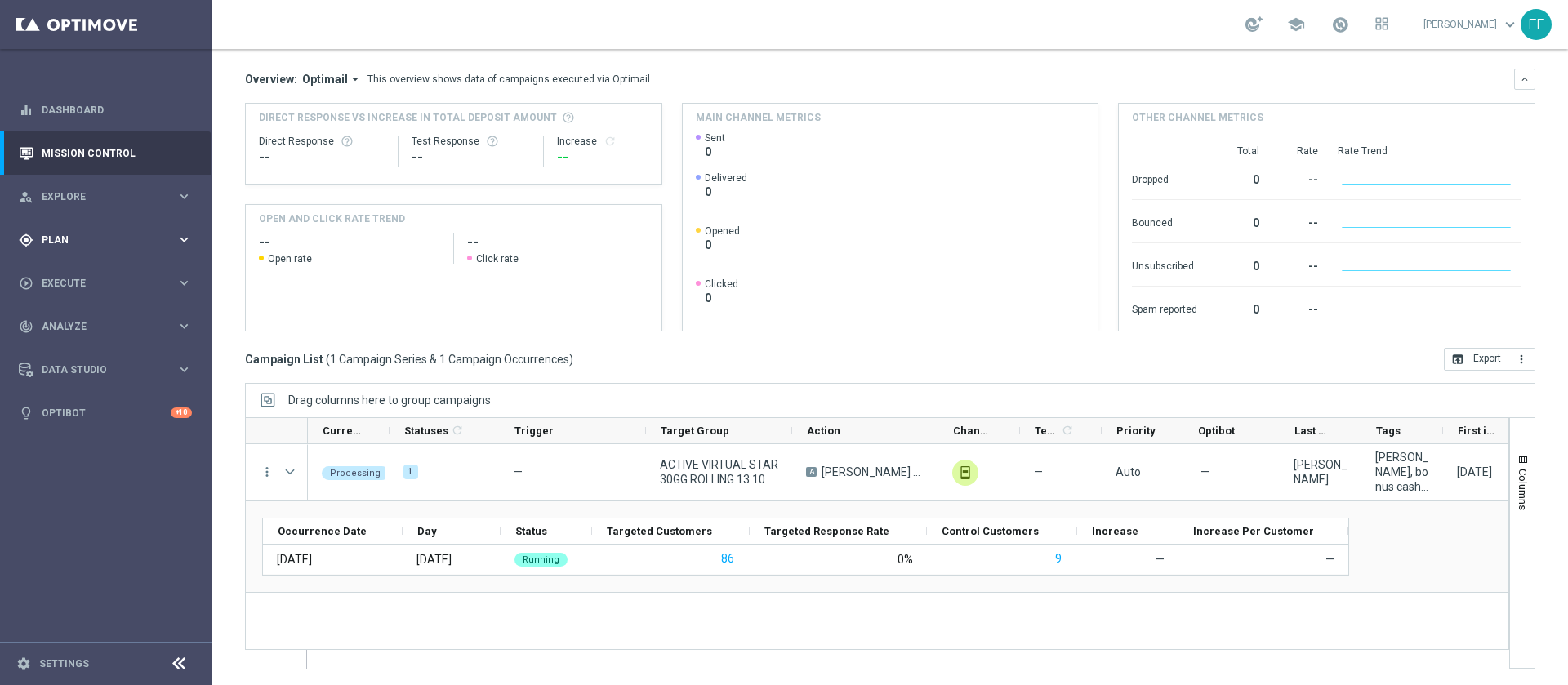
click at [67, 218] on div "gps_fixed Plan keyboard_arrow_right" at bounding box center [105, 239] width 210 height 44
click at [90, 272] on link "Target Groups" at bounding box center [106, 274] width 127 height 13
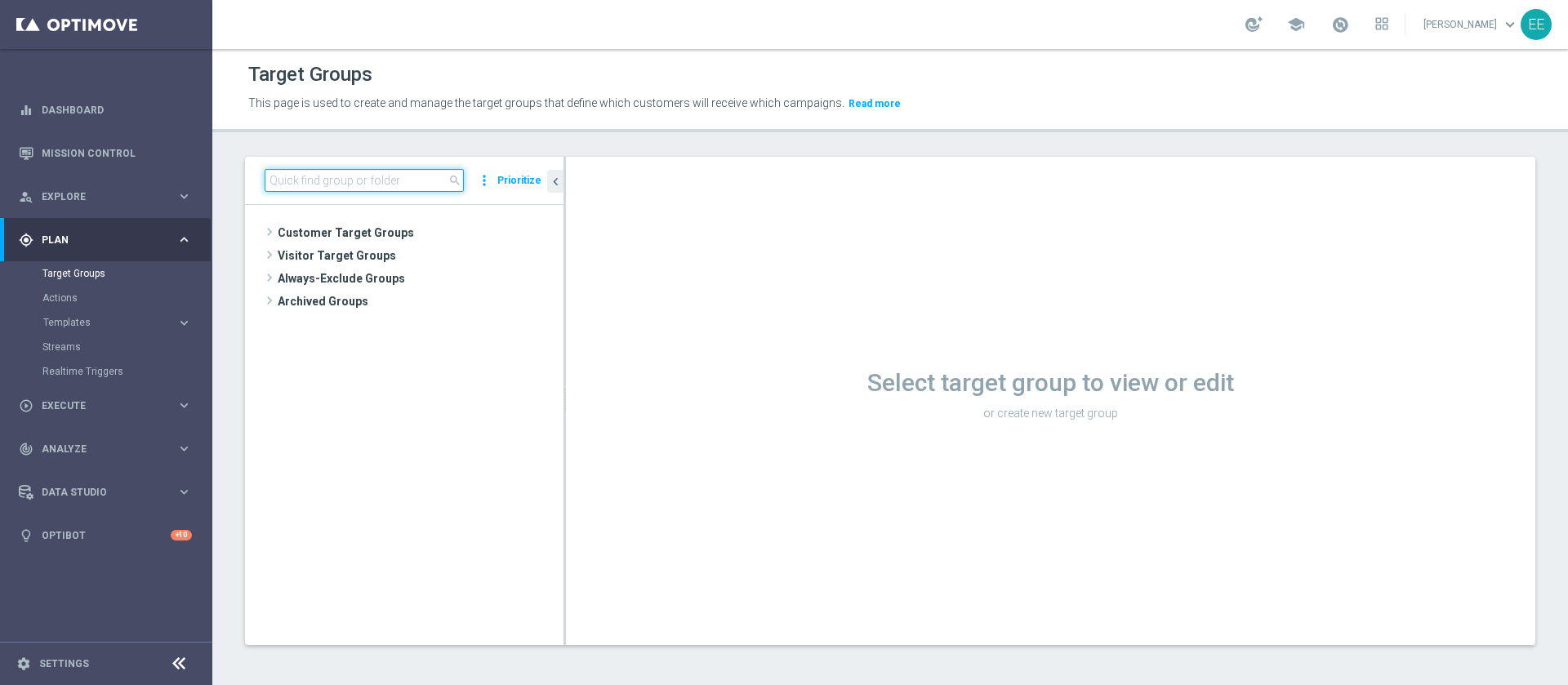
click at [361, 177] on input at bounding box center [364, 181] width 200 height 23
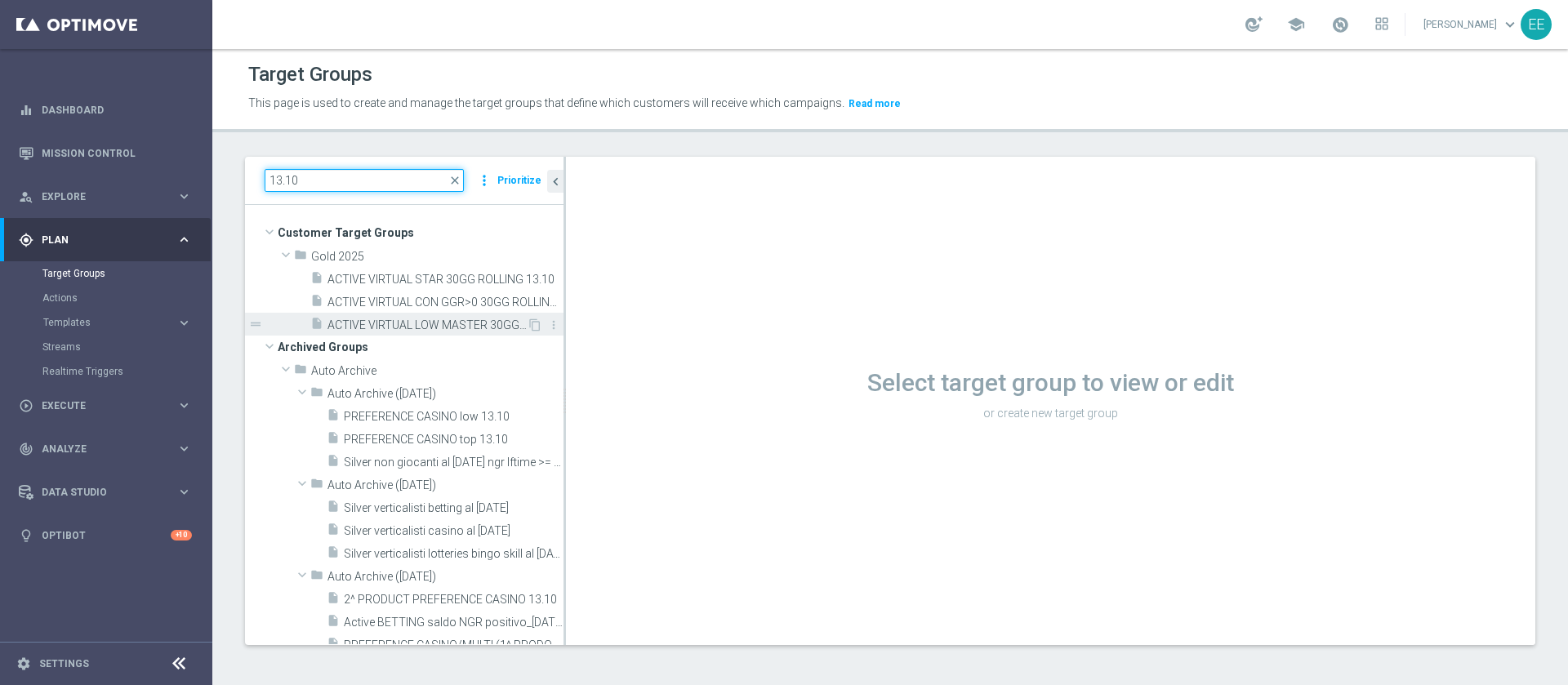
type input "13.10"
click at [417, 322] on span "ACTIVE VIRTUAL LOW MASTER 30GG ROLLING 13.10" at bounding box center [427, 325] width 200 height 14
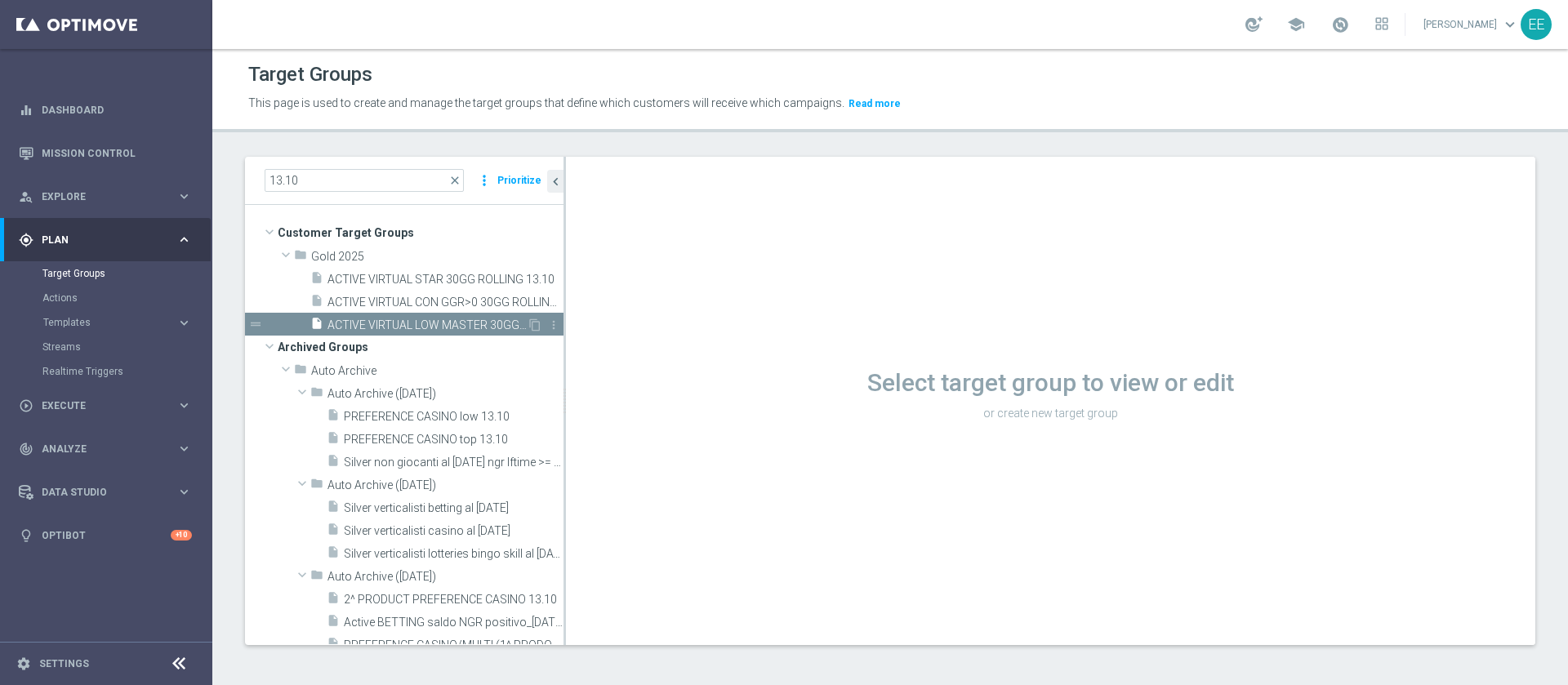
click at [417, 322] on span "ACTIVE VIRTUAL LOW MASTER 30GG ROLLING 13.10" at bounding box center [427, 325] width 200 height 14
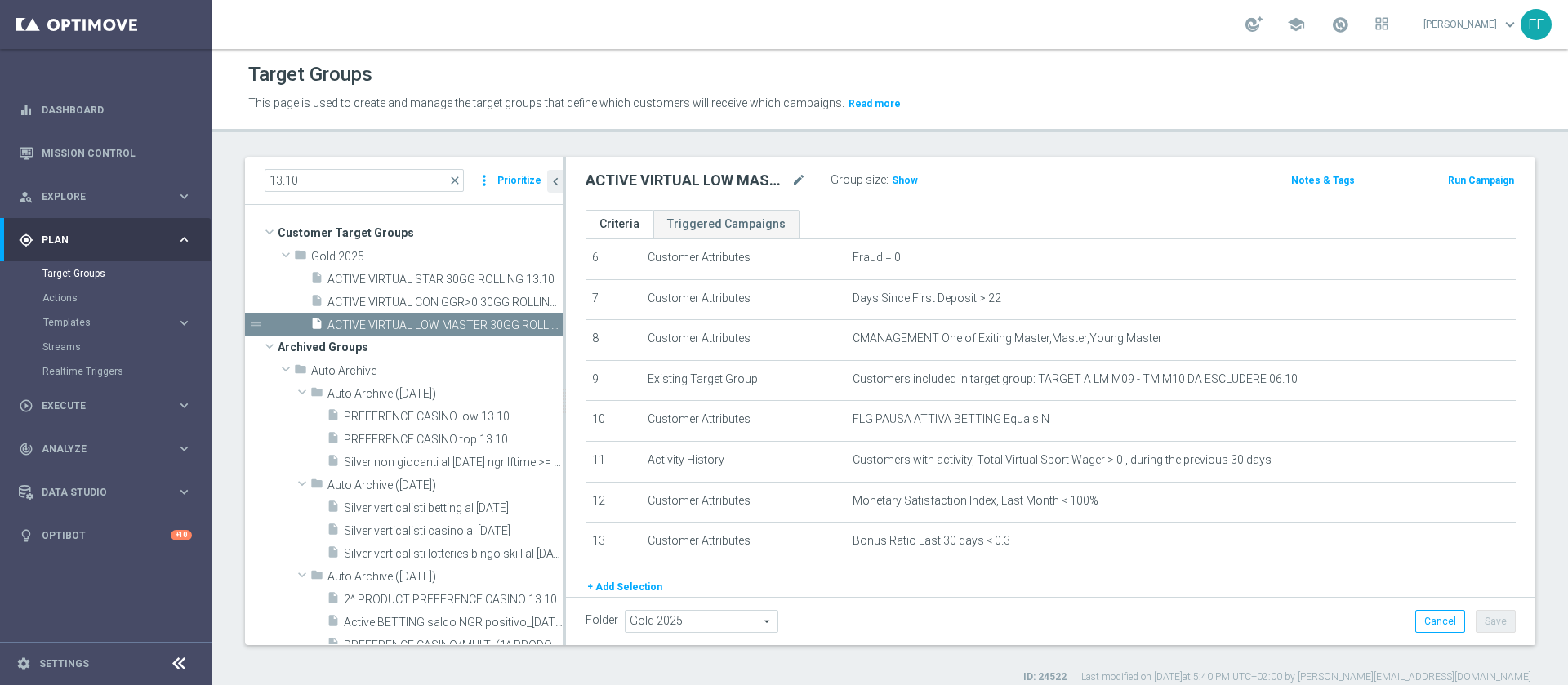
scroll to position [331, 0]
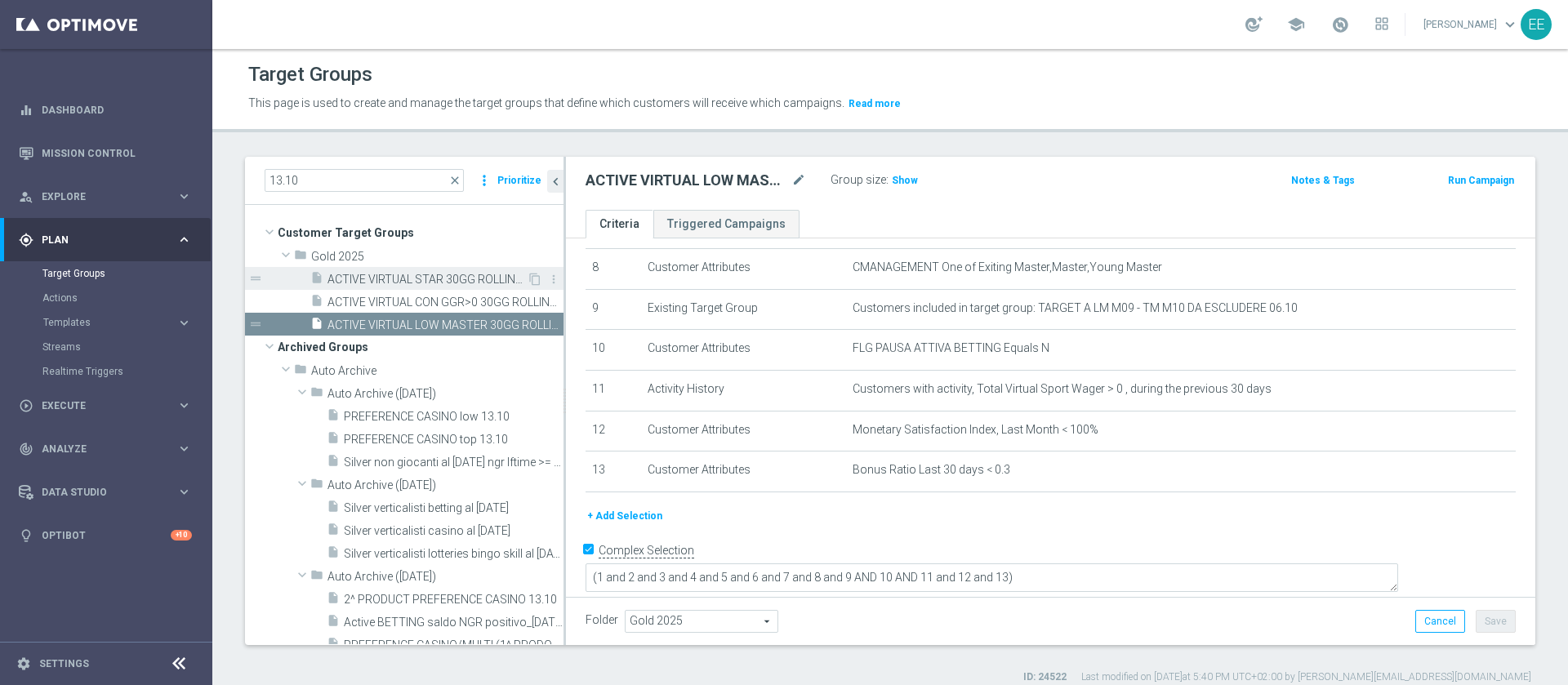
click at [465, 274] on span "ACTIVE VIRTUAL STAR 30GG ROLLING 13.10" at bounding box center [427, 279] width 200 height 14
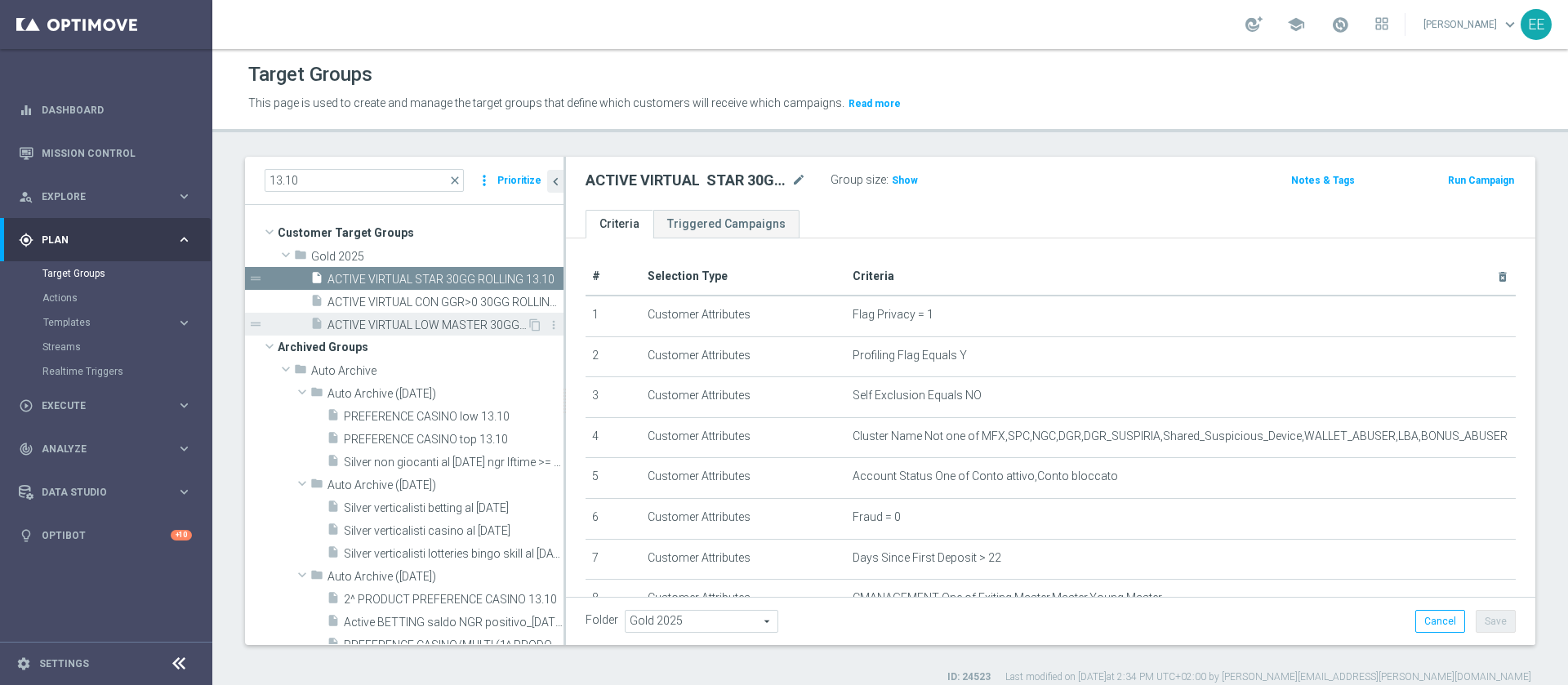
click at [423, 322] on span "ACTIVE VIRTUAL LOW MASTER 30GG ROLLING 13.10" at bounding box center [427, 325] width 200 height 14
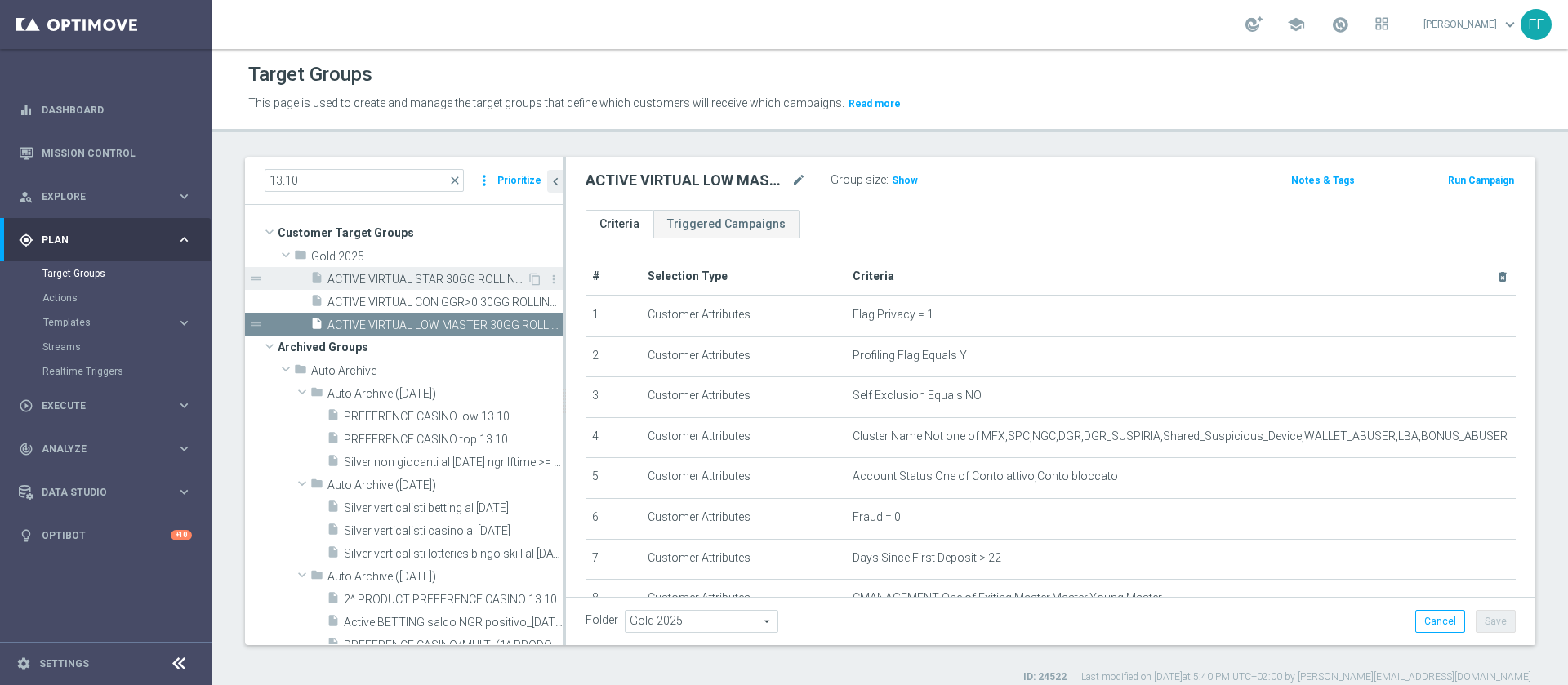
click at [431, 286] on span "ACTIVE VIRTUAL STAR 30GG ROLLING 13.10" at bounding box center [427, 279] width 200 height 14
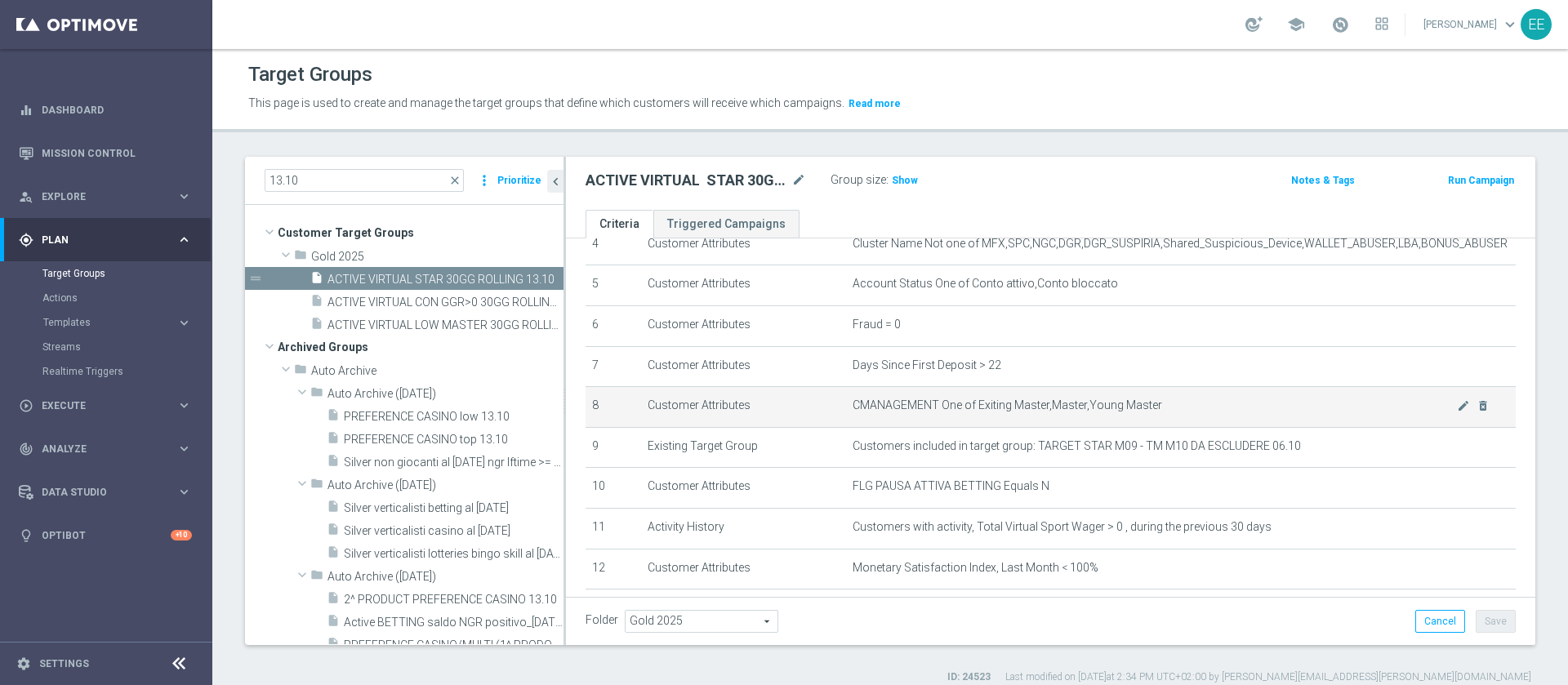
scroll to position [191, 0]
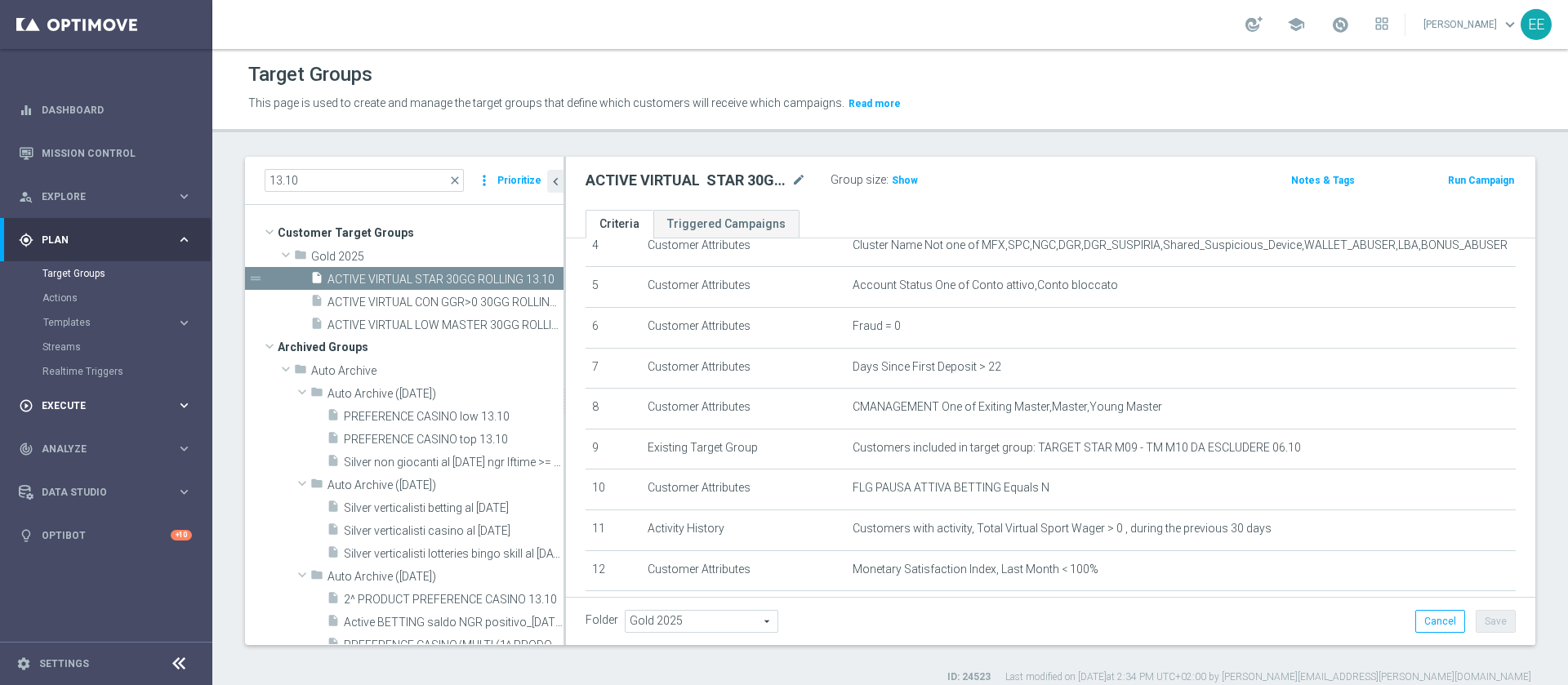
click at [45, 405] on span "Execute" at bounding box center [109, 406] width 135 height 10
click at [110, 317] on link "Campaign Builder" at bounding box center [106, 317] width 127 height 13
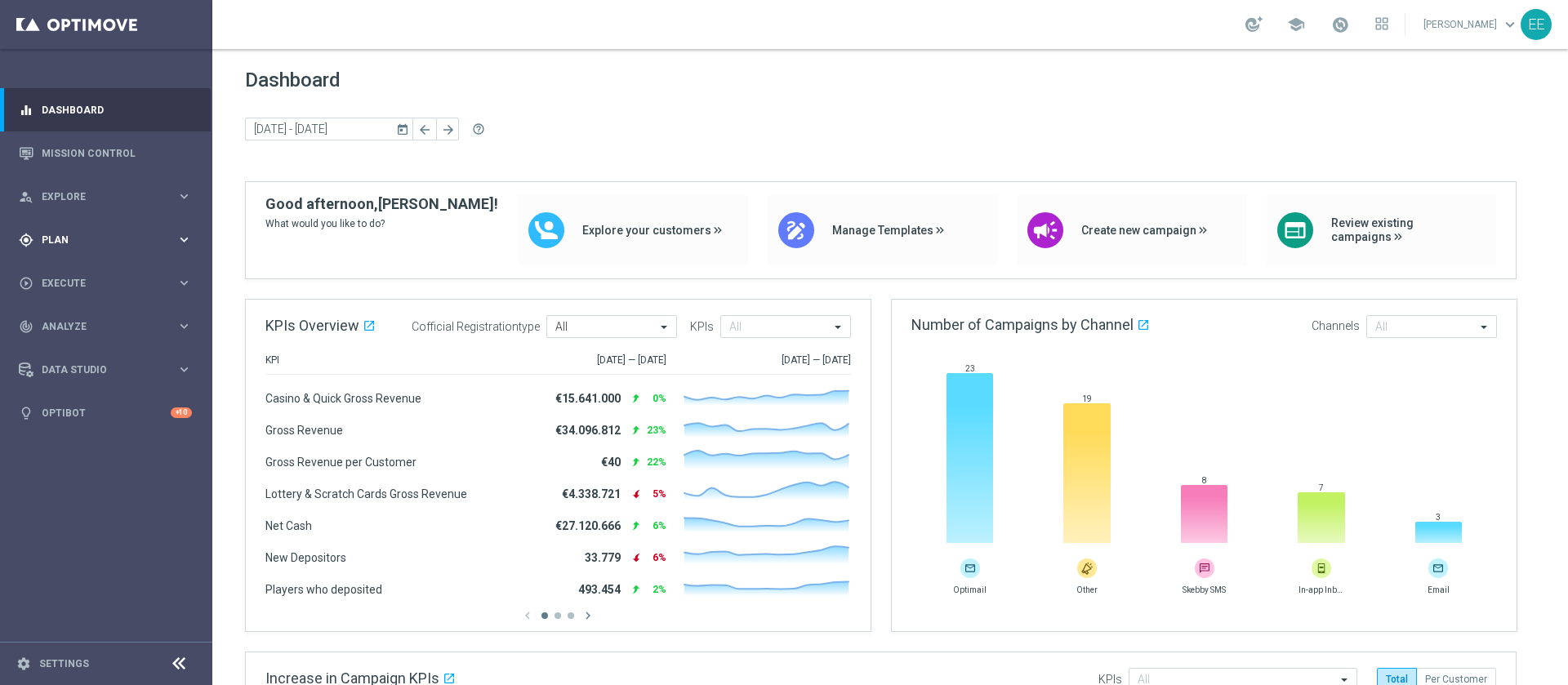
click at [64, 248] on div "gps_fixed Plan keyboard_arrow_right" at bounding box center [105, 239] width 210 height 44
click at [91, 267] on link "Target Groups" at bounding box center [106, 274] width 127 height 13
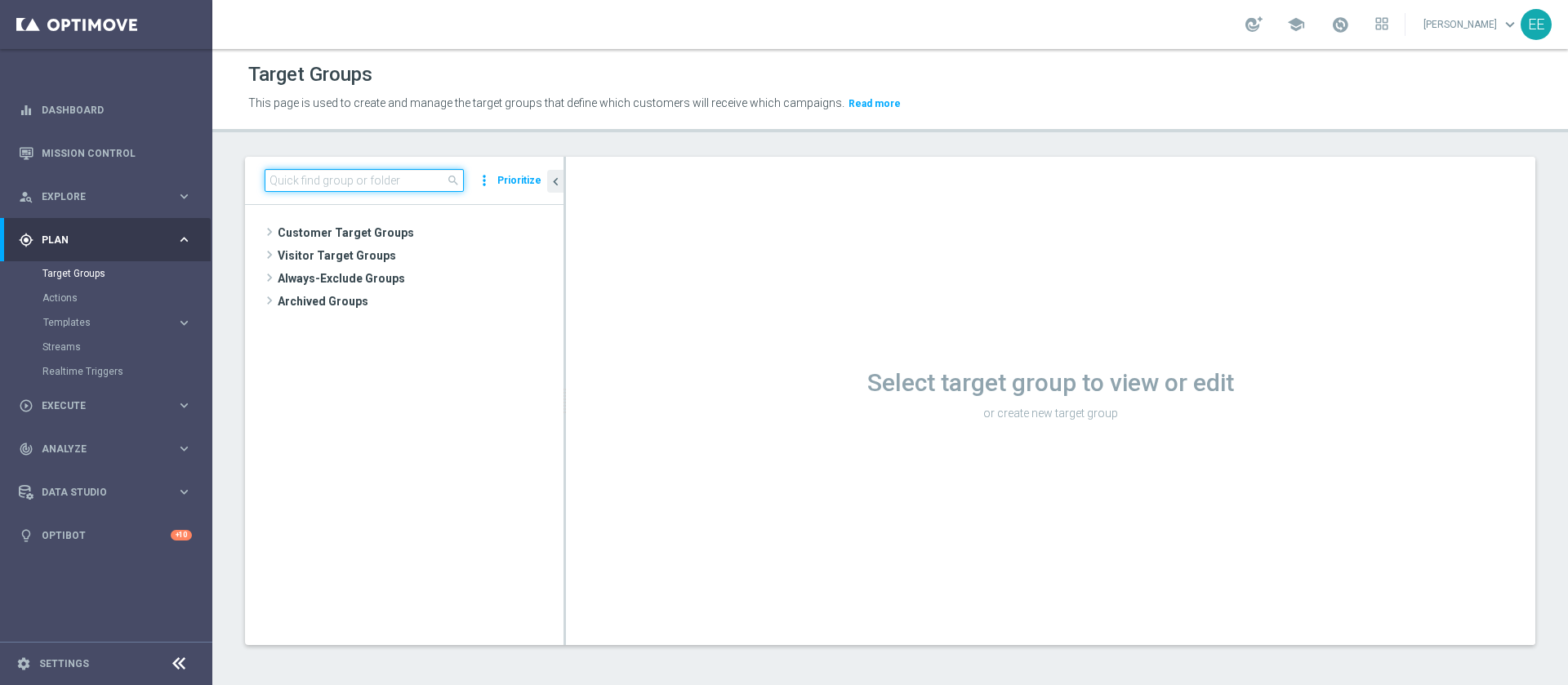
click at [345, 183] on input at bounding box center [364, 181] width 200 height 23
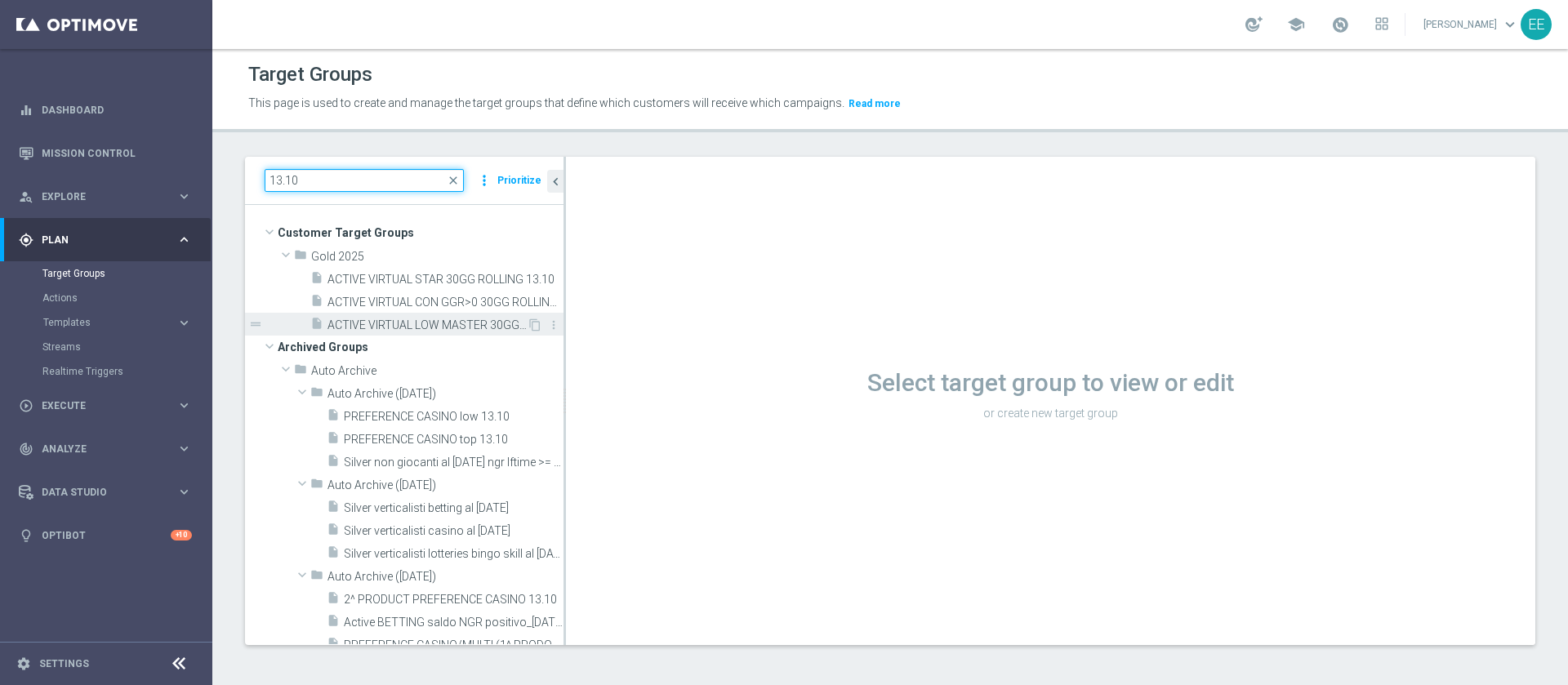
type input "13.10"
click at [436, 314] on div "insert_drive_file ACTIVE VIRTUAL LOW MASTER 30GG ROLLING 13.10" at bounding box center [418, 324] width 216 height 23
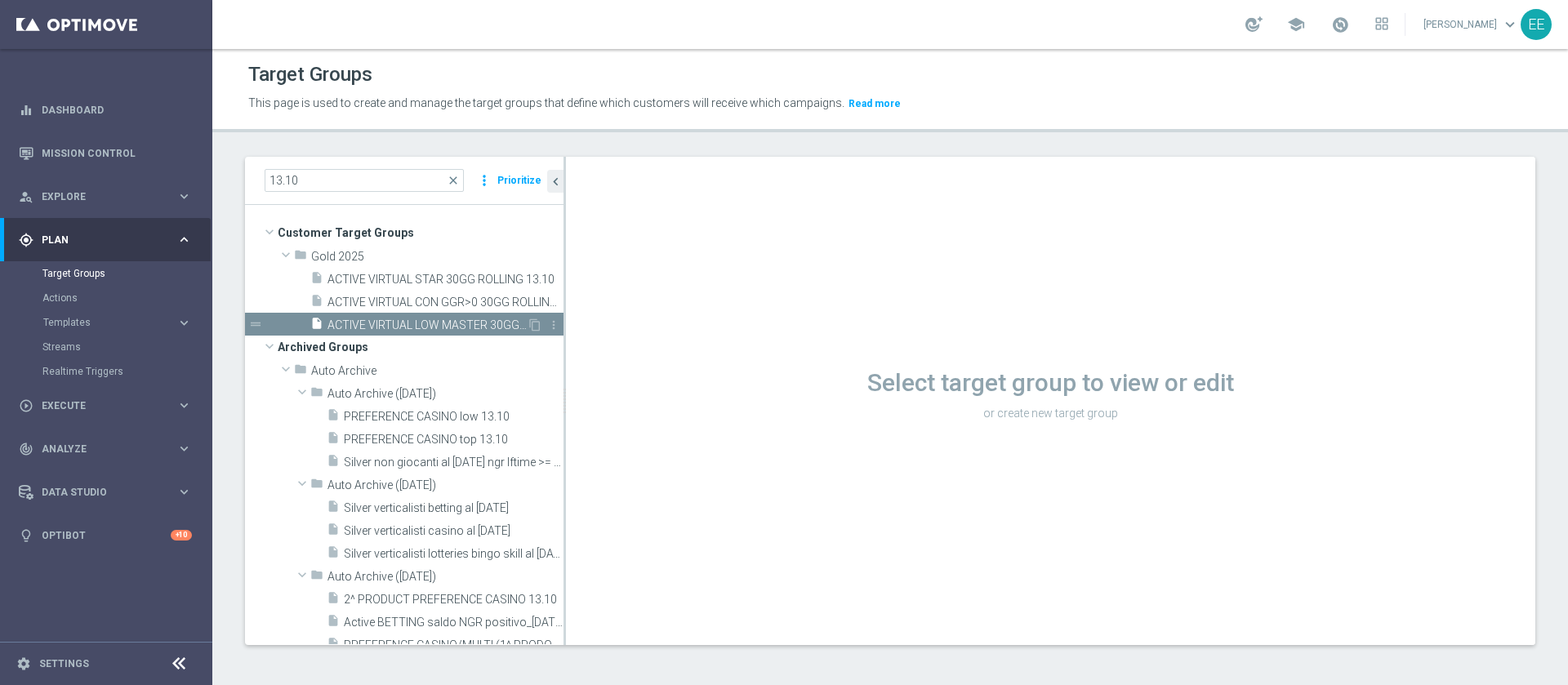
click at [472, 324] on span "ACTIVE VIRTUAL LOW MASTER 30GG ROLLING 13.10" at bounding box center [427, 325] width 200 height 14
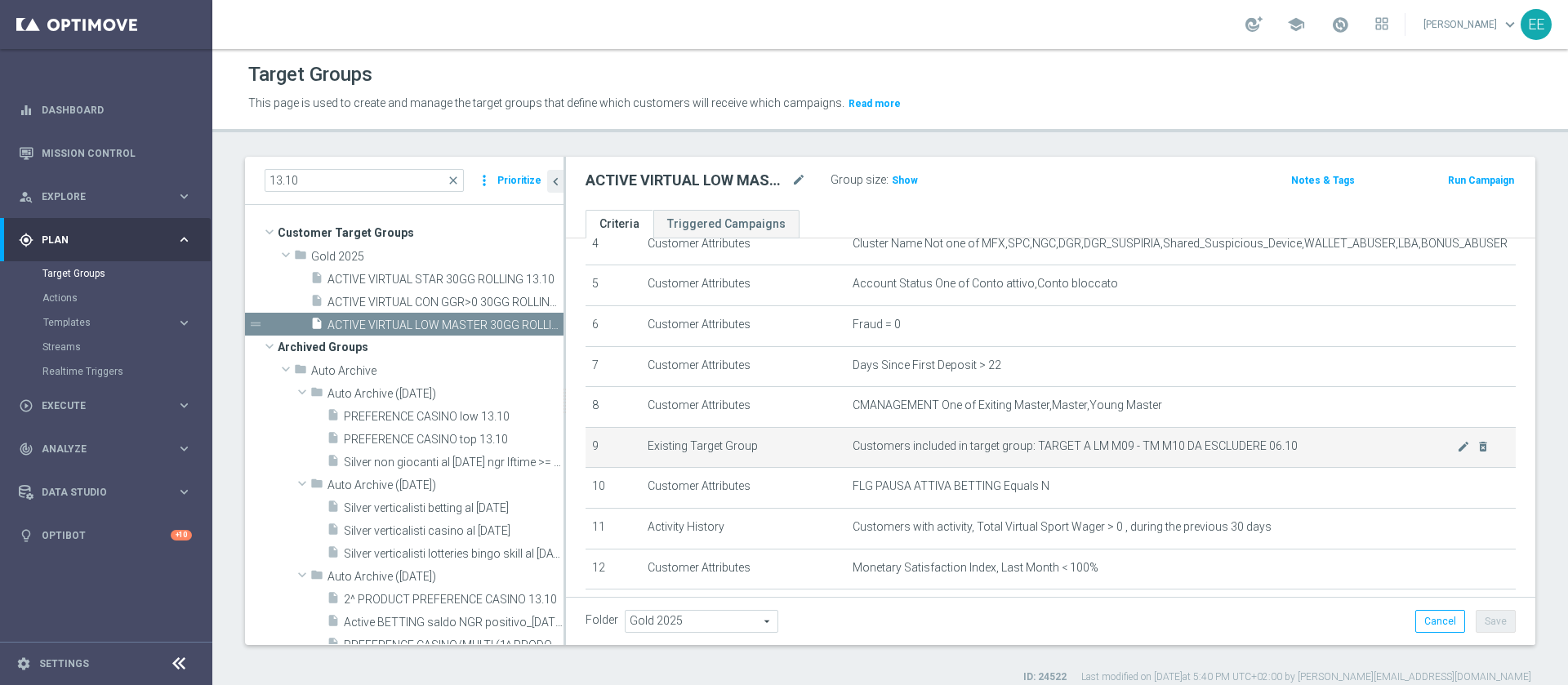
scroll to position [189, 0]
